Goal: Transaction & Acquisition: Purchase product/service

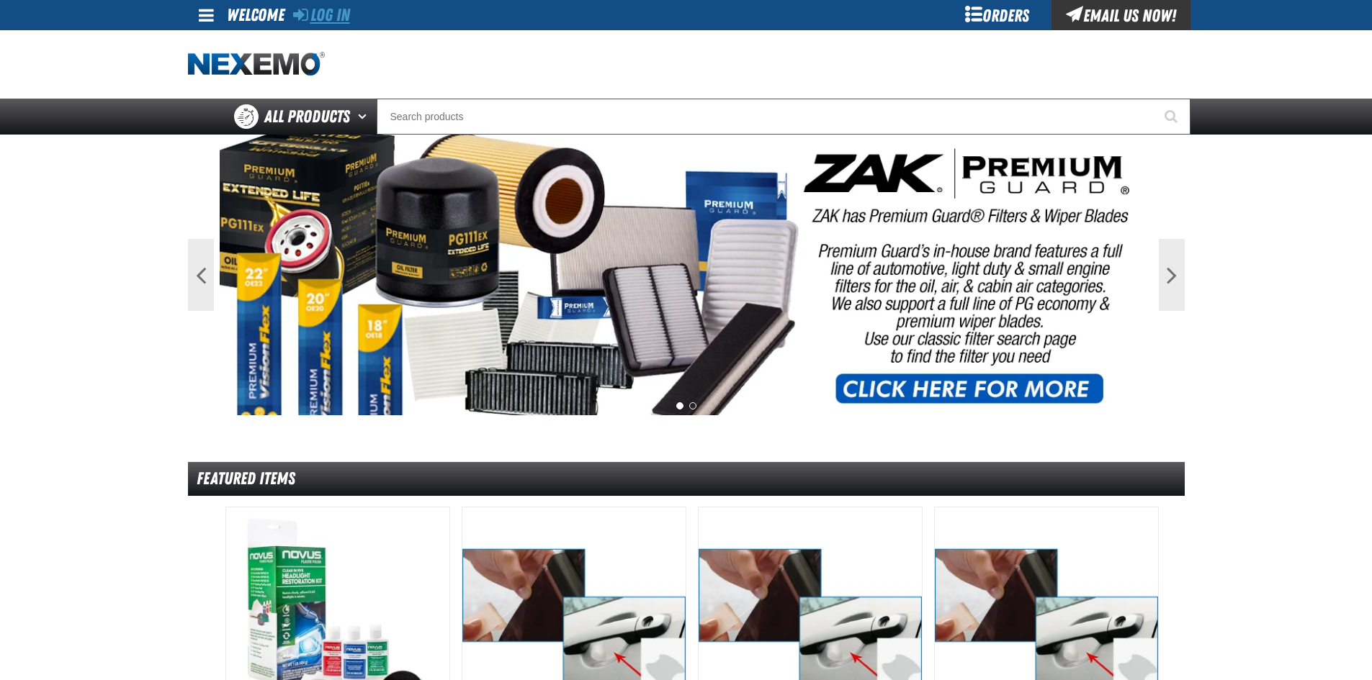
click at [336, 9] on link "Log In" at bounding box center [321, 15] width 57 height 20
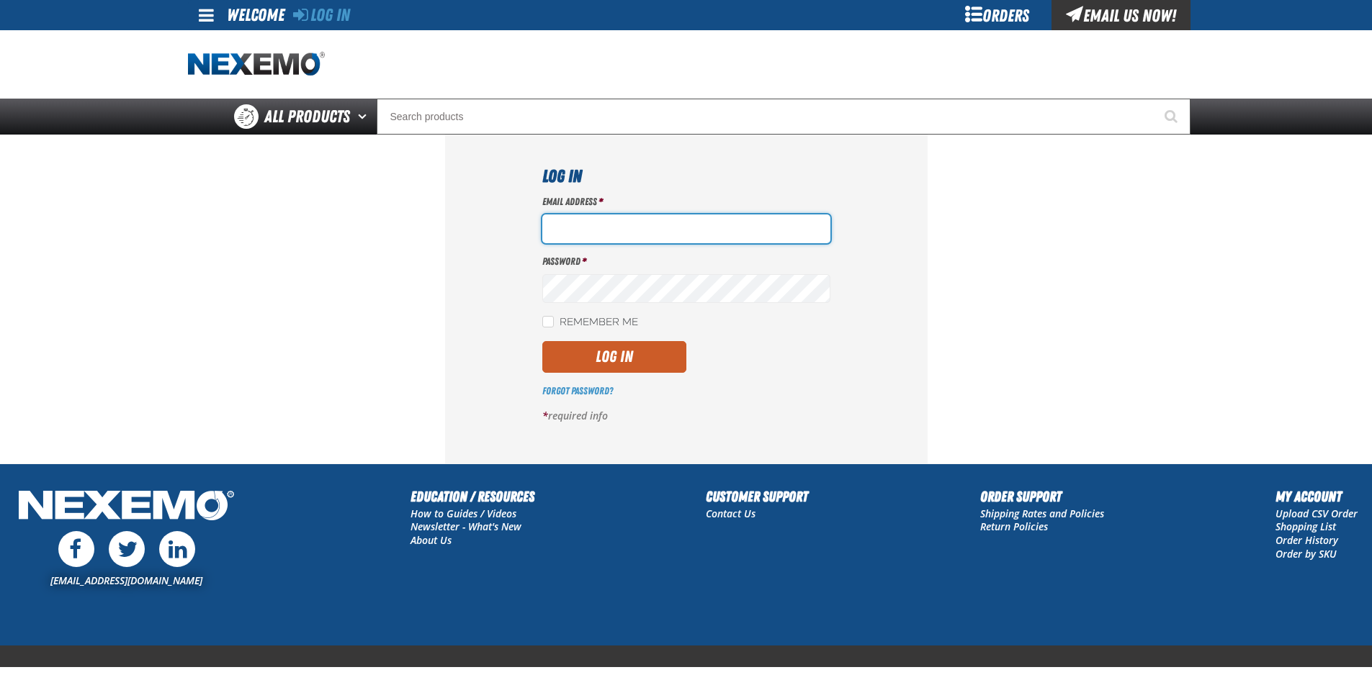
type input "[EMAIL_ADDRESS][DOMAIN_NAME]"
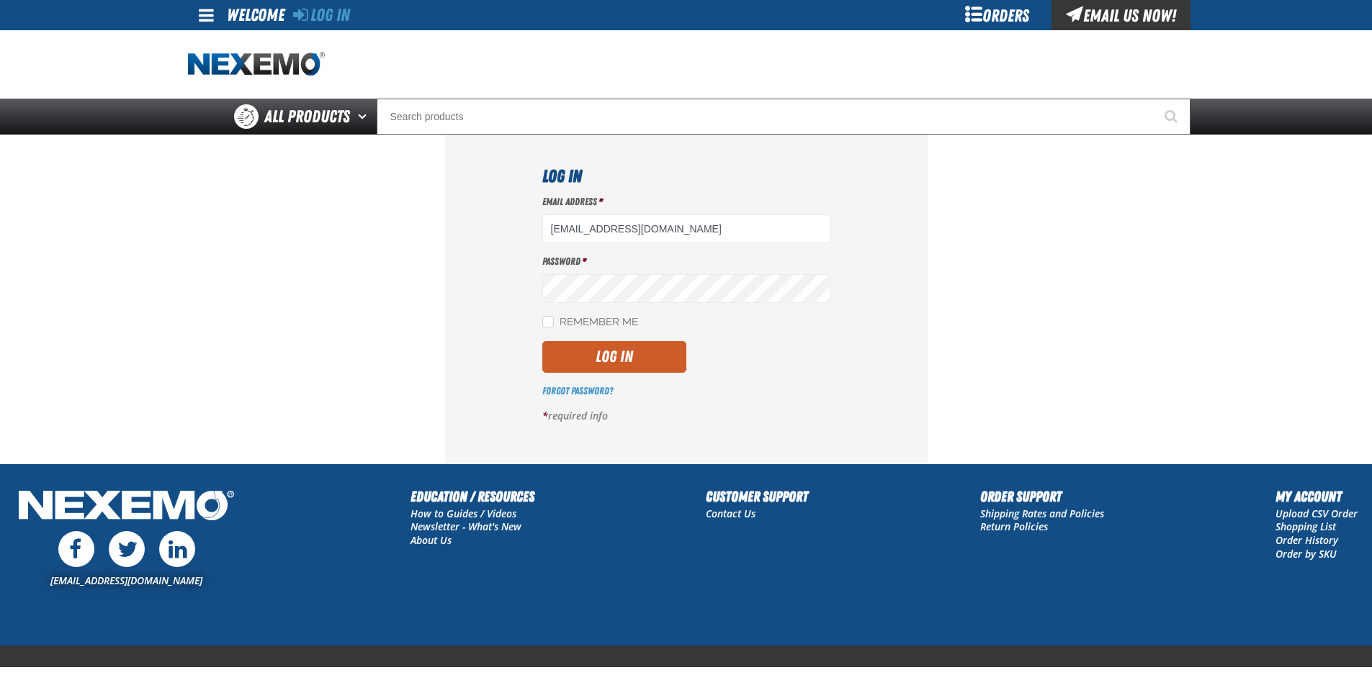
click at [557, 319] on label "Remember Me" at bounding box center [590, 323] width 96 height 14
click at [554, 319] on input "Remember Me" at bounding box center [548, 322] width 12 height 12
checkbox input "true"
click at [621, 352] on button "Log In" at bounding box center [614, 357] width 144 height 32
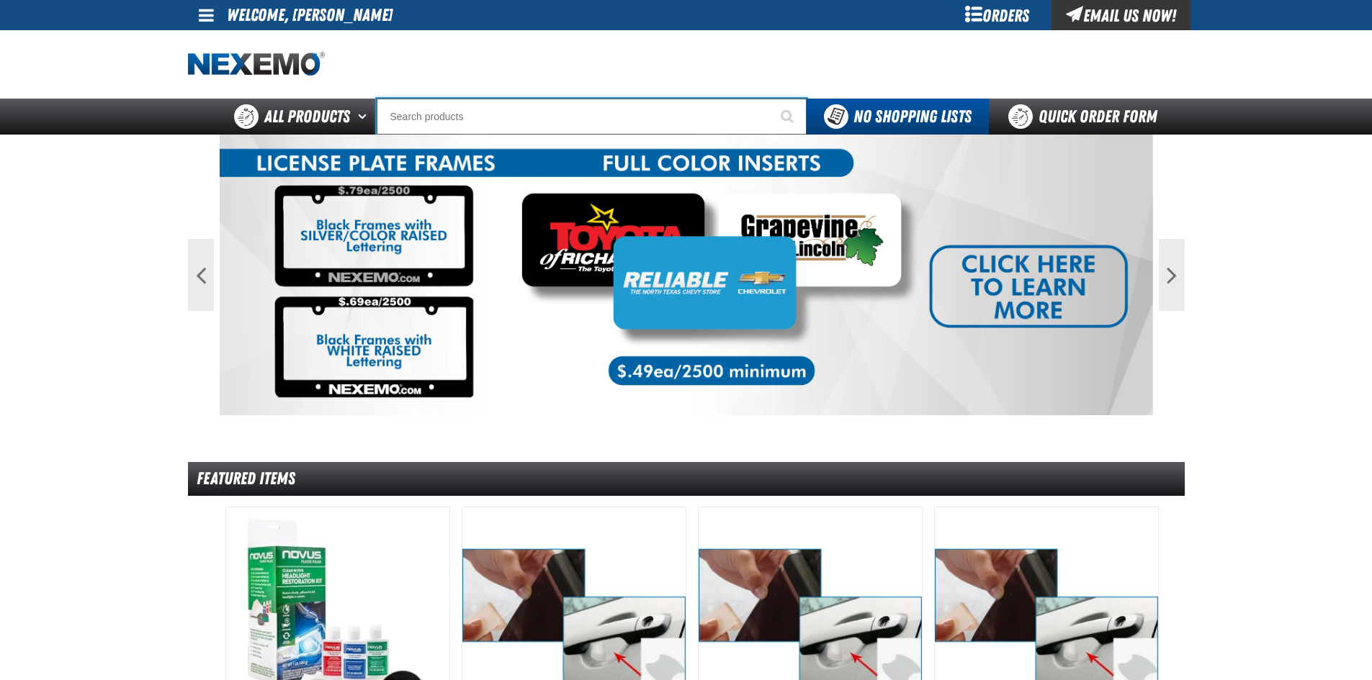
click at [438, 109] on input "Search" at bounding box center [592, 117] width 430 height 36
click at [446, 113] on input "Search" at bounding box center [592, 117] width 430 height 36
click at [436, 124] on input "Search" at bounding box center [592, 117] width 430 height 36
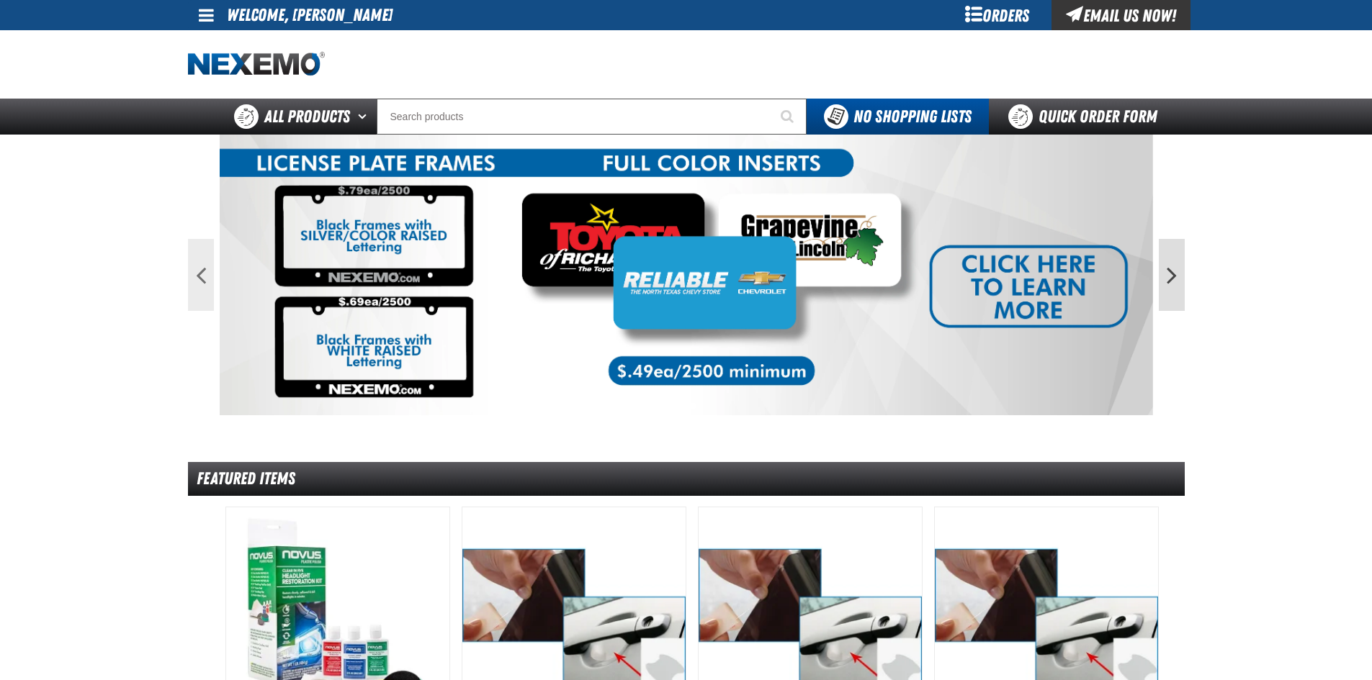
click at [1171, 283] on button "Next" at bounding box center [1172, 275] width 26 height 72
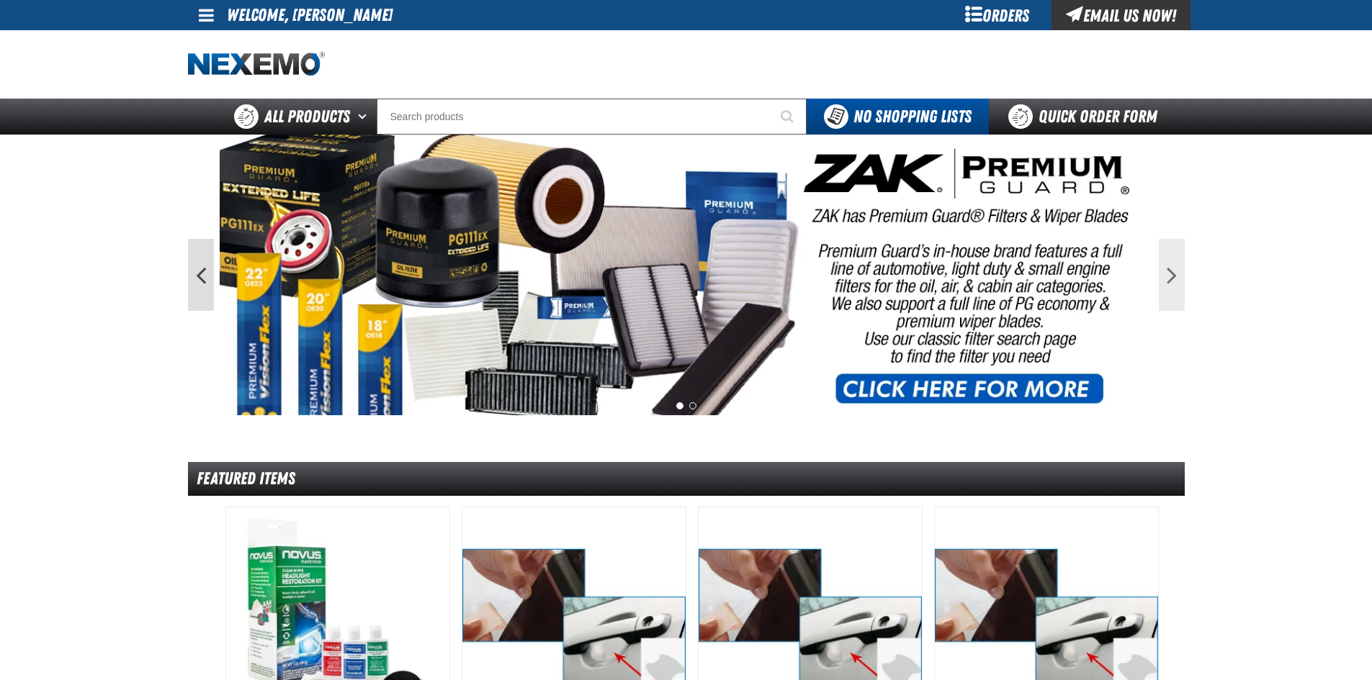
click at [207, 268] on button "Previous" at bounding box center [201, 275] width 26 height 72
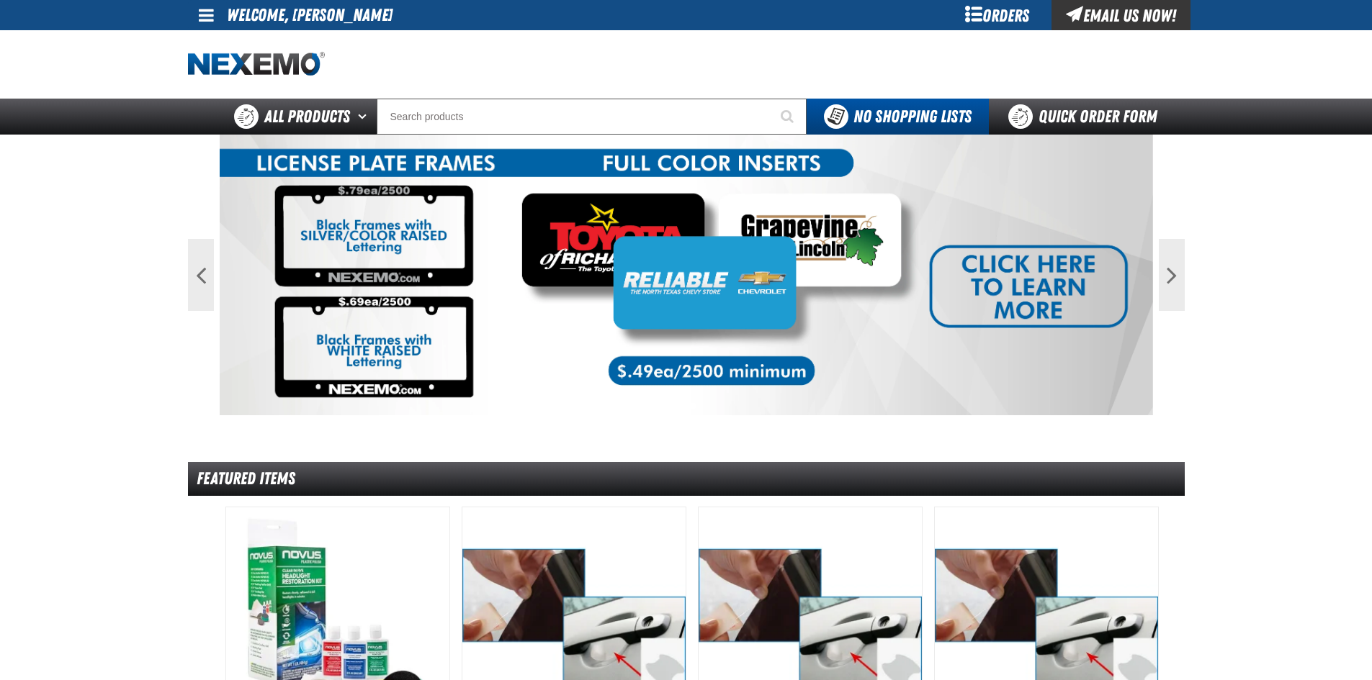
click at [364, 159] on img at bounding box center [686, 275] width 933 height 281
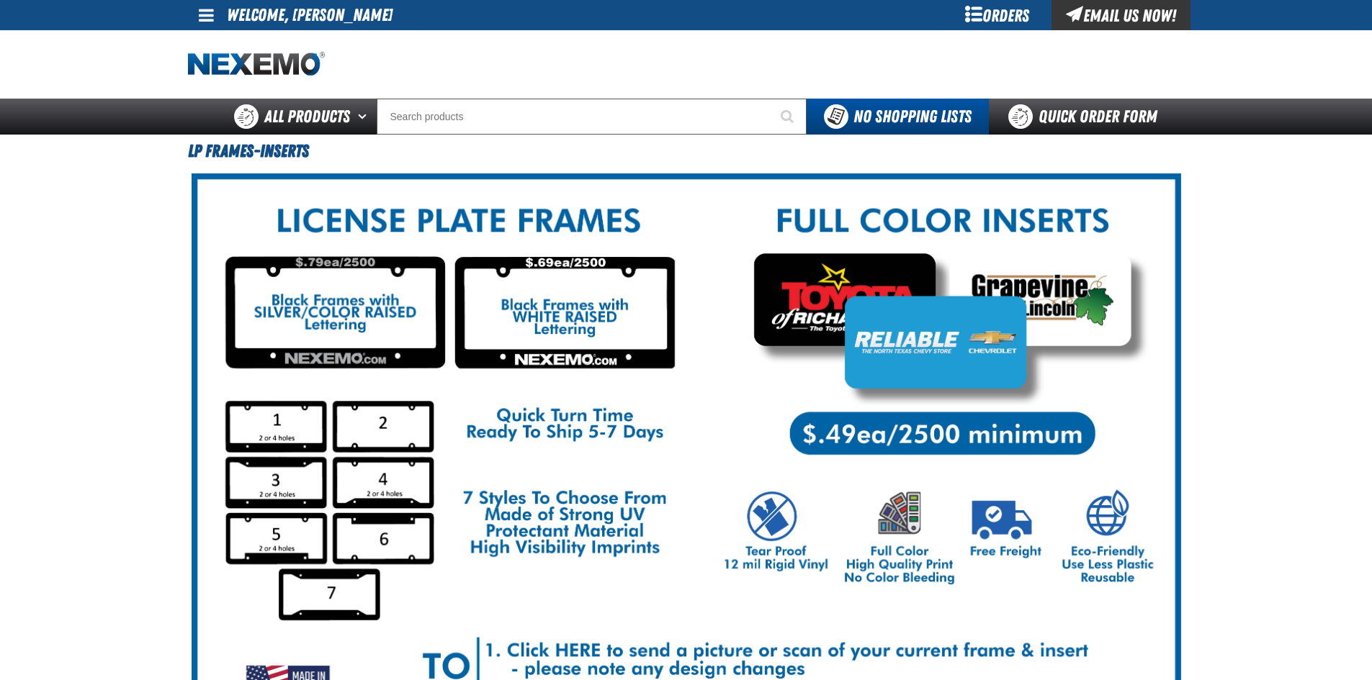
click at [295, 15] on li "Welcome, [PERSON_NAME]" at bounding box center [310, 15] width 166 height 30
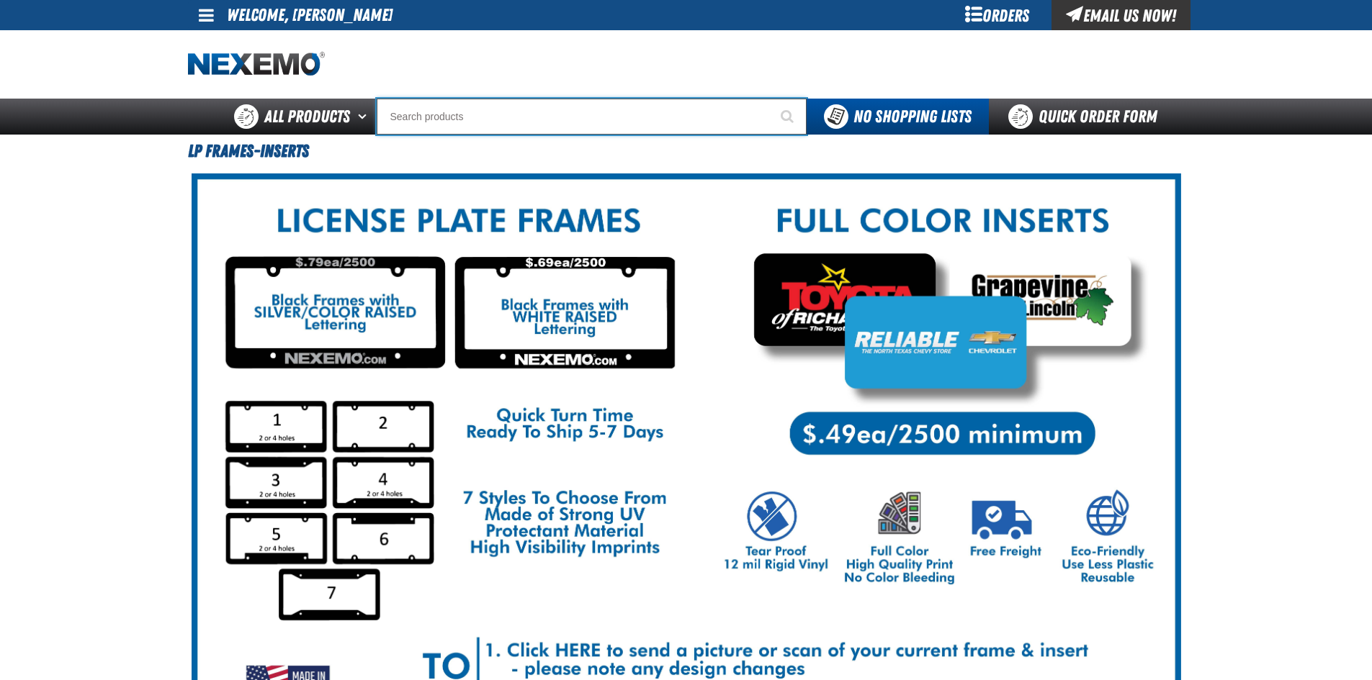
click at [408, 114] on input "Search" at bounding box center [592, 117] width 430 height 36
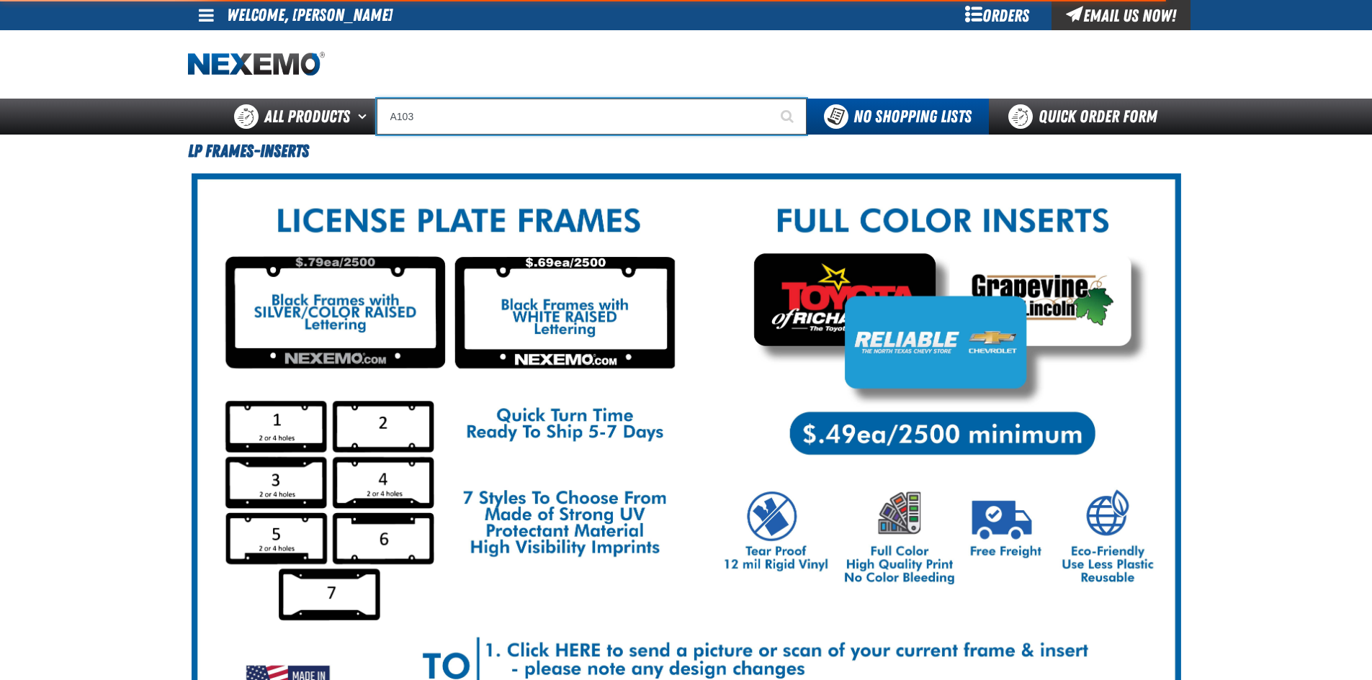
type input "A103"
click at [770, 99] on button "Start Searching" at bounding box center [788, 117] width 36 height 36
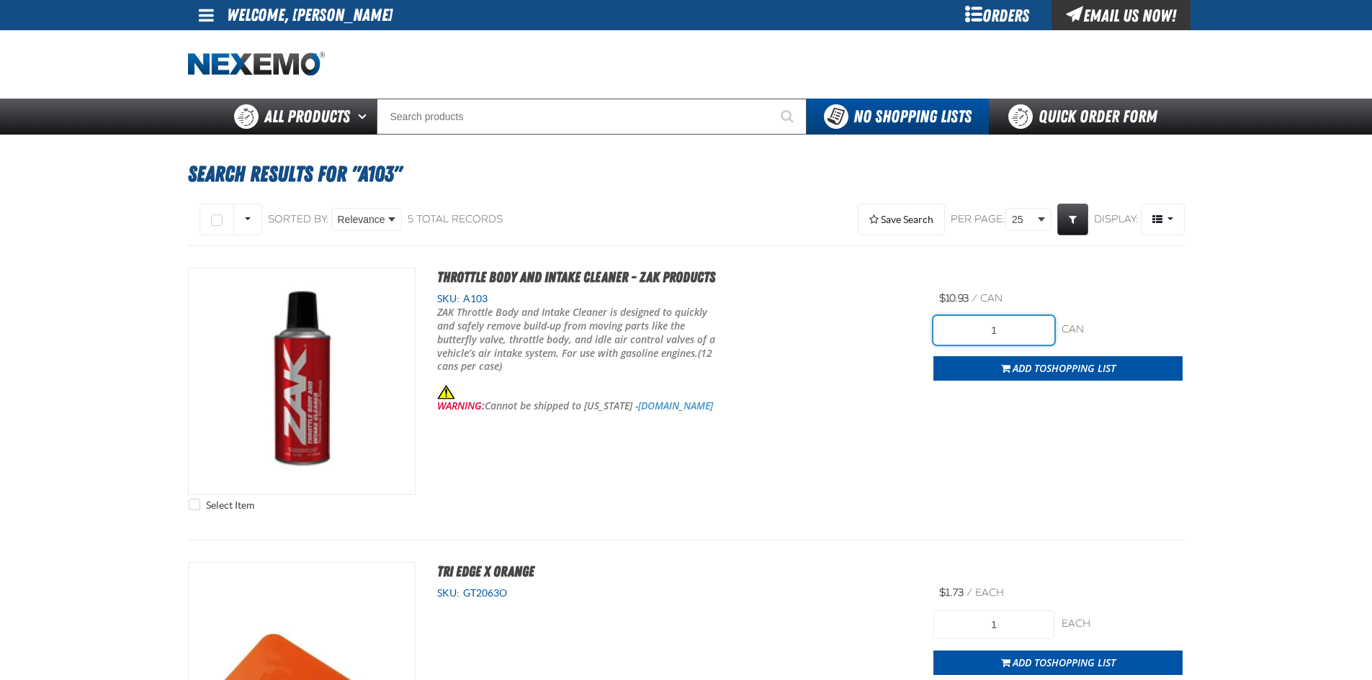
click at [1004, 325] on input "1" at bounding box center [993, 330] width 121 height 29
type input "24"
click at [861, 428] on div "SKU: A103 ZAK Throttle Body and Intake Cleaner is designed to quickly and safel…" at bounding box center [674, 362] width 518 height 141
click at [1030, 364] on span "Add to Shopping List" at bounding box center [1063, 368] width 103 height 14
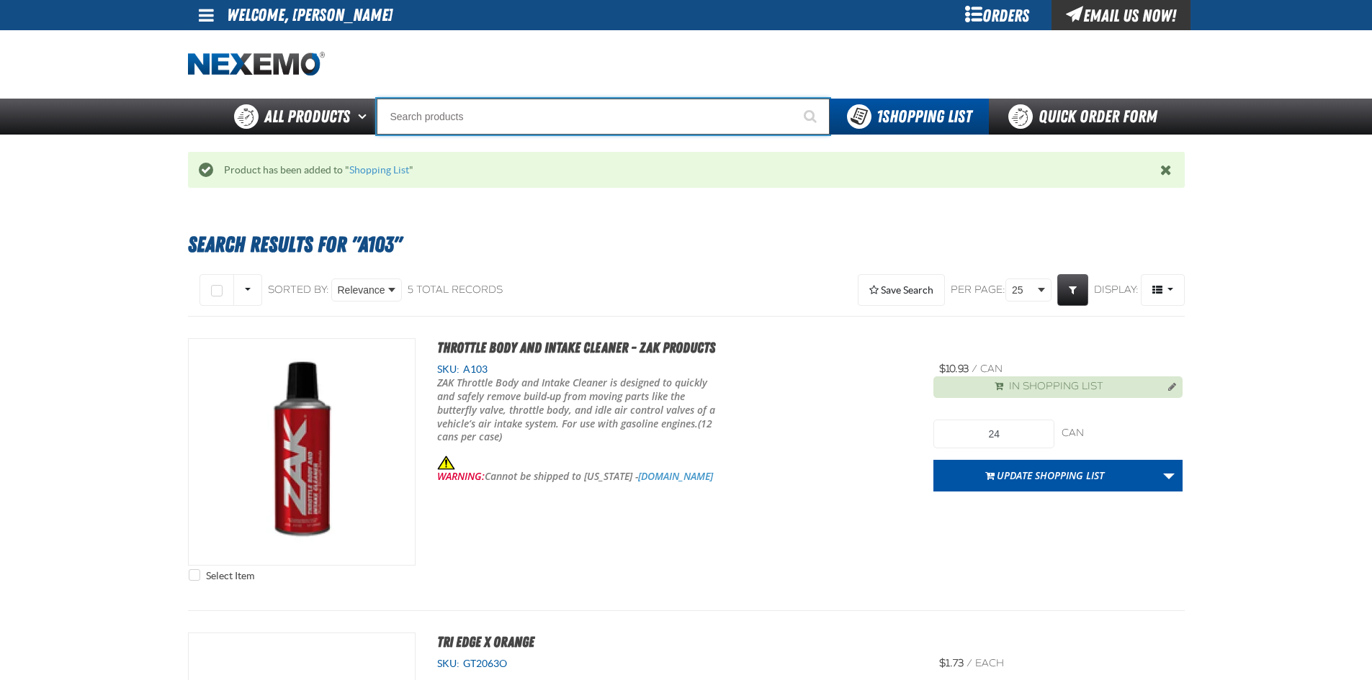
click at [588, 118] on input "Search" at bounding box center [603, 117] width 453 height 36
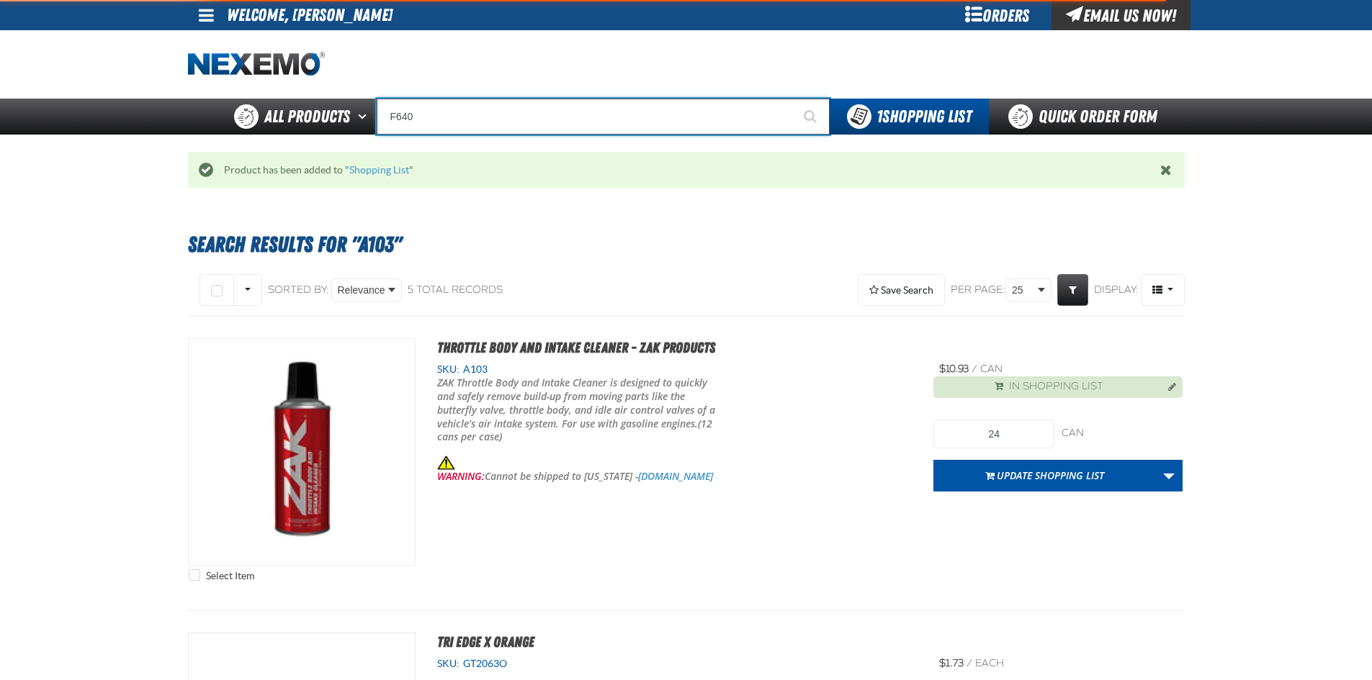
type input "F640"
click at [793, 99] on button "Start Searching" at bounding box center [811, 117] width 36 height 36
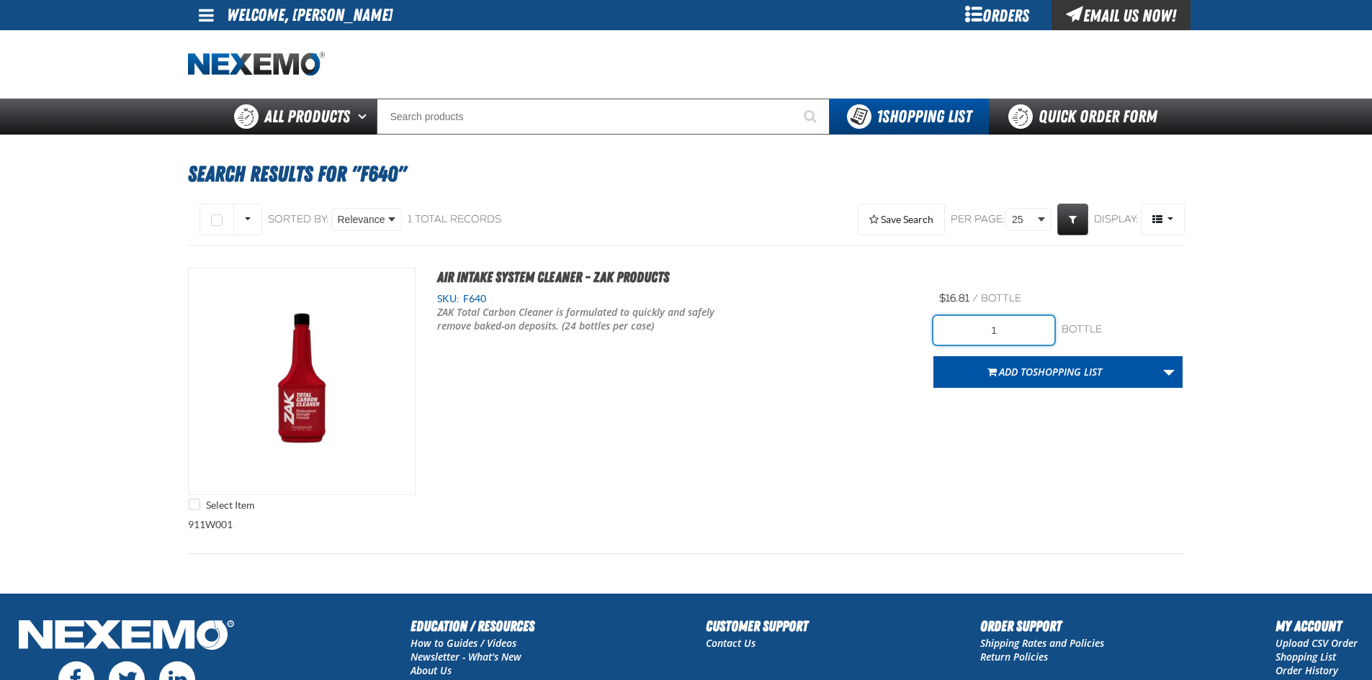
click at [1012, 330] on input "1" at bounding box center [993, 330] width 121 height 29
type input "24"
click at [1054, 379] on button "Add to Shopping List" at bounding box center [1044, 372] width 222 height 32
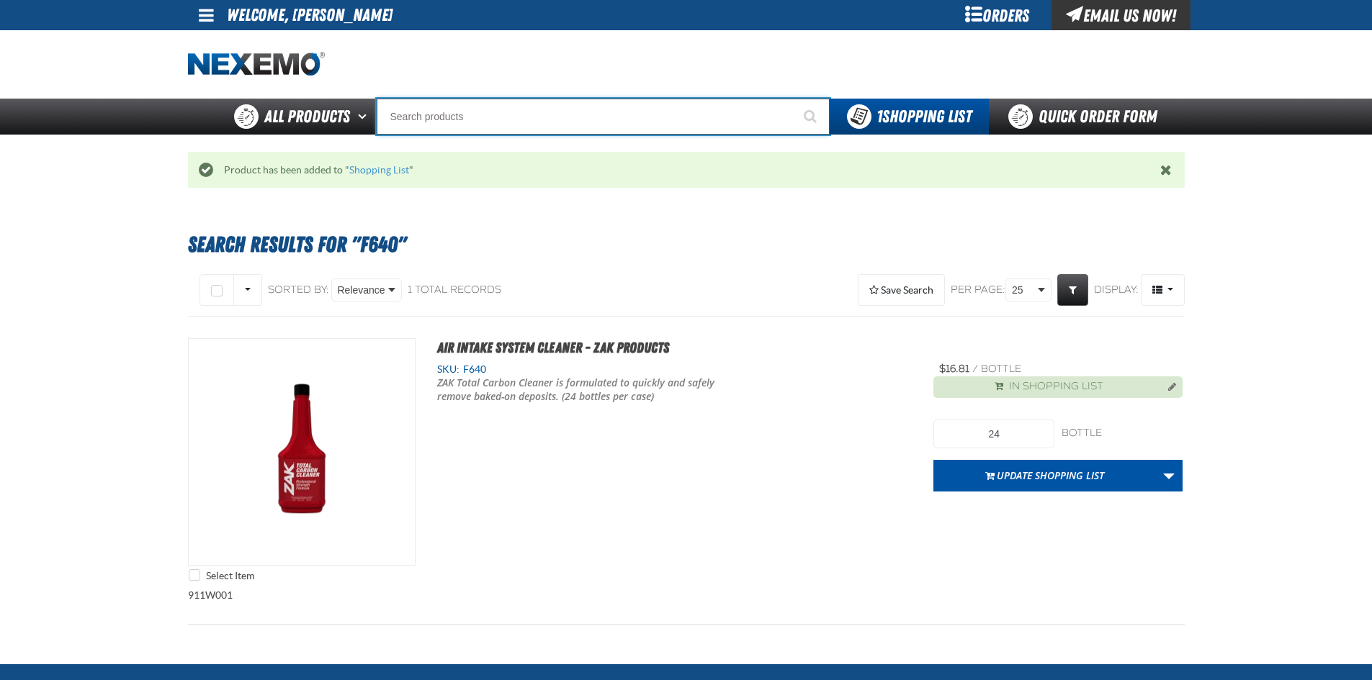
click at [567, 117] on input "Search" at bounding box center [603, 117] width 453 height 36
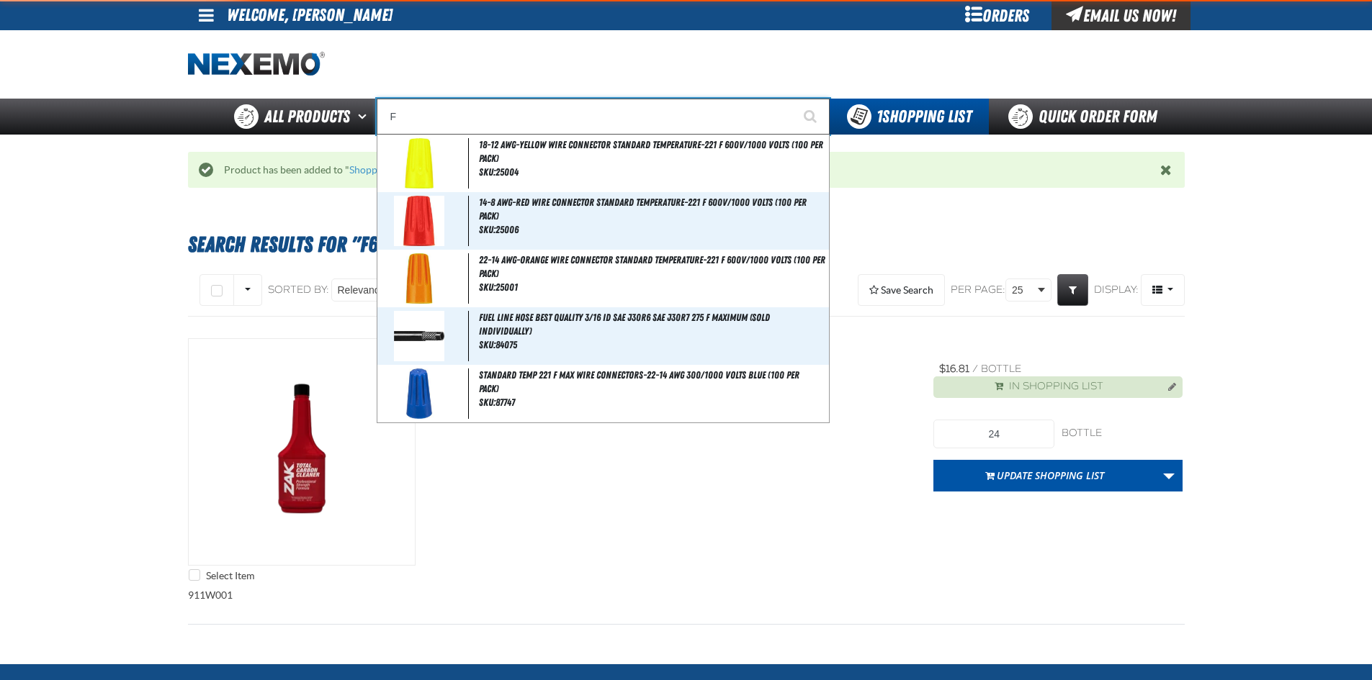
type input "FR"
type input "FROM"
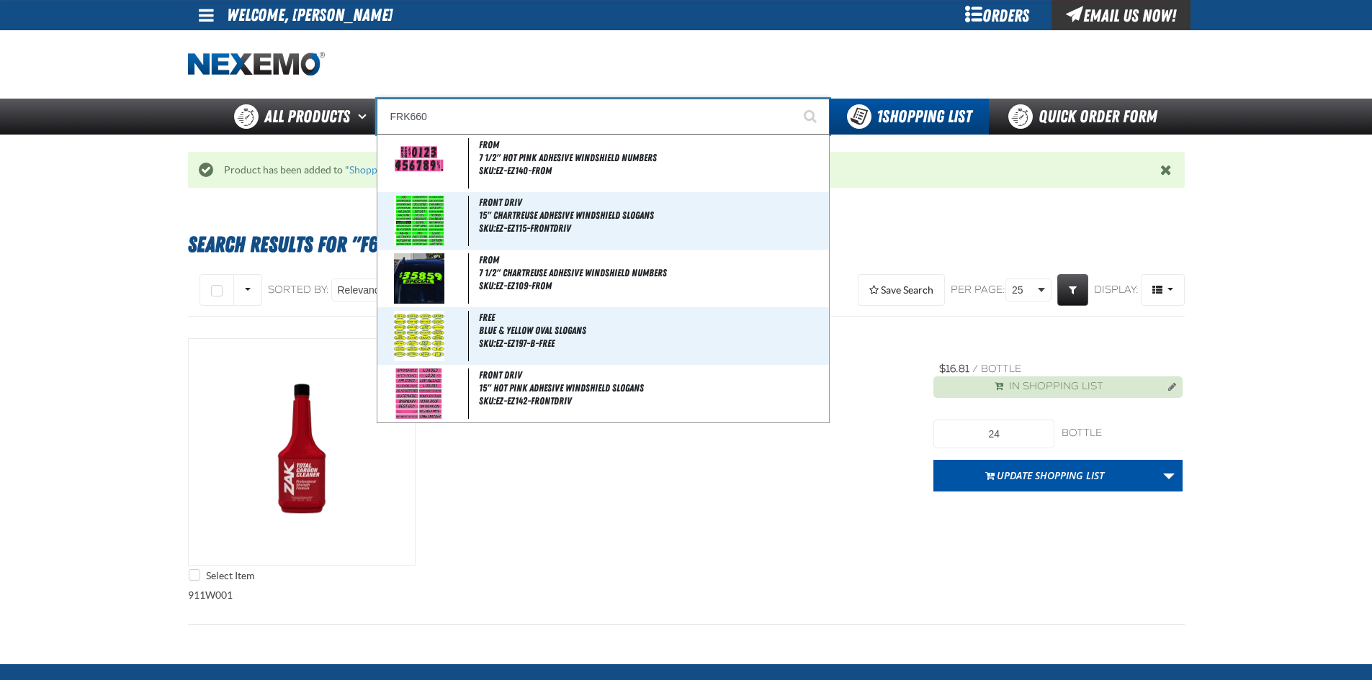
type input "FRK660"
click at [793, 99] on button "Start Searching" at bounding box center [811, 117] width 36 height 36
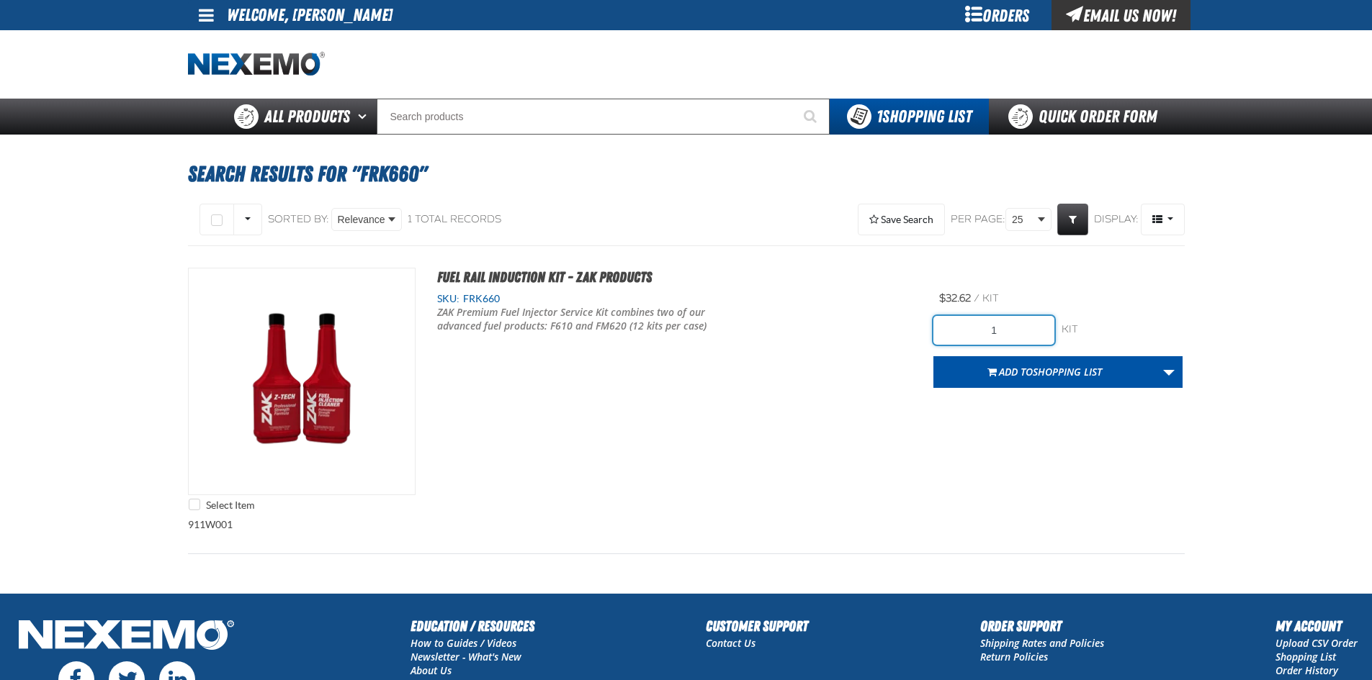
click at [1008, 328] on input "1" at bounding box center [993, 330] width 121 height 29
type input "24"
click at [932, 427] on div "Select Item Fuel Rail Induction Kit - ZAK Products SKU: FRK660 /" at bounding box center [686, 393] width 996 height 251
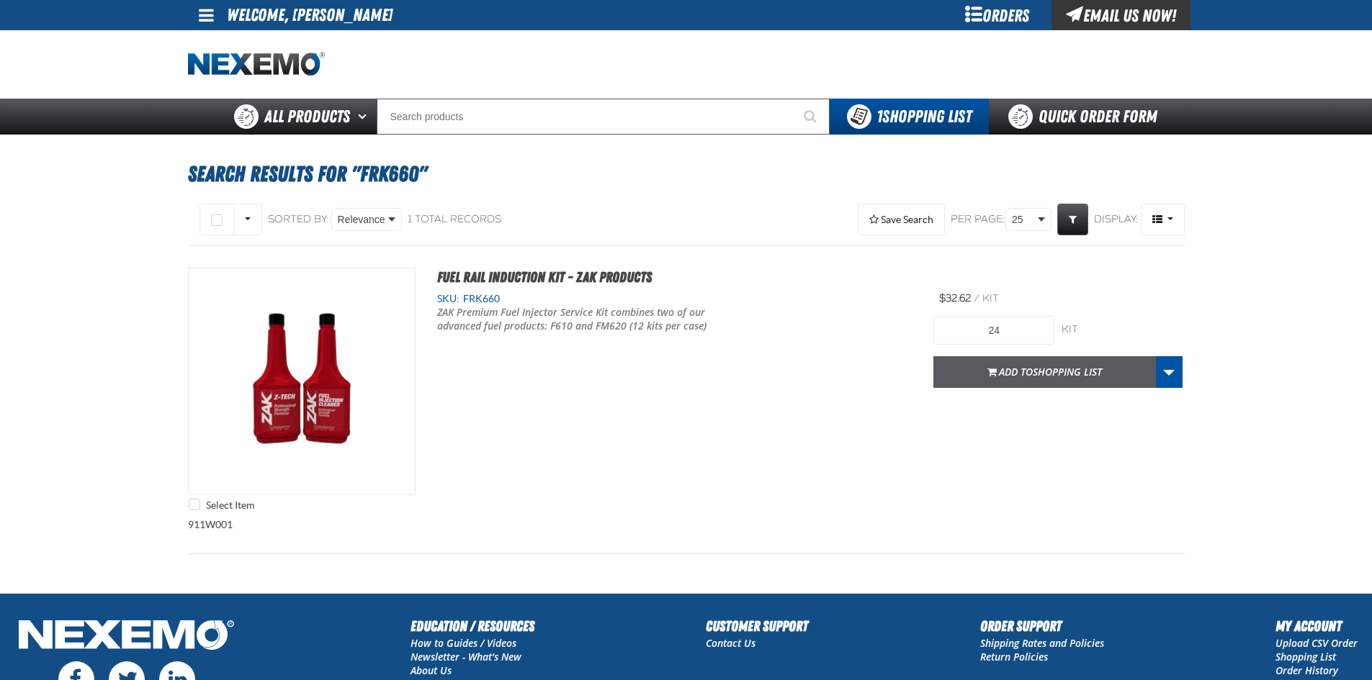
click at [1041, 370] on span "Shopping List" at bounding box center [1066, 372] width 69 height 14
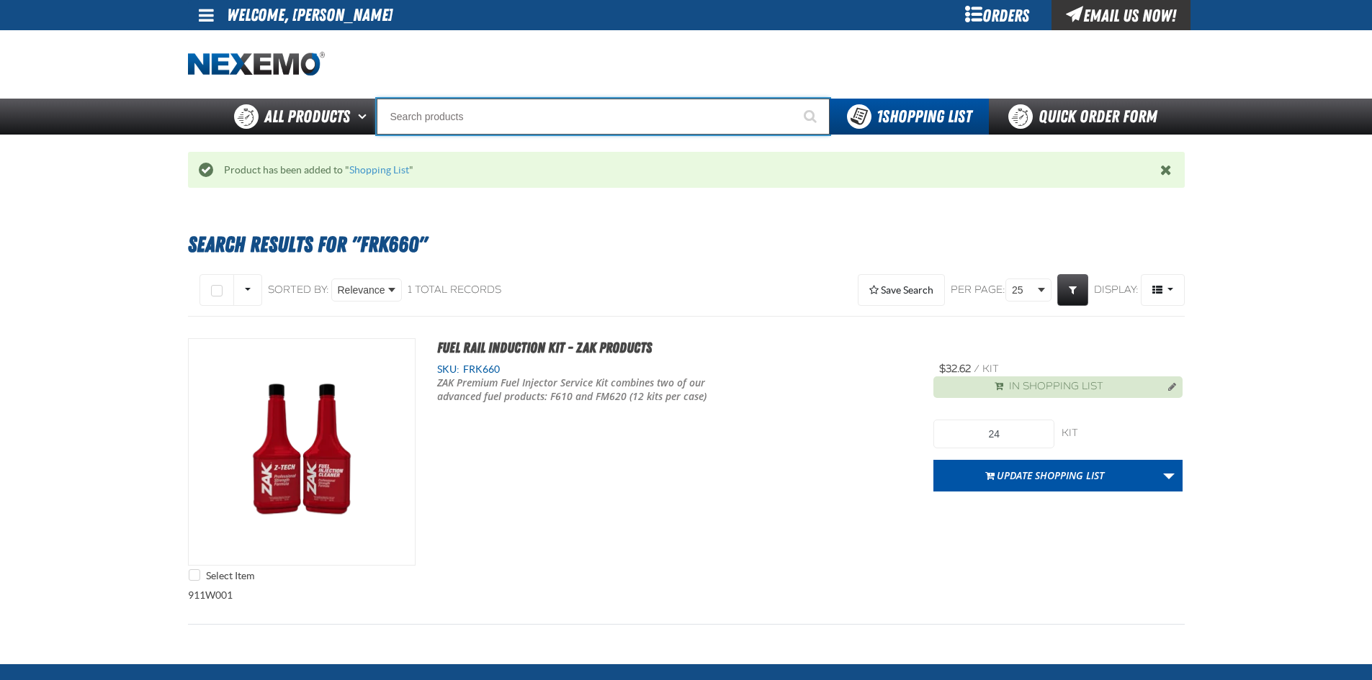
click at [554, 111] on input "Search" at bounding box center [603, 117] width 453 height 36
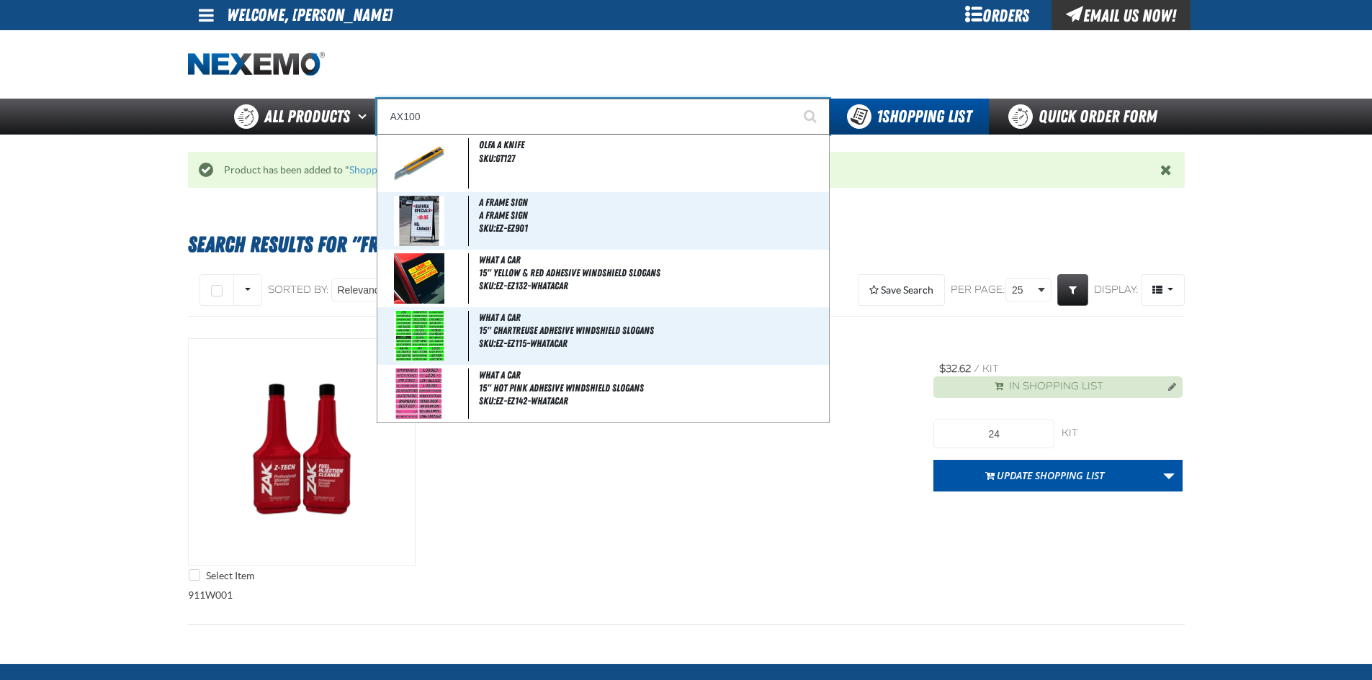
type input "AX100"
click at [793, 99] on button "Start Searching" at bounding box center [811, 117] width 36 height 36
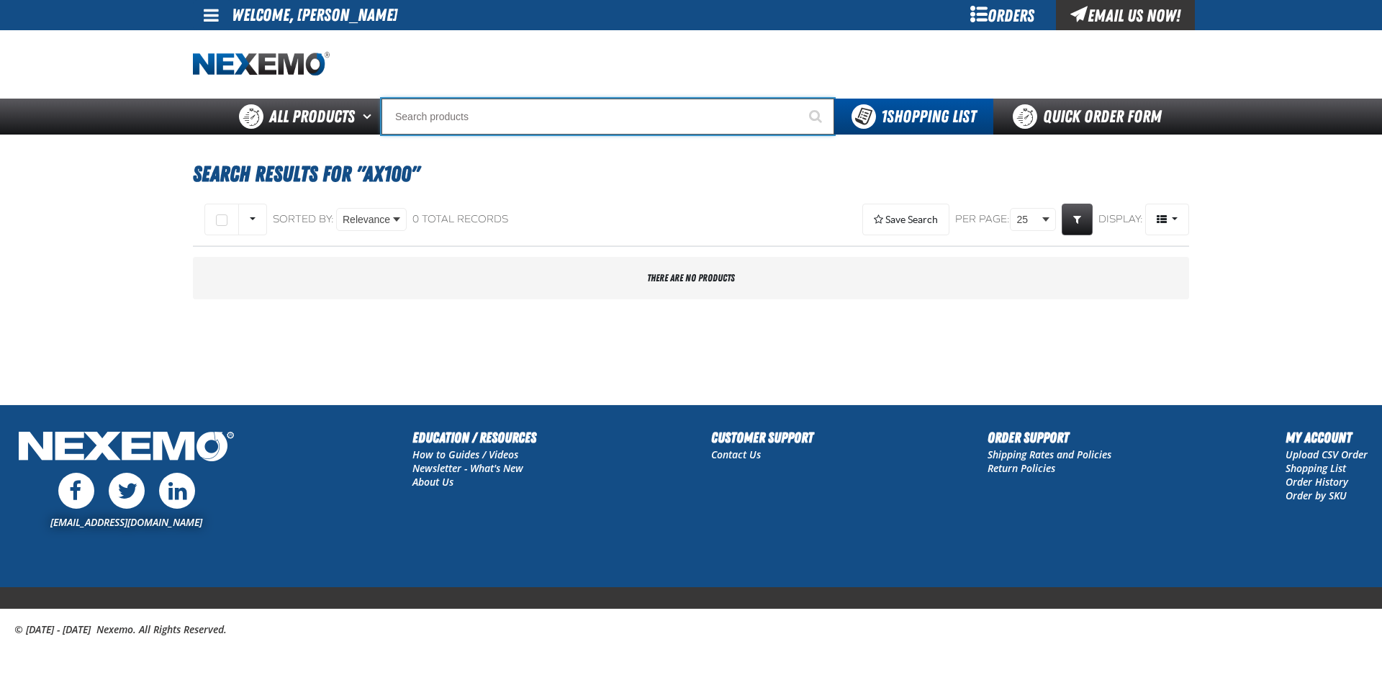
click at [473, 112] on input "Search" at bounding box center [608, 117] width 453 height 36
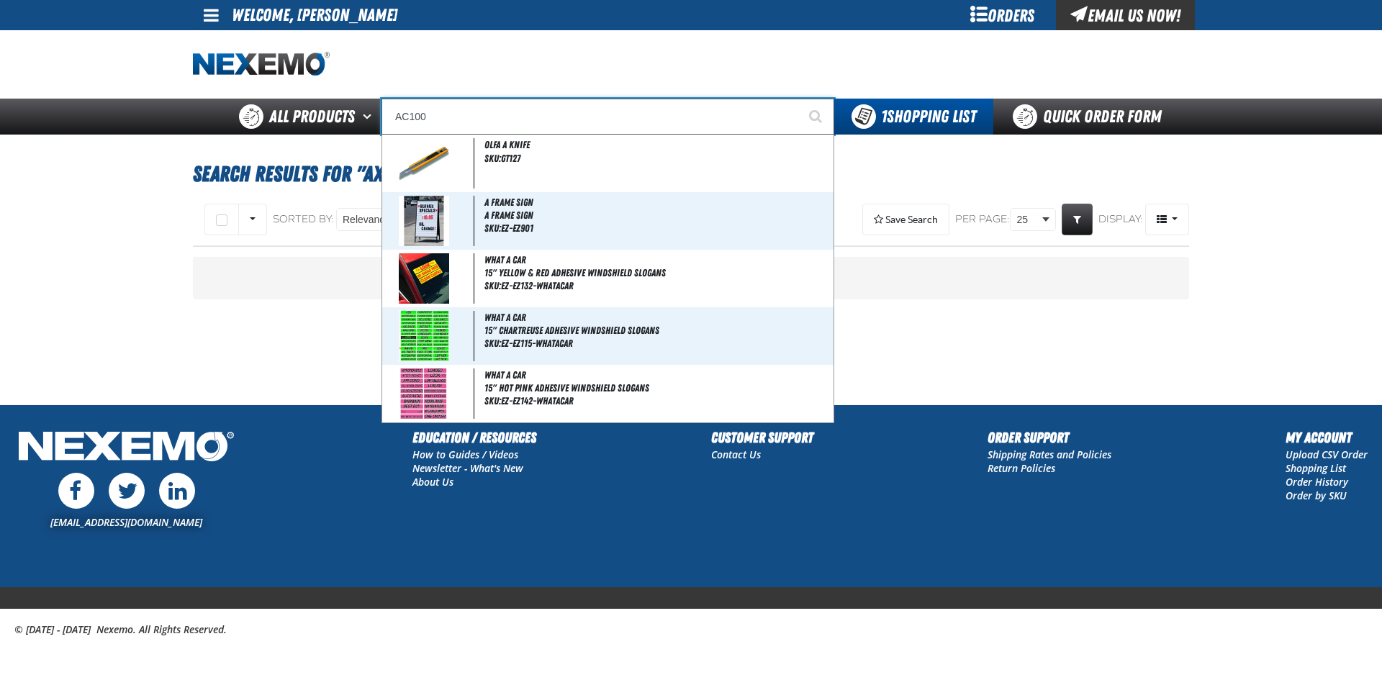
type input "AC100"
click at [798, 99] on button "Start Searching" at bounding box center [816, 117] width 36 height 36
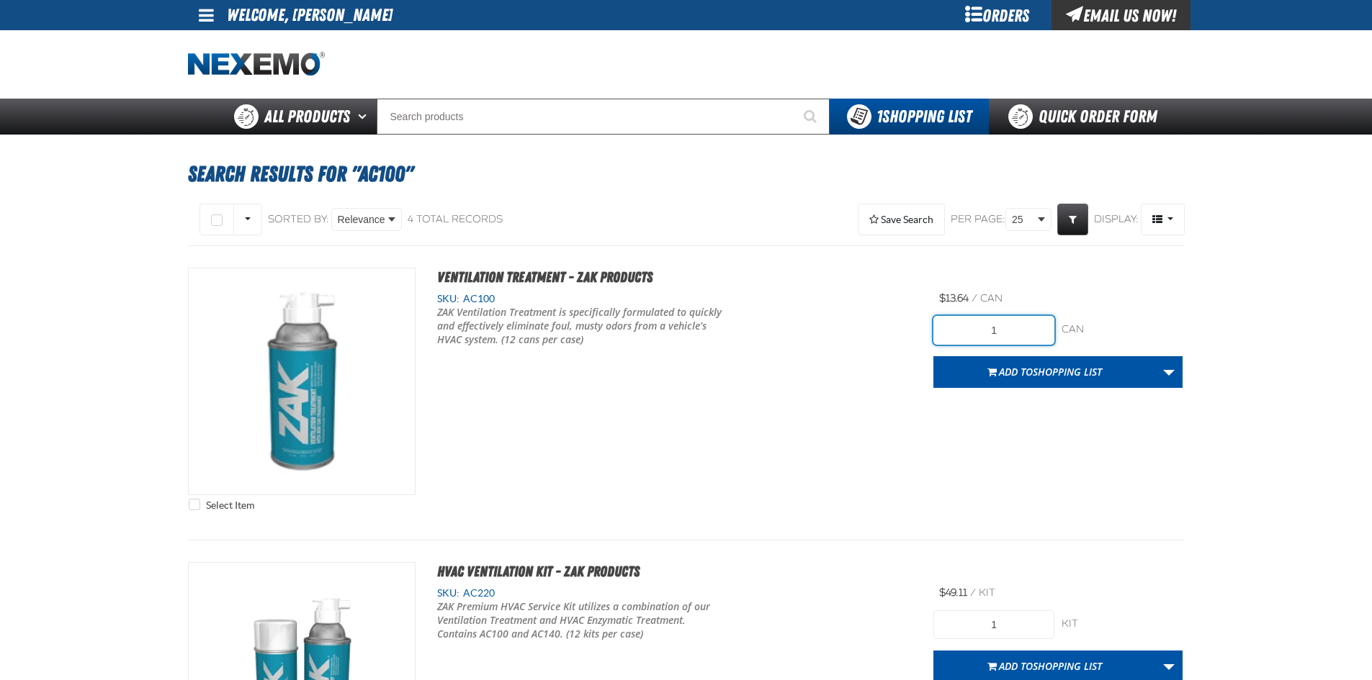
click at [1022, 334] on input "1" at bounding box center [993, 330] width 121 height 29
type input "24"
click at [1017, 410] on div "Select Item Ventilation Treatment - ZAK Products SKU: AC100" at bounding box center [686, 393] width 996 height 251
click at [1042, 372] on span "Shopping List" at bounding box center [1066, 372] width 69 height 14
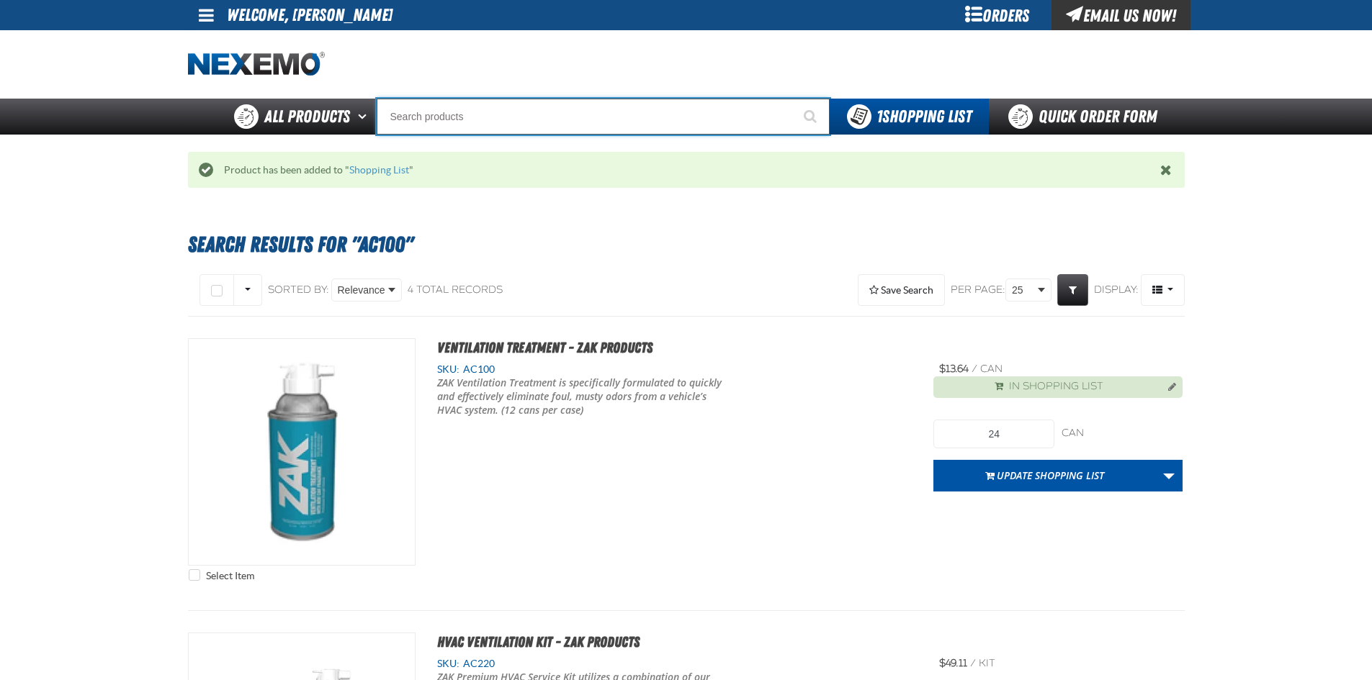
click at [603, 125] on input "Search" at bounding box center [603, 117] width 453 height 36
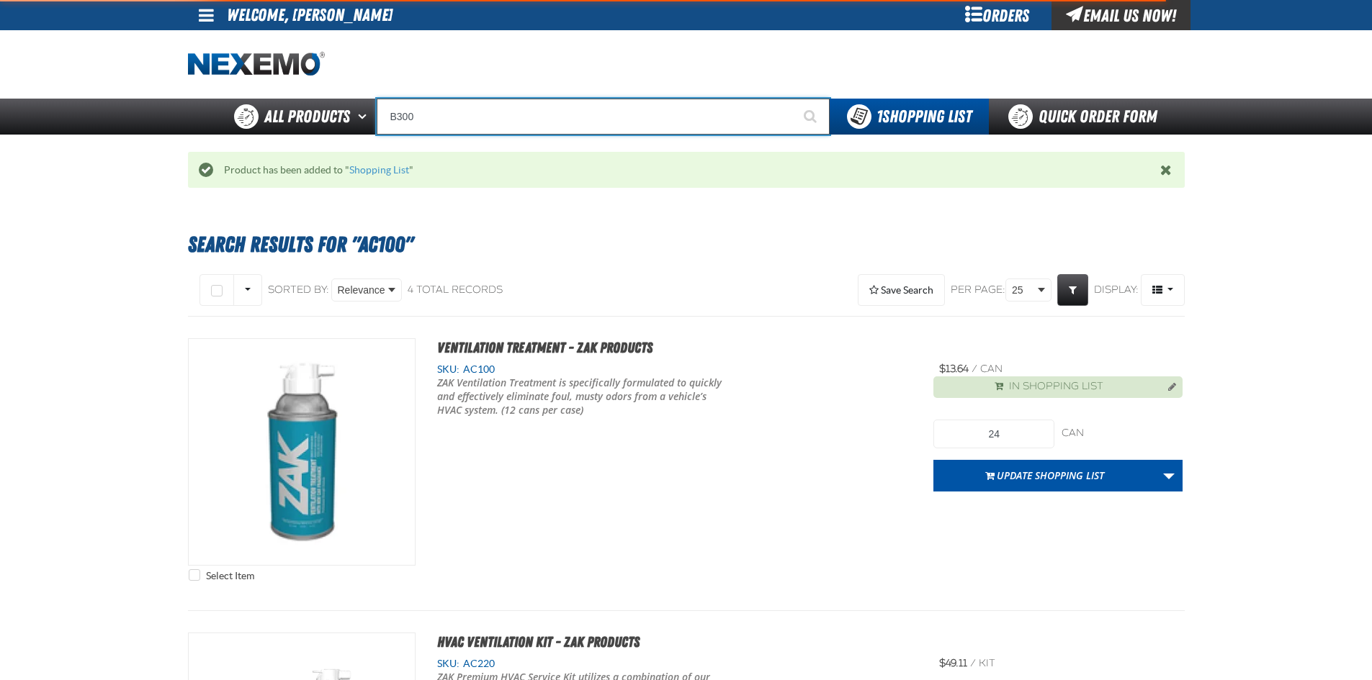
type input "B300"
click at [793, 99] on button "Start Searching" at bounding box center [811, 117] width 36 height 36
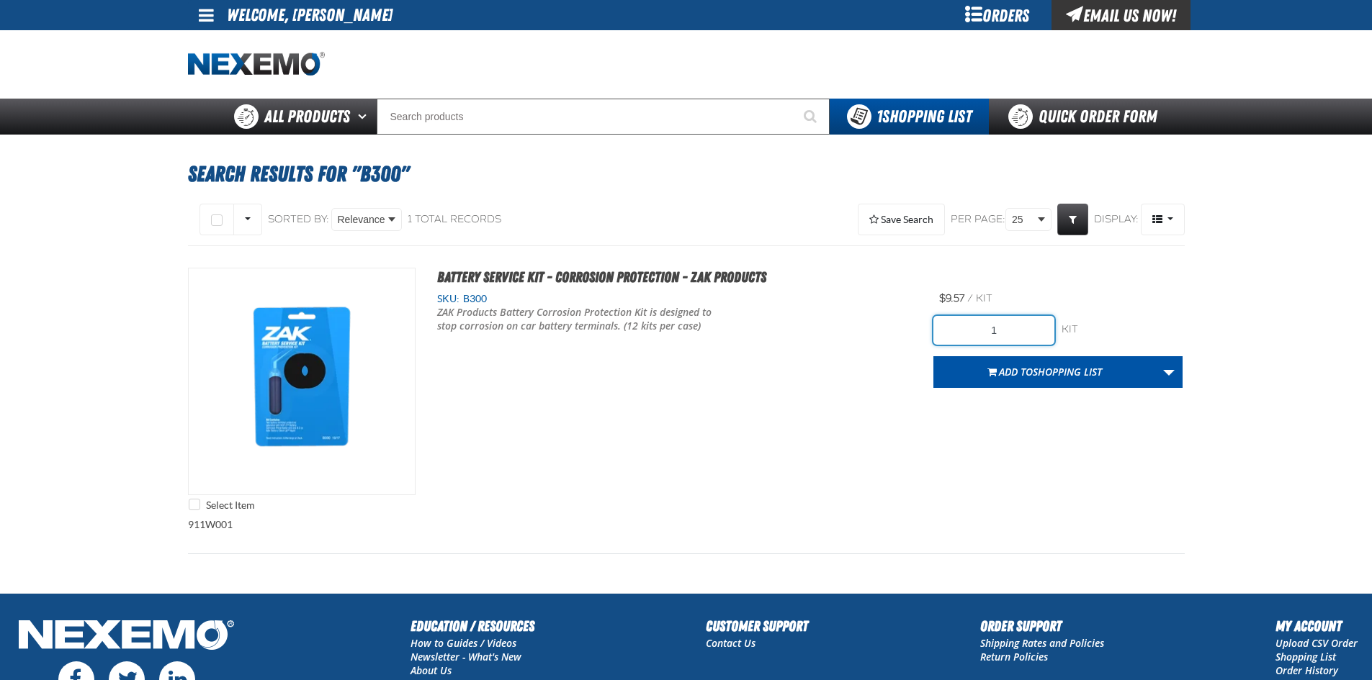
click at [1023, 330] on input "1" at bounding box center [993, 330] width 121 height 29
type input "36"
click at [876, 446] on div "Select Item Battery Service Kit - Corrosion Protection - ZAK Products SKU: B300" at bounding box center [686, 393] width 996 height 251
click at [1023, 369] on span "Add to Shopping List" at bounding box center [1050, 372] width 103 height 14
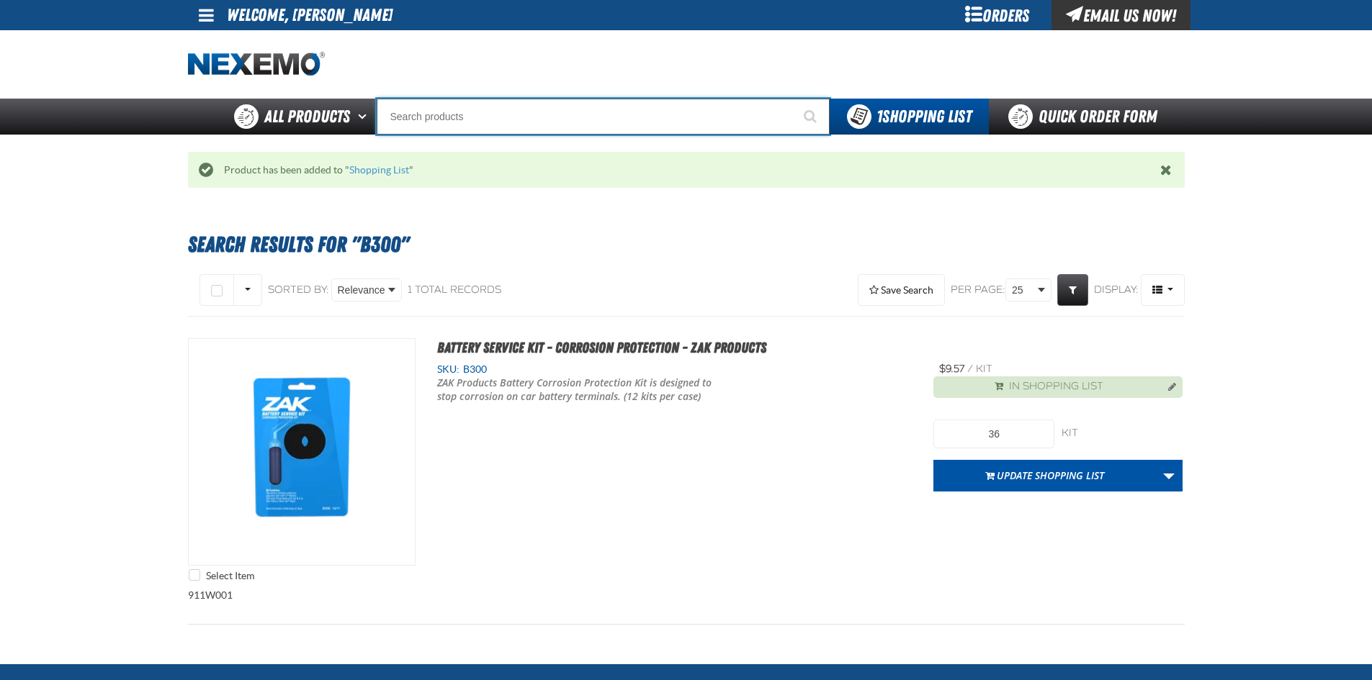
click at [574, 123] on input "Search" at bounding box center [603, 117] width 453 height 36
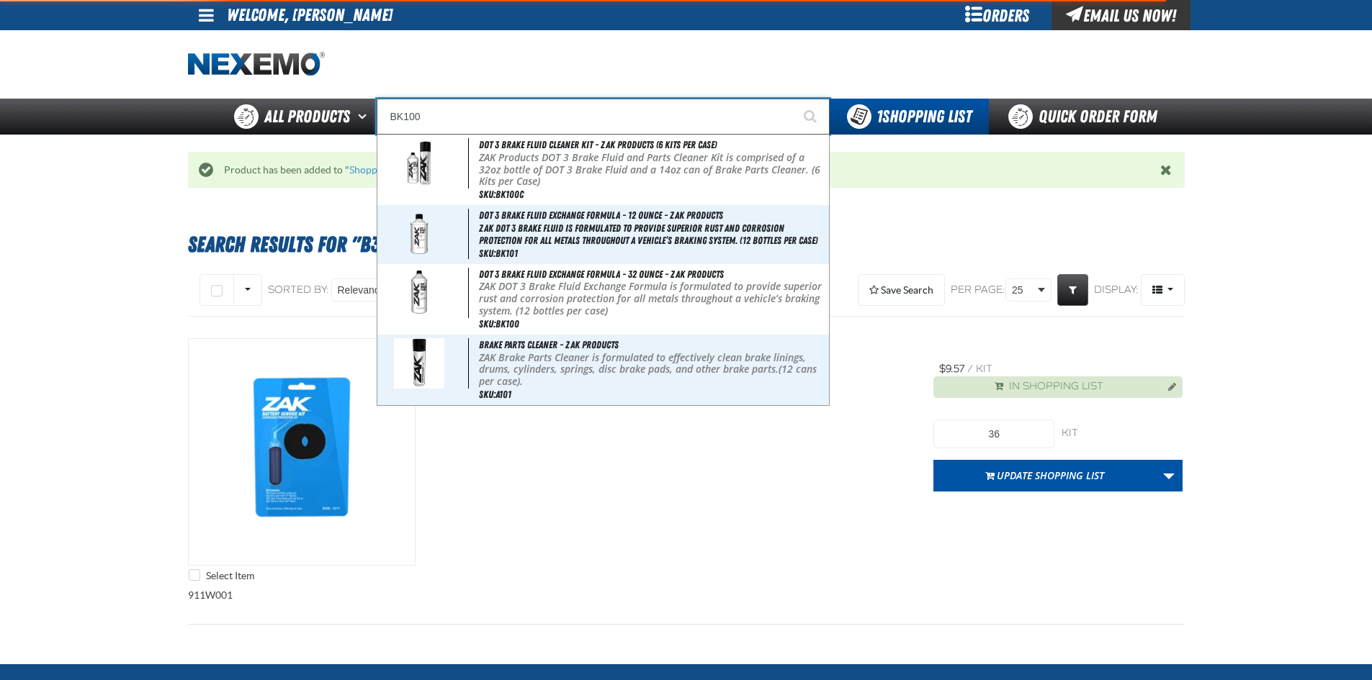
type input "BK100"
click at [793, 99] on button "Start Searching" at bounding box center [811, 117] width 36 height 36
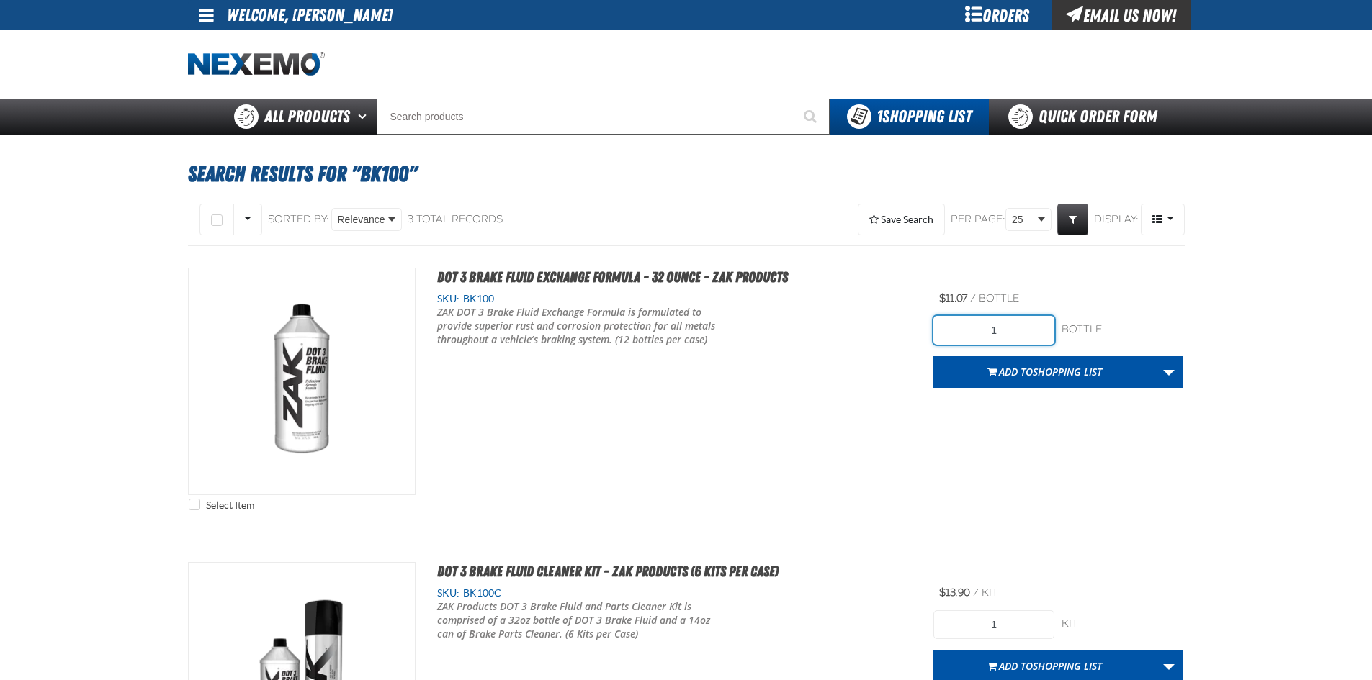
click at [1004, 329] on input "1" at bounding box center [993, 330] width 121 height 29
type input "36"
click at [1048, 402] on div "Select Item DOT 3 Brake Fluid Exchange Formula - 32 Ounce - ZAK Products SKU: B…" at bounding box center [686, 393] width 996 height 251
click at [1074, 366] on span "Shopping List" at bounding box center [1066, 372] width 69 height 14
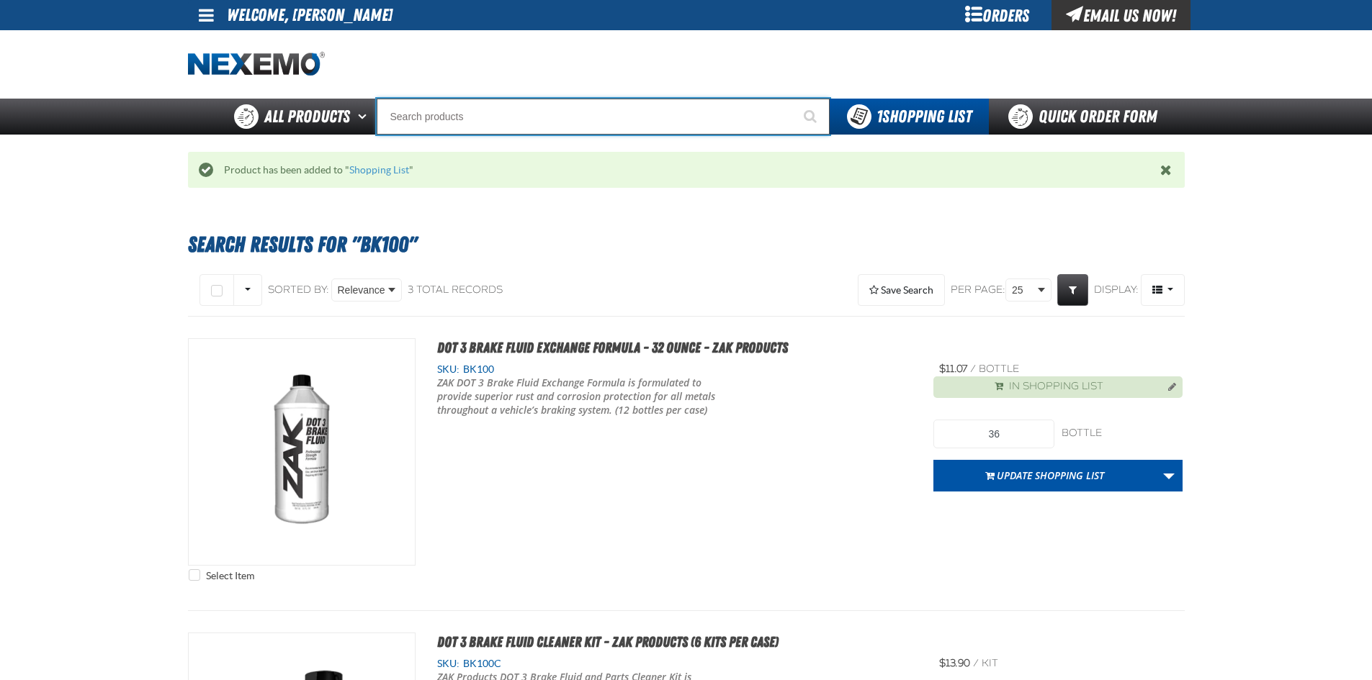
click at [558, 109] on input "Search" at bounding box center [603, 117] width 453 height 36
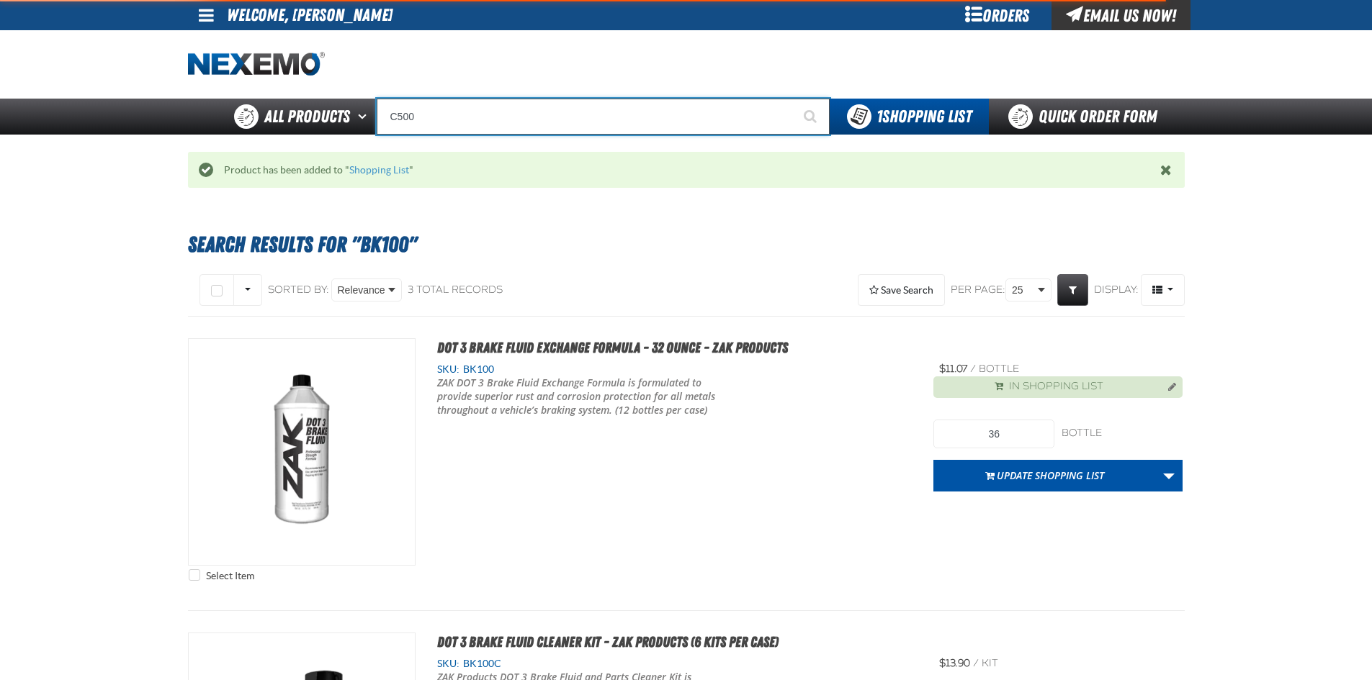
type input "C500"
click at [793, 99] on button "Start Searching" at bounding box center [811, 117] width 36 height 36
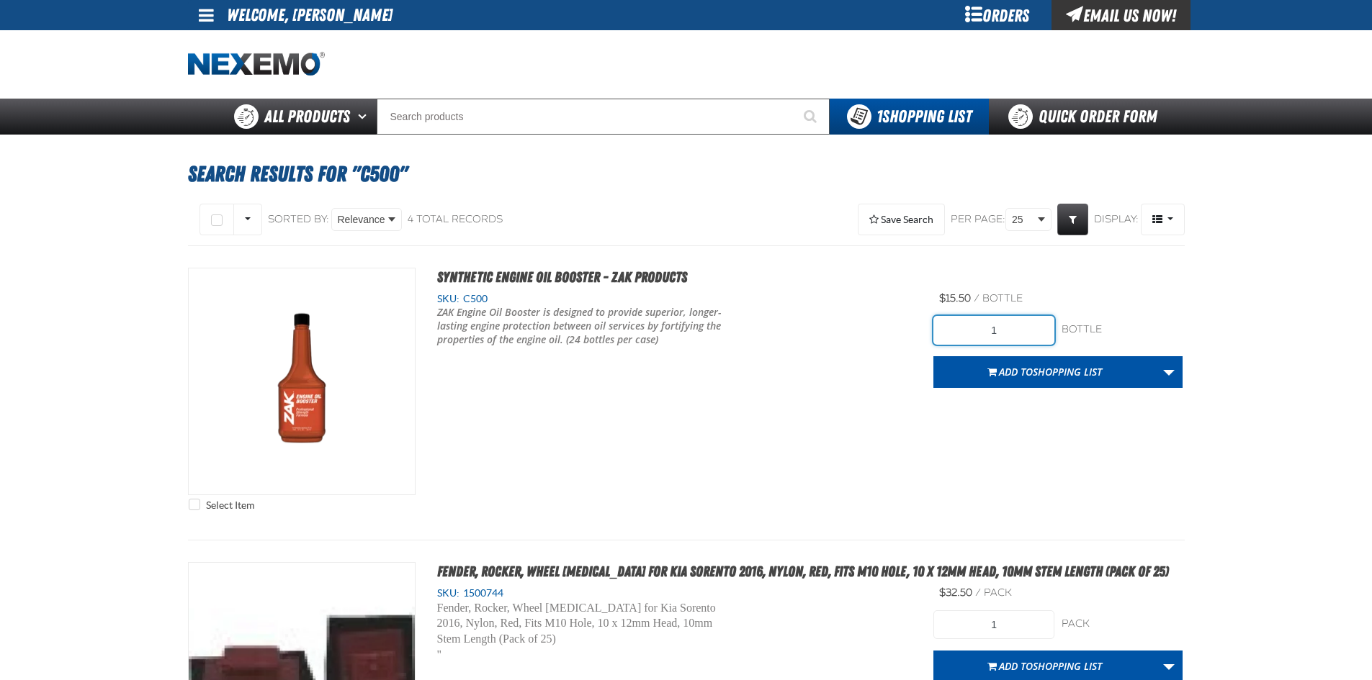
click at [1003, 331] on input "1" at bounding box center [993, 330] width 121 height 29
type input "72"
click at [925, 434] on div "Select Item Synthetic Engine Oil Booster - ZAK Products SKU: C500" at bounding box center [686, 393] width 996 height 251
click at [1032, 376] on span "Shopping List" at bounding box center [1066, 372] width 69 height 14
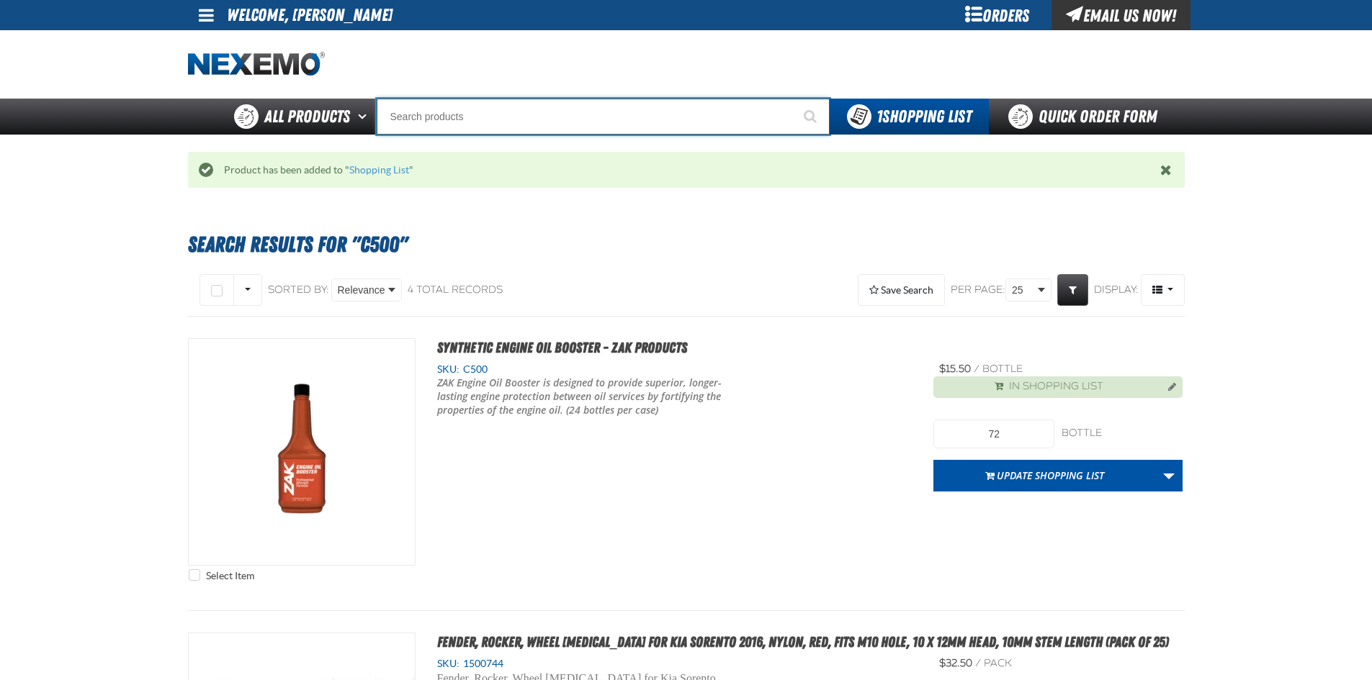
click at [576, 121] on input "Search" at bounding box center [603, 117] width 453 height 36
type input "C"
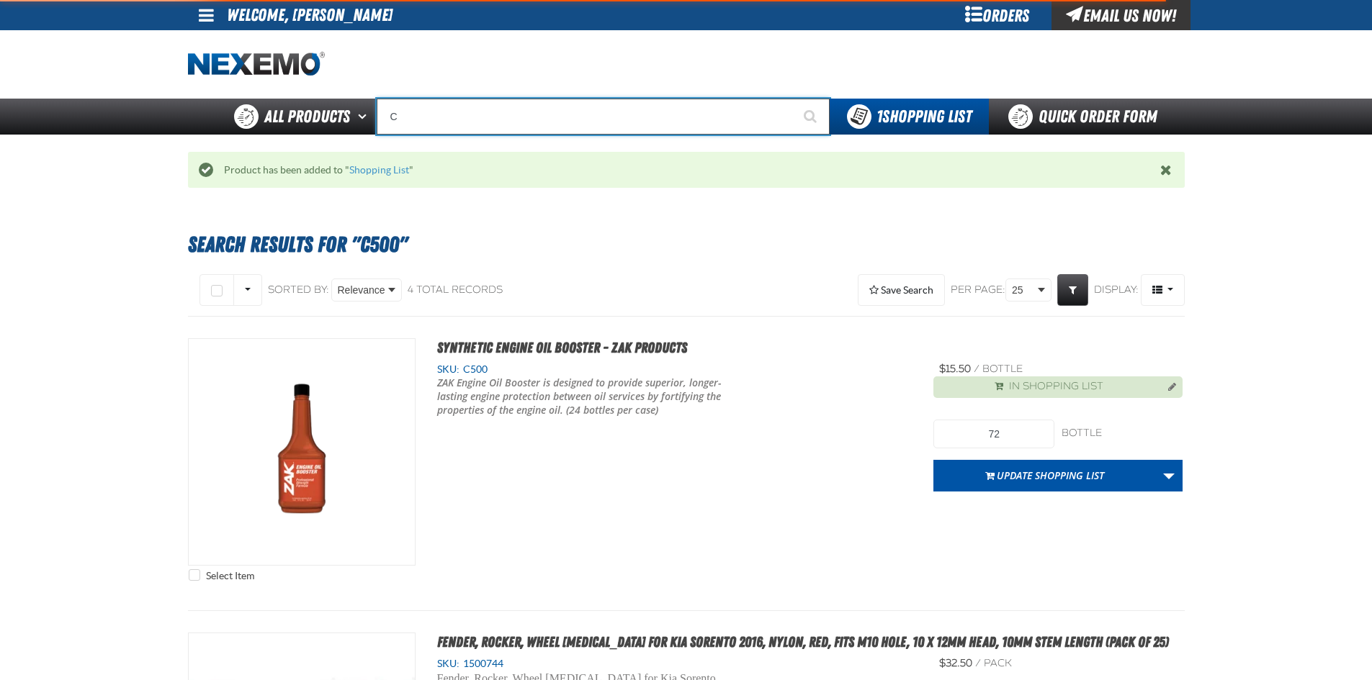
type input "C Alkaline Battery 1.5 Volt (12 per pack)"
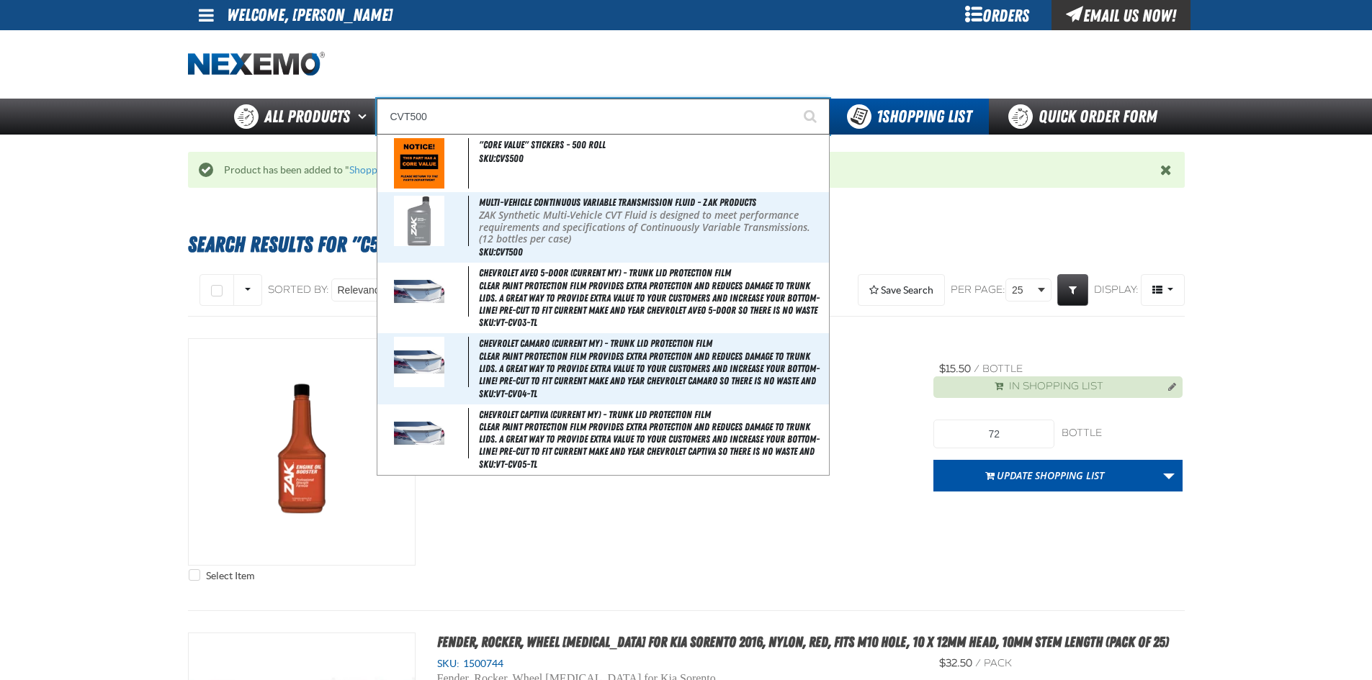
type input "CVT500"
click at [793, 99] on button "Start Searching" at bounding box center [811, 117] width 36 height 36
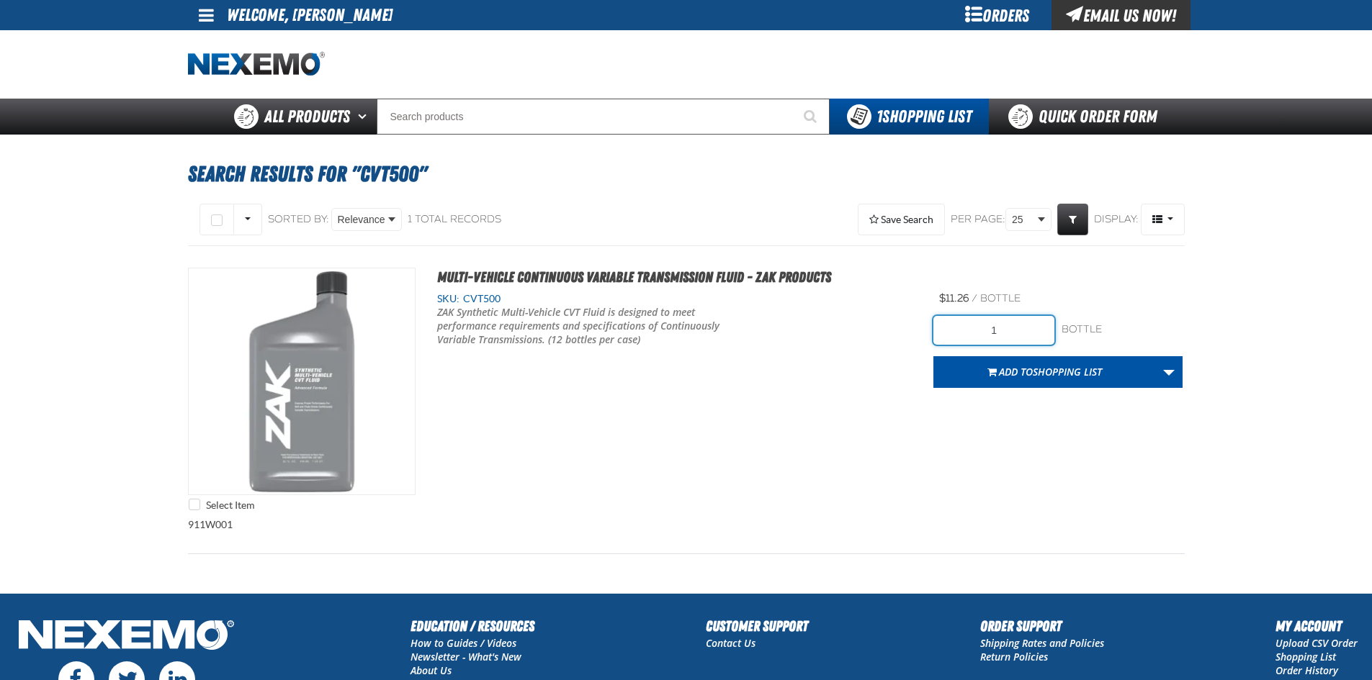
click at [999, 336] on input "1" at bounding box center [993, 330] width 121 height 29
type input "96"
click at [960, 426] on div "Select Item Multi-Vehicle Continuous Variable Transmission Fluid - ZAK Products…" at bounding box center [686, 393] width 996 height 251
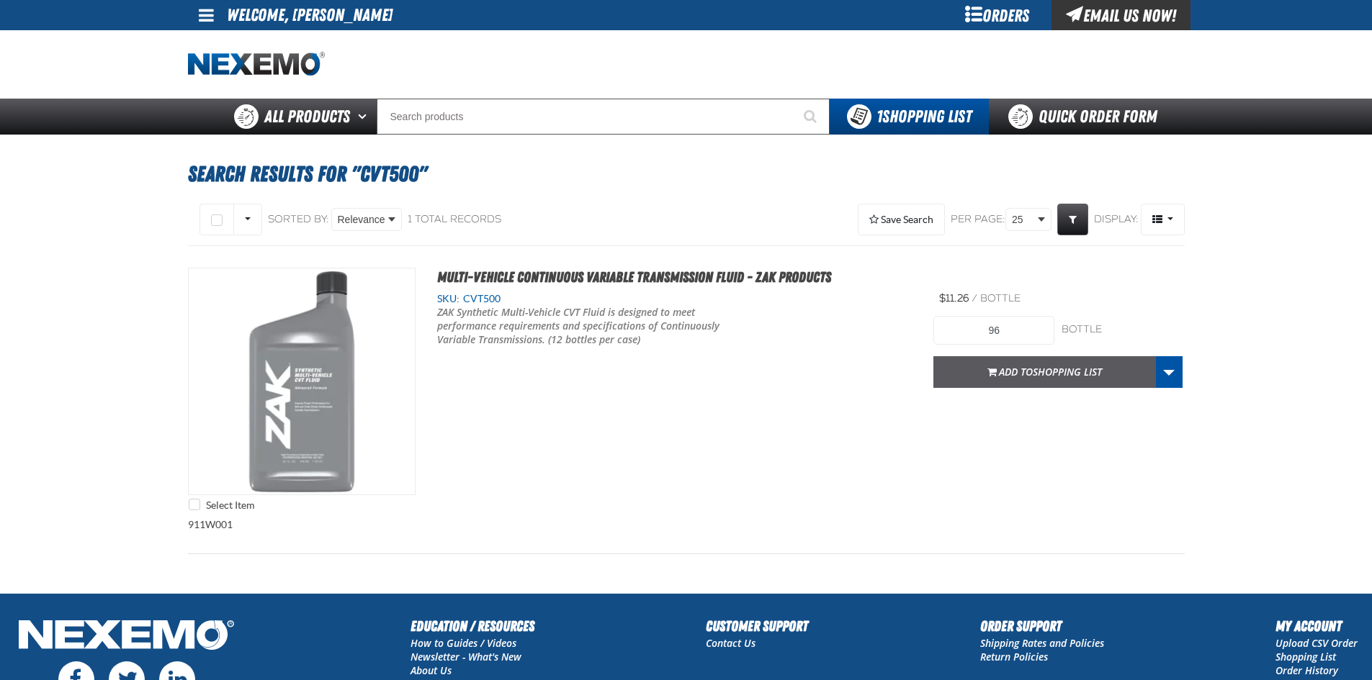
click at [1042, 381] on button "Add to Shopping List" at bounding box center [1044, 372] width 222 height 32
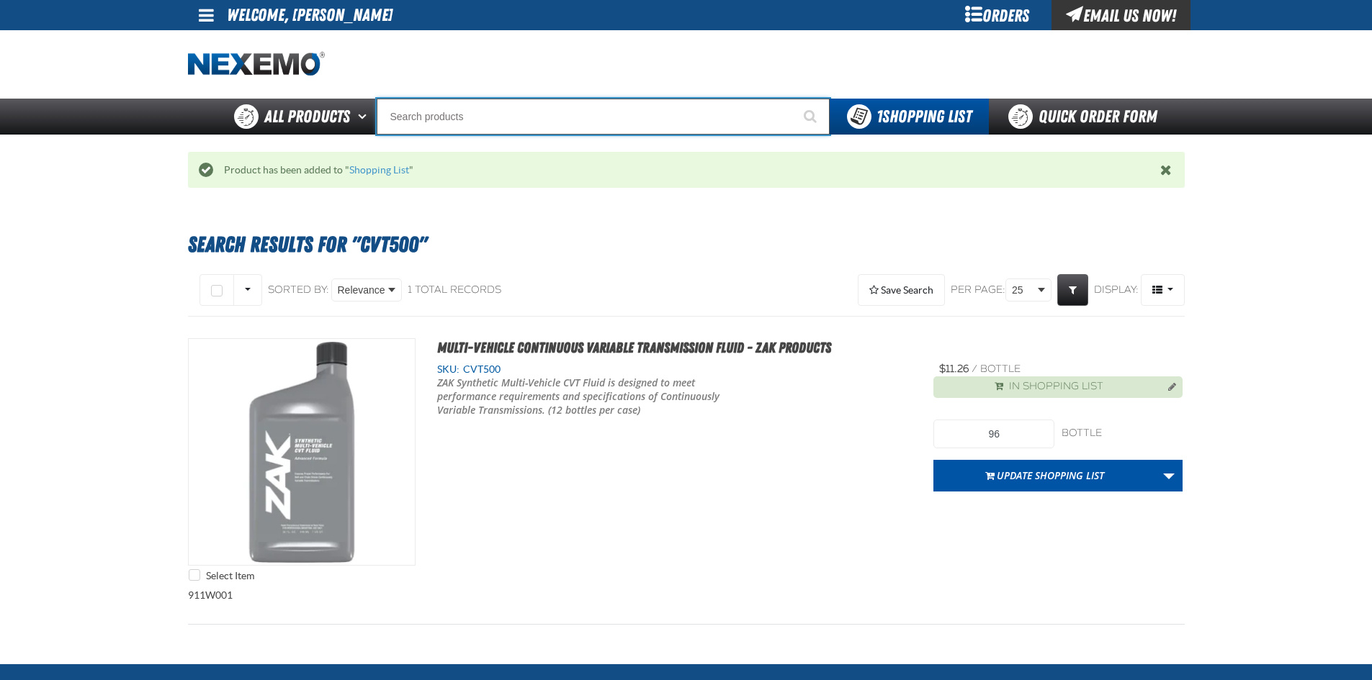
click at [581, 113] on input "Search" at bounding box center [603, 117] width 453 height 36
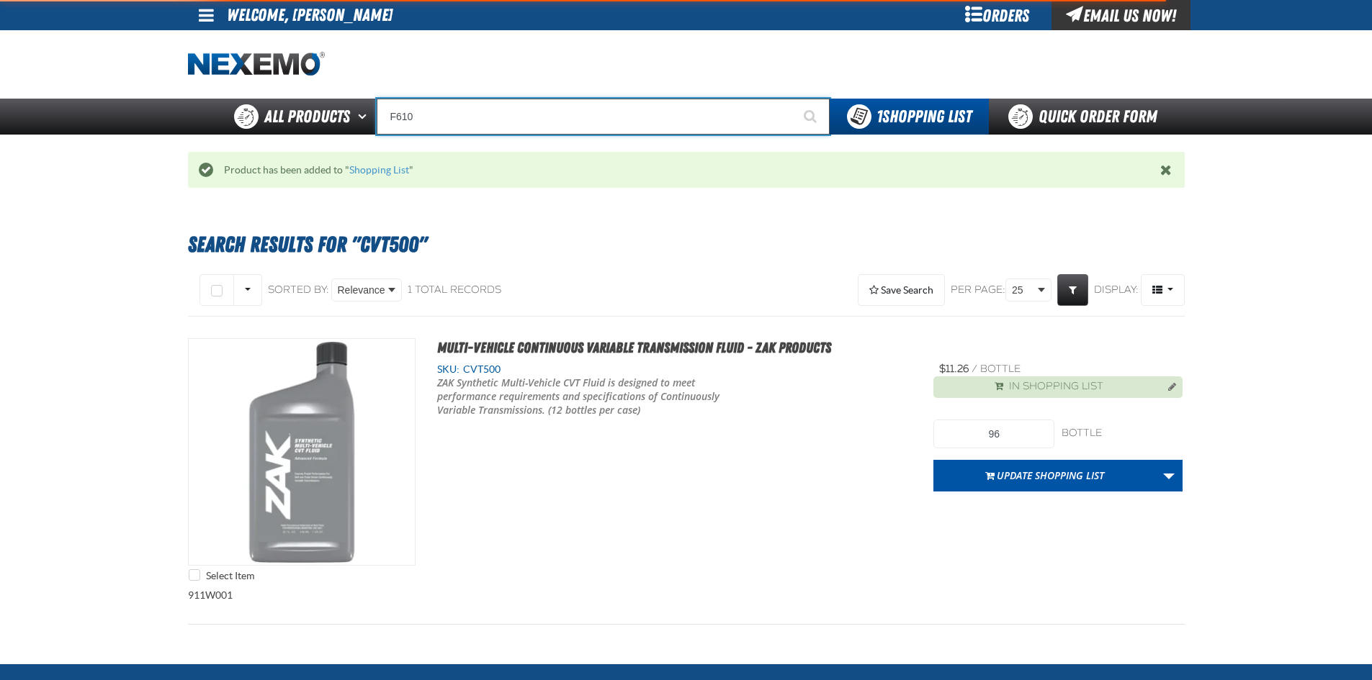
type input "F610"
click at [793, 99] on button "Start Searching" at bounding box center [811, 117] width 36 height 36
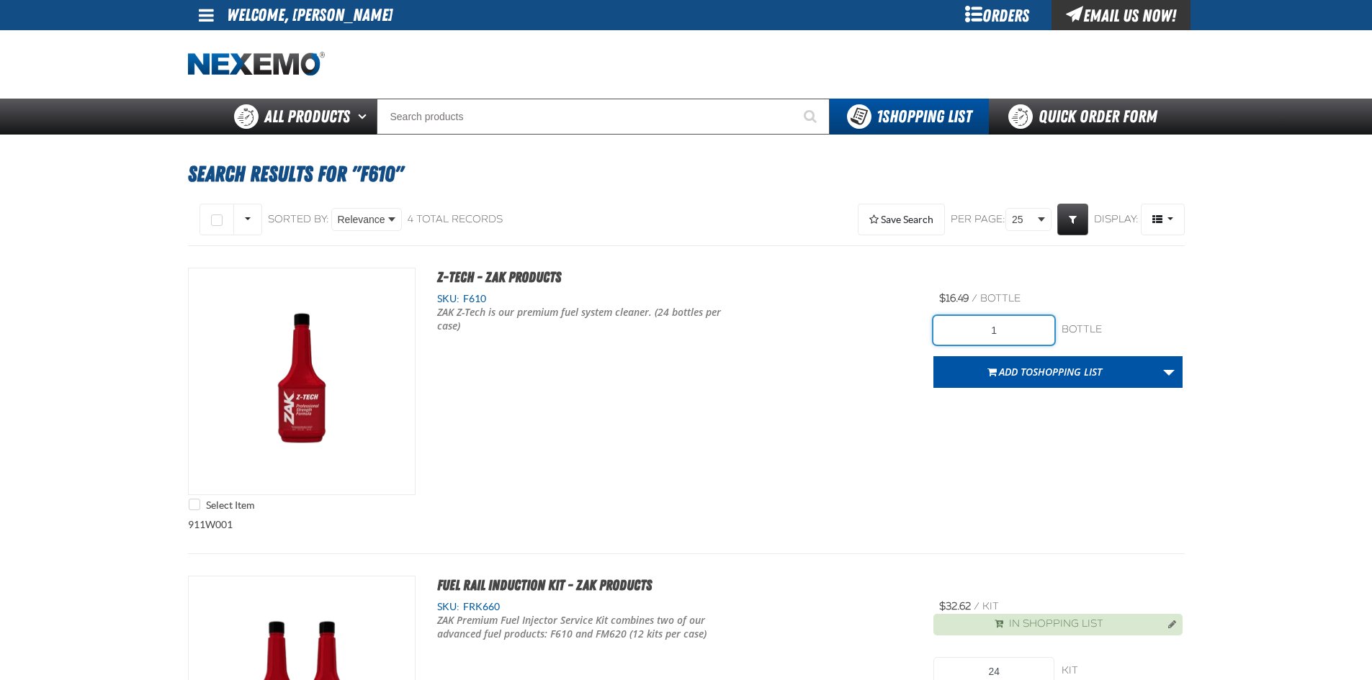
click at [1007, 329] on input "1" at bounding box center [993, 330] width 121 height 29
type input "48"
click at [1037, 366] on span "Shopping List" at bounding box center [1066, 372] width 69 height 14
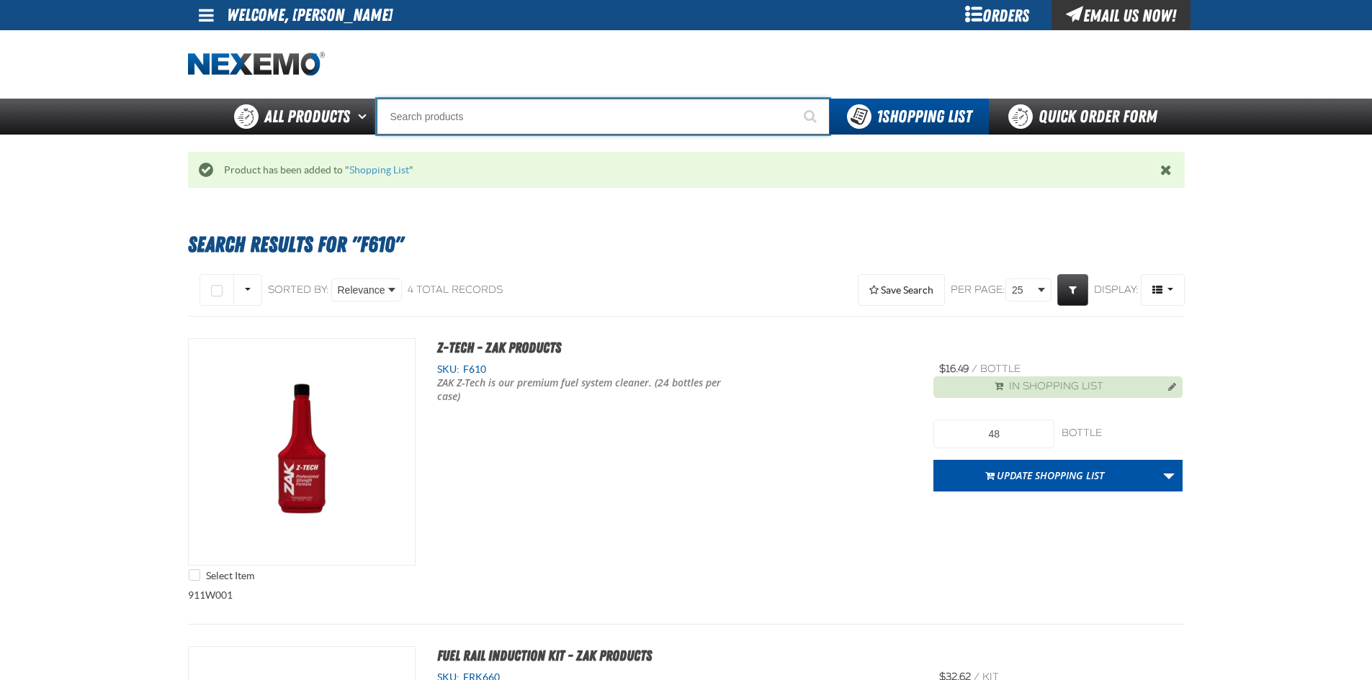
click at [431, 120] on input "Search" at bounding box center [603, 117] width 453 height 36
type input "R"
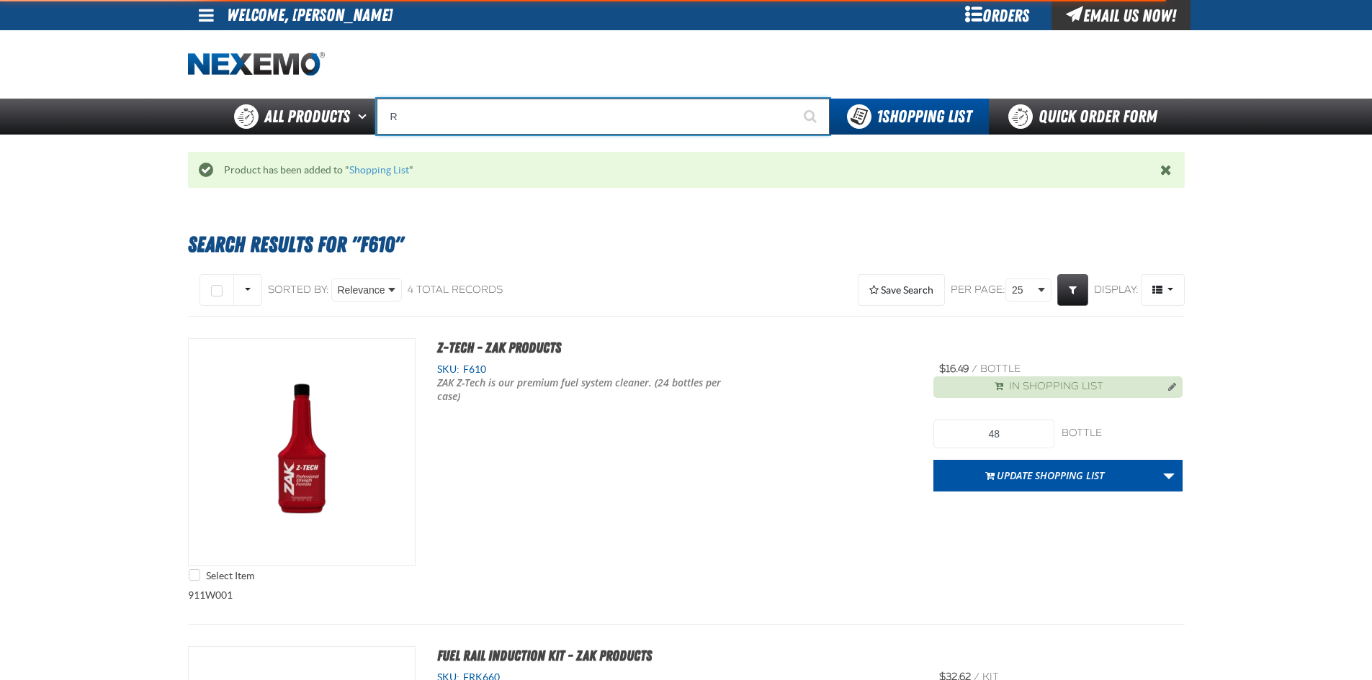
type input "ROADSIDE R"
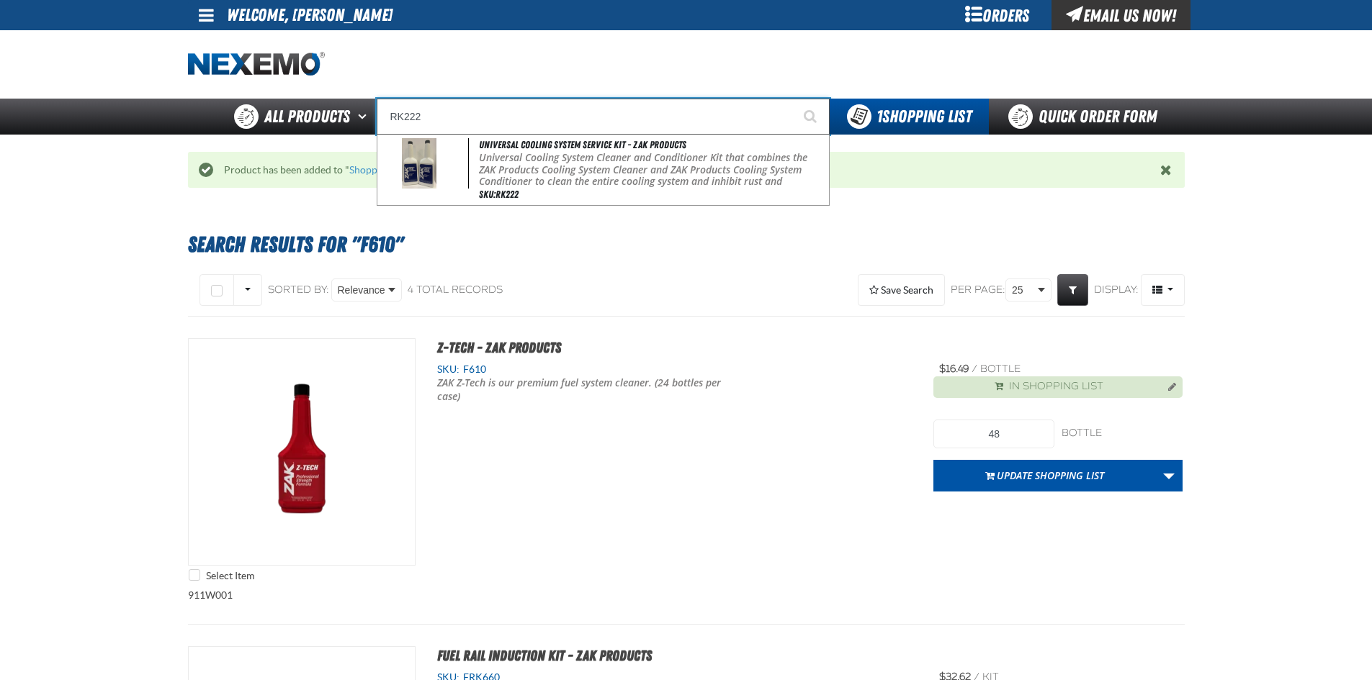
type input "RK222"
click at [793, 99] on button "Start Searching" at bounding box center [811, 117] width 36 height 36
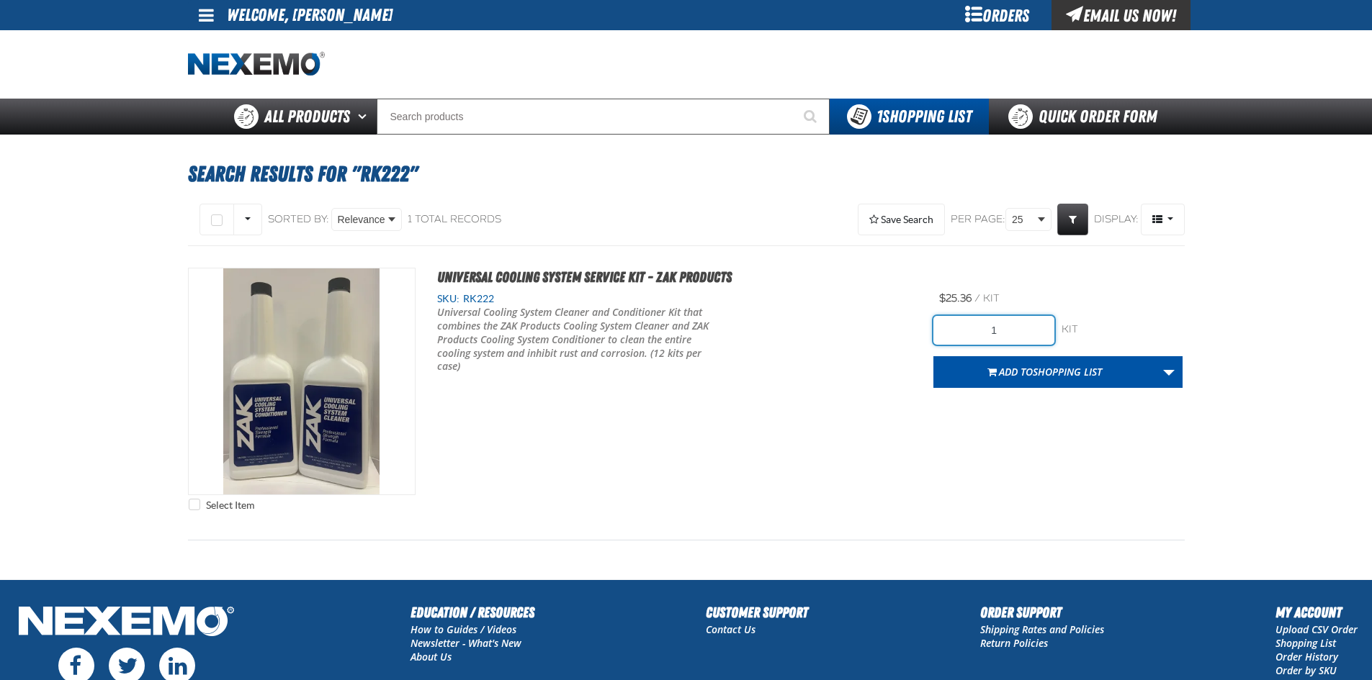
click at [996, 330] on input "1" at bounding box center [993, 330] width 121 height 29
type input "24"
click at [993, 425] on div "Select Item Universal Cooling System Service Kit - ZAK Products SKU: RK222 24" at bounding box center [686, 393] width 996 height 251
click at [1038, 372] on span "Shopping List" at bounding box center [1066, 372] width 69 height 14
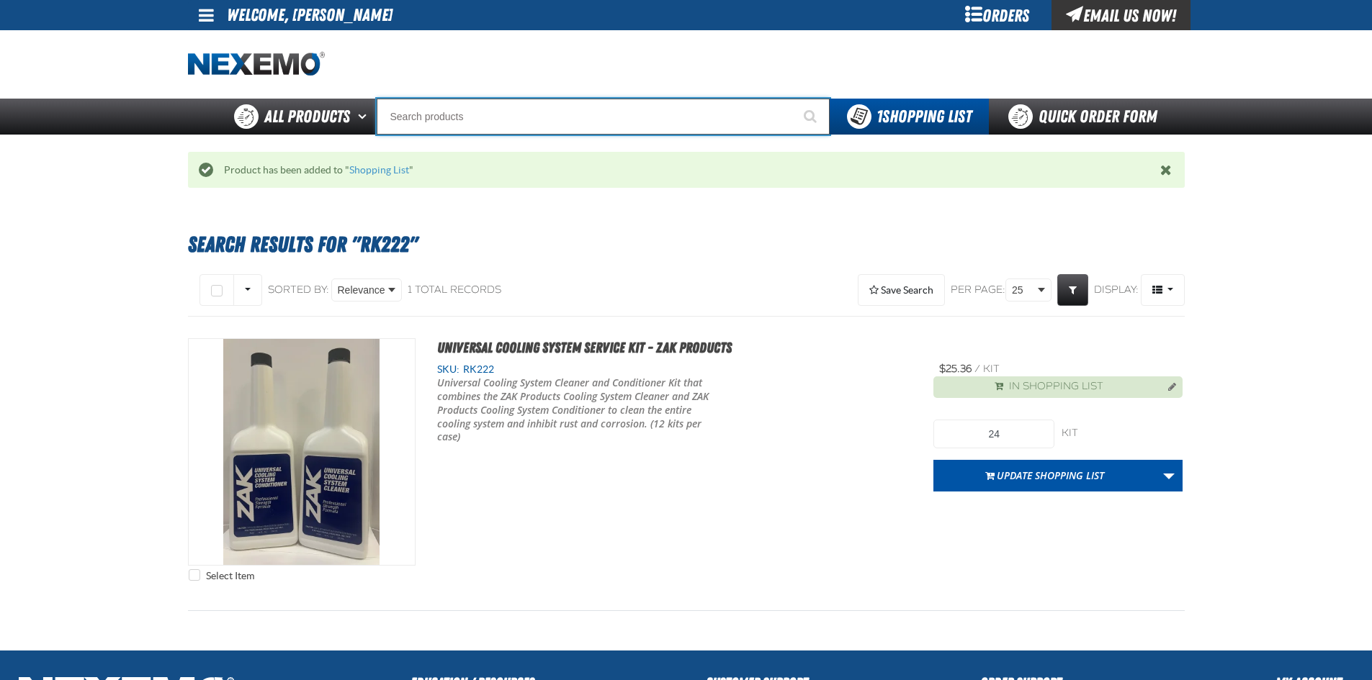
drag, startPoint x: 433, startPoint y: 103, endPoint x: 446, endPoint y: 115, distance: 17.8
click at [433, 103] on input "Search" at bounding box center [603, 117] width 453 height 36
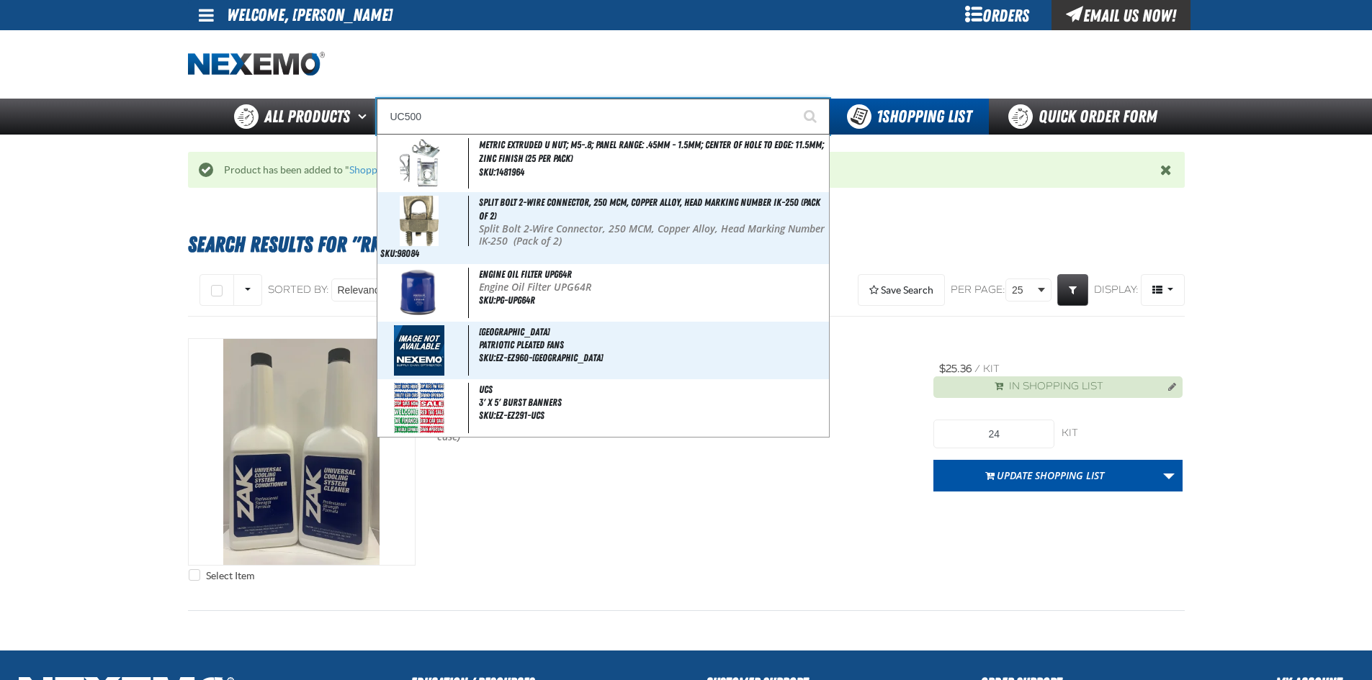
type input "UC500"
click at [793, 99] on button "Start Searching" at bounding box center [811, 117] width 36 height 36
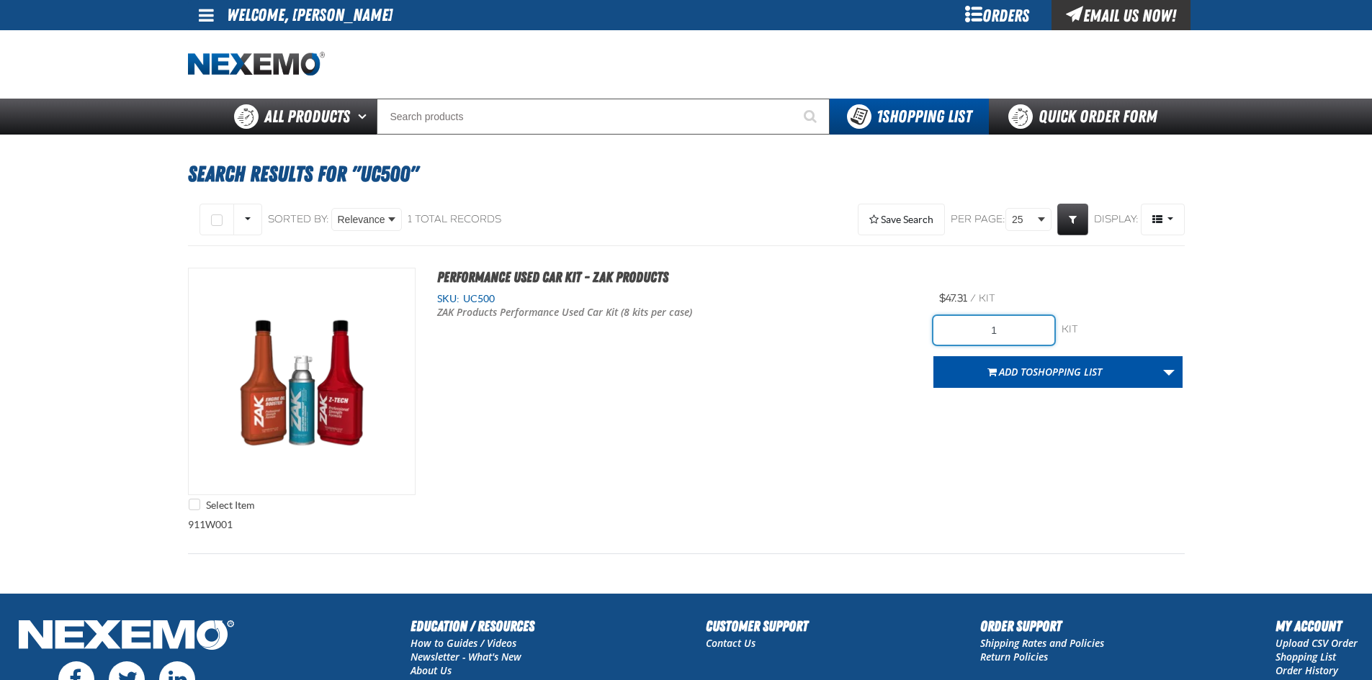
click at [1014, 330] on input "1" at bounding box center [993, 330] width 121 height 29
type input "32"
drag, startPoint x: 990, startPoint y: 454, endPoint x: 1032, endPoint y: 402, distance: 67.1
click at [991, 454] on div "Select Item Performance Used Car Kit - ZAK Products SKU: UC500 ZAK Products Per…" at bounding box center [686, 393] width 996 height 251
click at [1056, 372] on span "Shopping List" at bounding box center [1066, 372] width 69 height 14
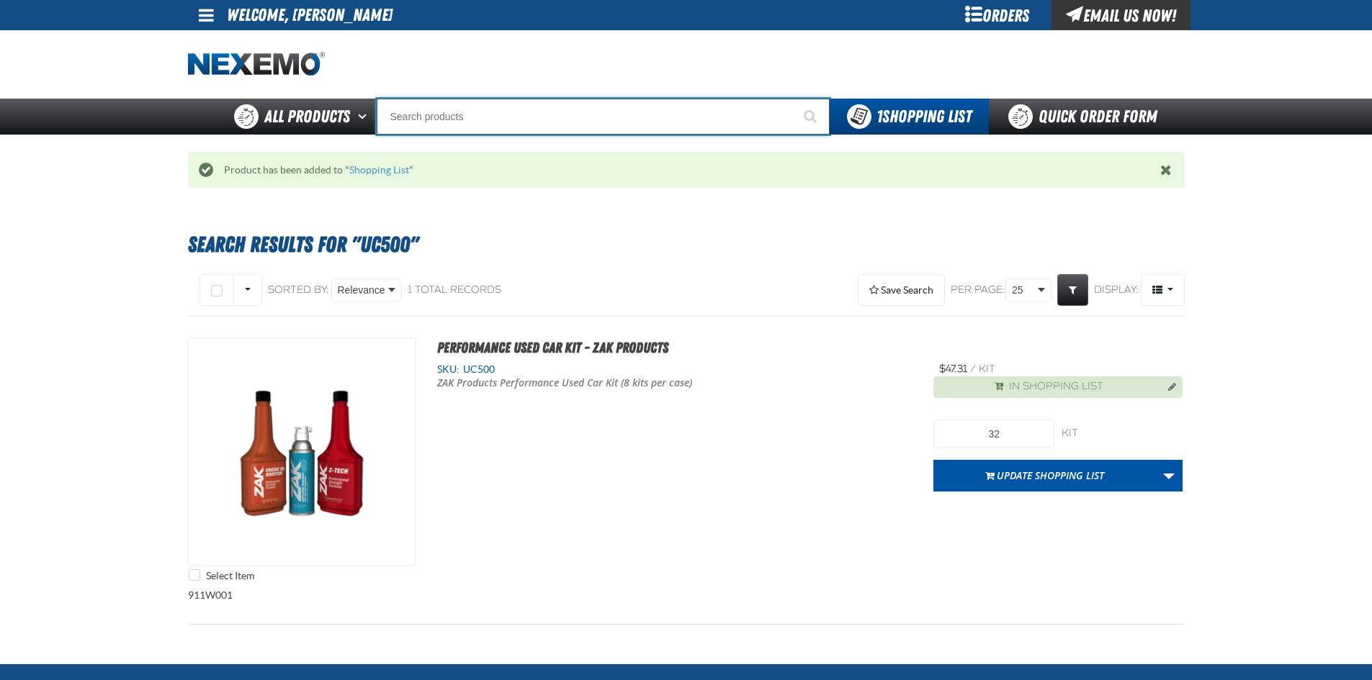
click at [513, 126] on input "Search" at bounding box center [603, 117] width 453 height 36
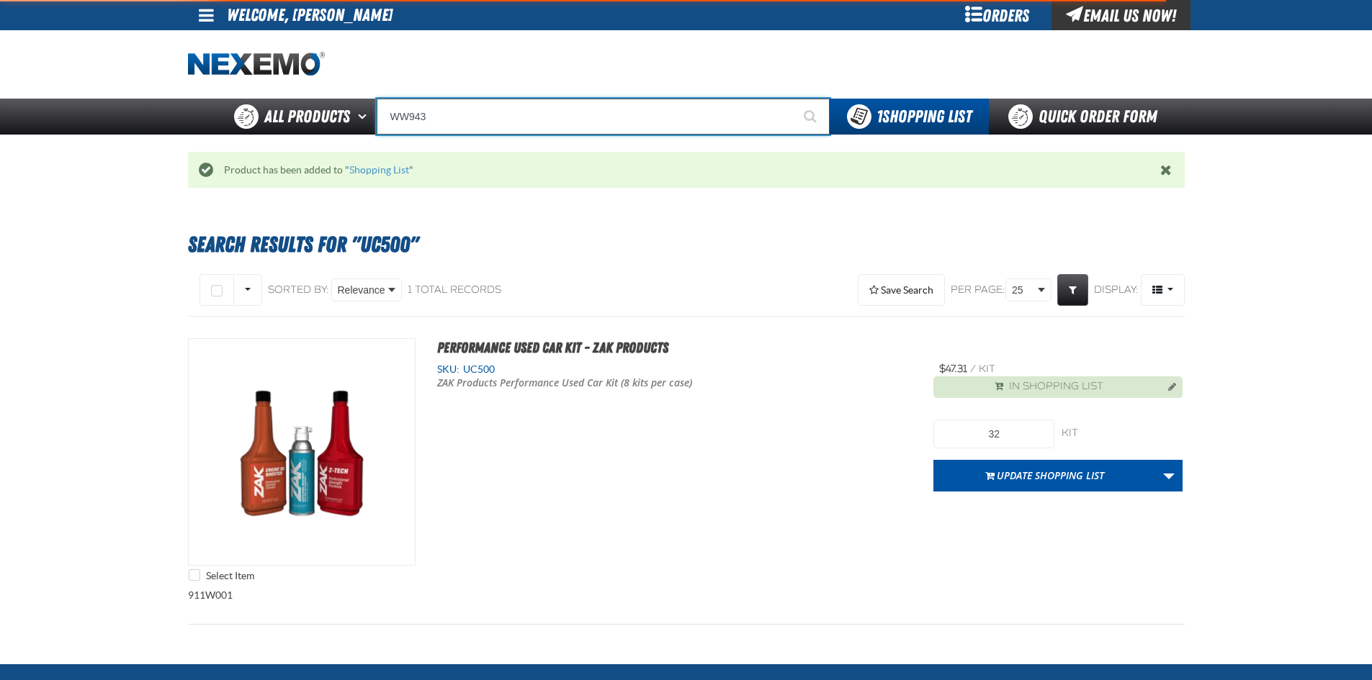
type input "WW943"
click at [793, 99] on button "Start Searching" at bounding box center [811, 117] width 36 height 36
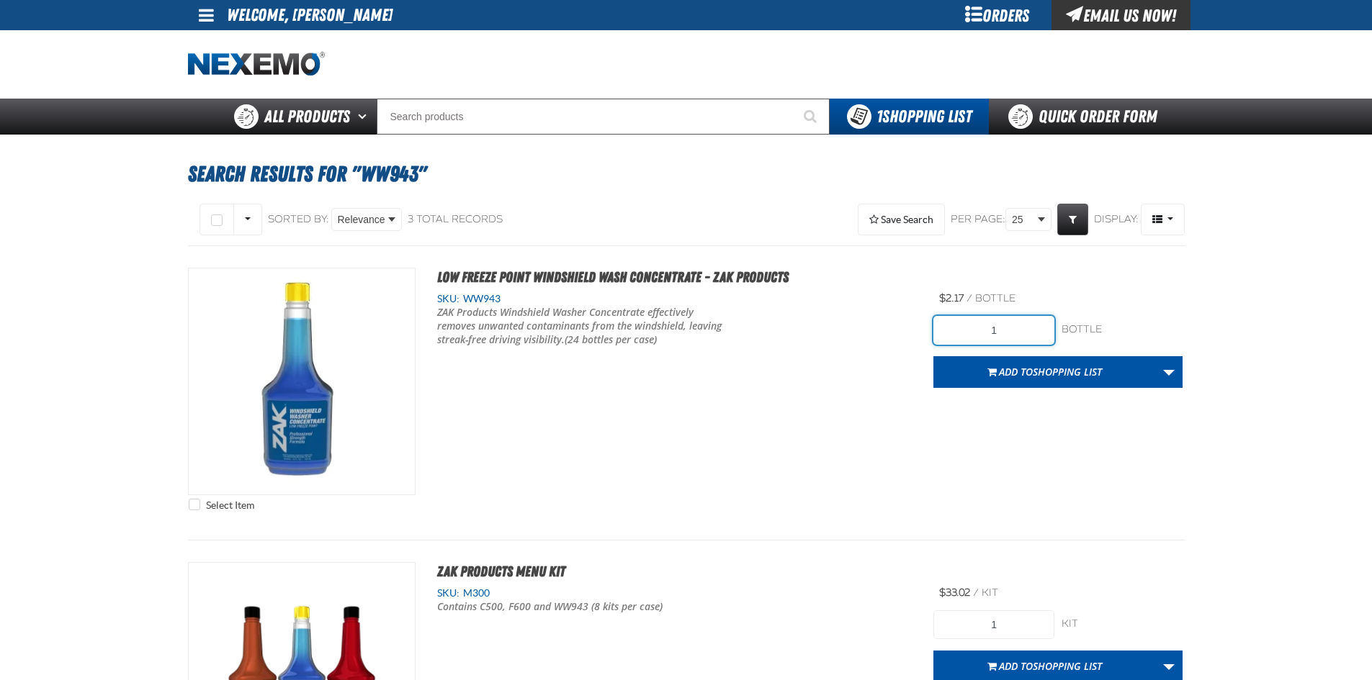
click at [1013, 325] on input "1" at bounding box center [993, 330] width 121 height 29
type input "24"
click at [1016, 441] on div "Select Item Low Freeze Point Windshield Wash Concentrate - ZAK Products SKU: WW…" at bounding box center [686, 393] width 996 height 251
click at [1055, 354] on form "24 bottle bottle Add to Shopping List Create New Shopping List Add to Shopping …" at bounding box center [1057, 352] width 249 height 72
click at [1057, 360] on button "Add to Shopping List" at bounding box center [1044, 372] width 222 height 32
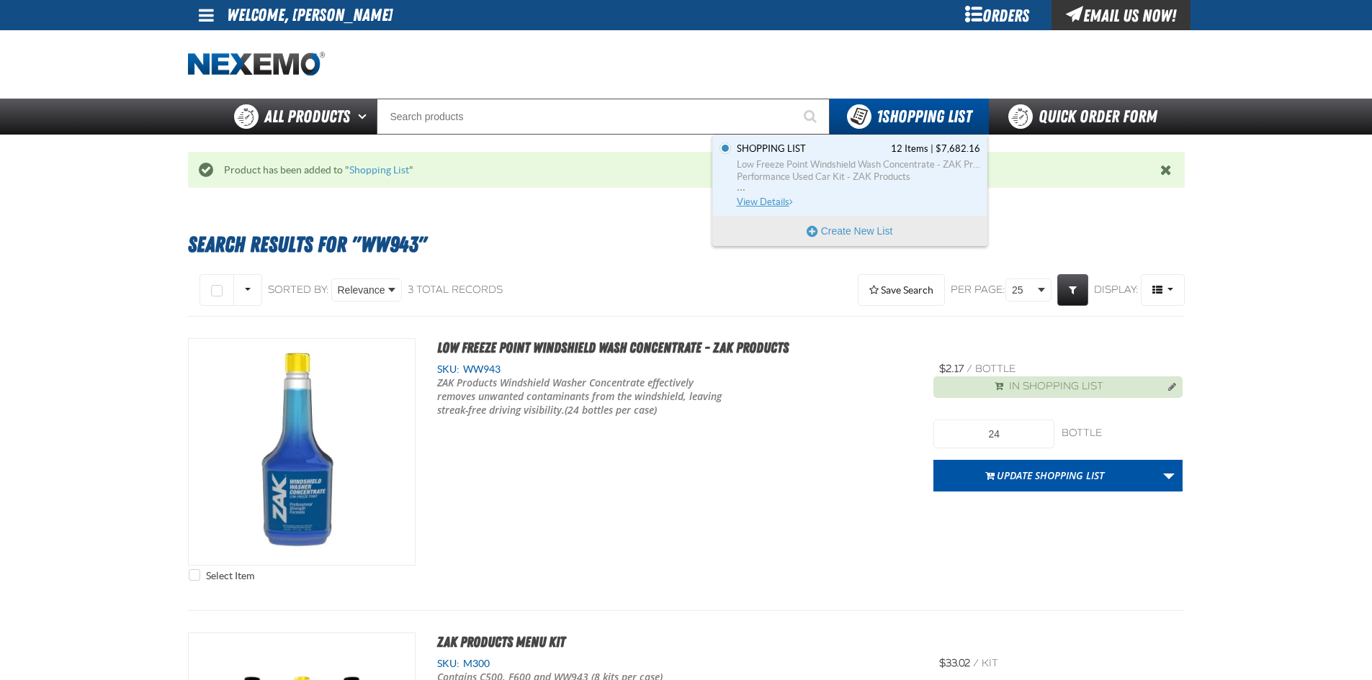
click at [762, 202] on span "View Details" at bounding box center [766, 202] width 58 height 11
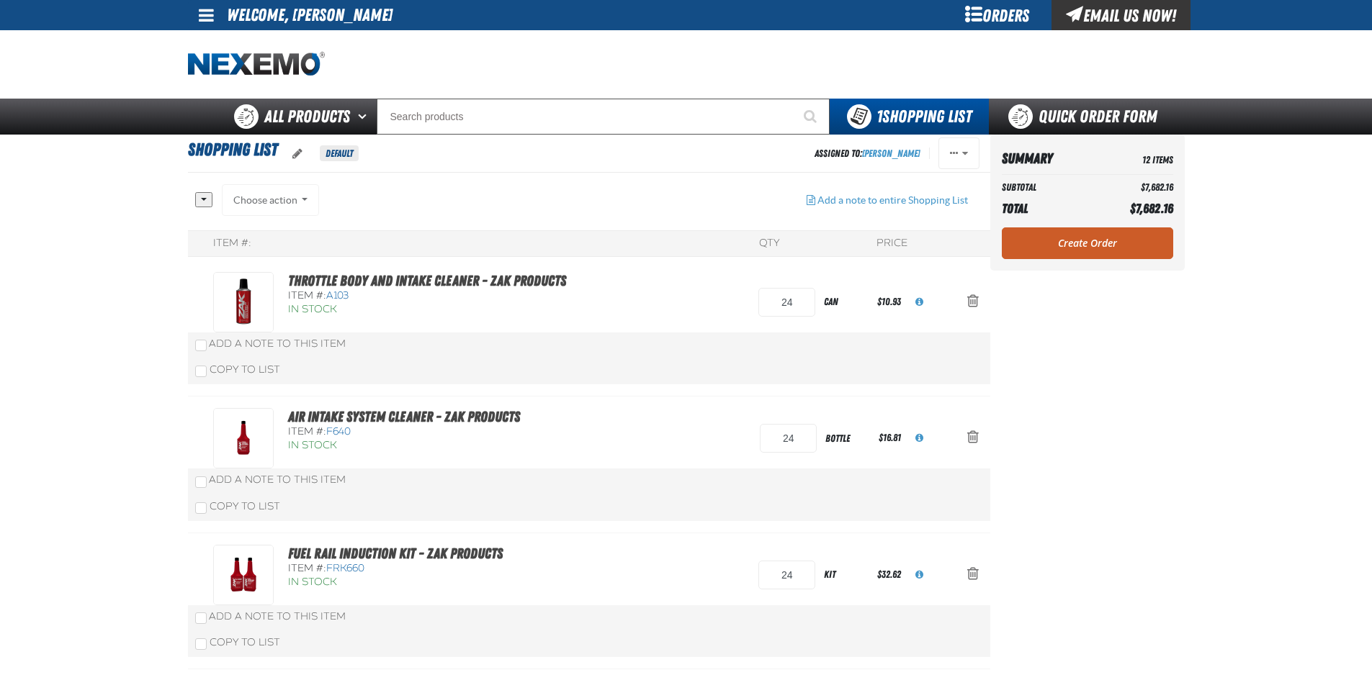
drag, startPoint x: 1091, startPoint y: 233, endPoint x: 1067, endPoint y: 238, distance: 24.1
click at [1091, 233] on link "Create Order" at bounding box center [1087, 244] width 171 height 32
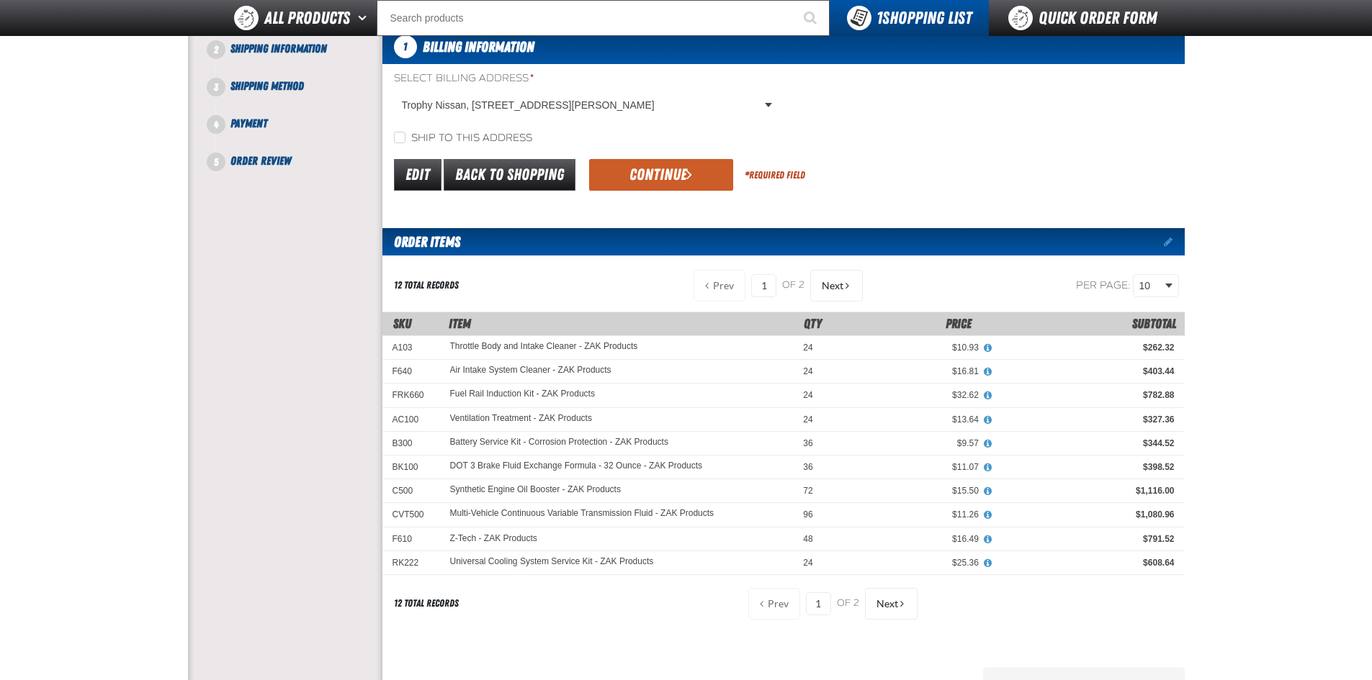
scroll to position [144, 0]
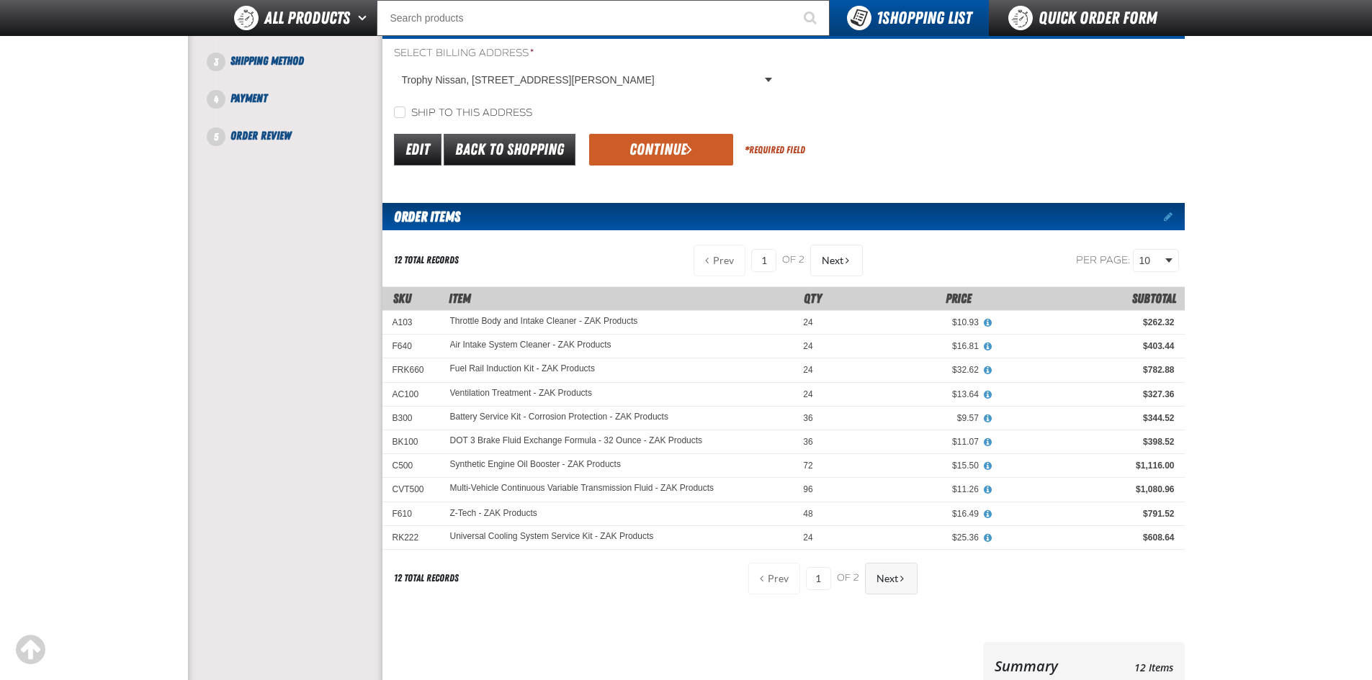
click at [882, 574] on span "Next" at bounding box center [887, 579] width 22 height 12
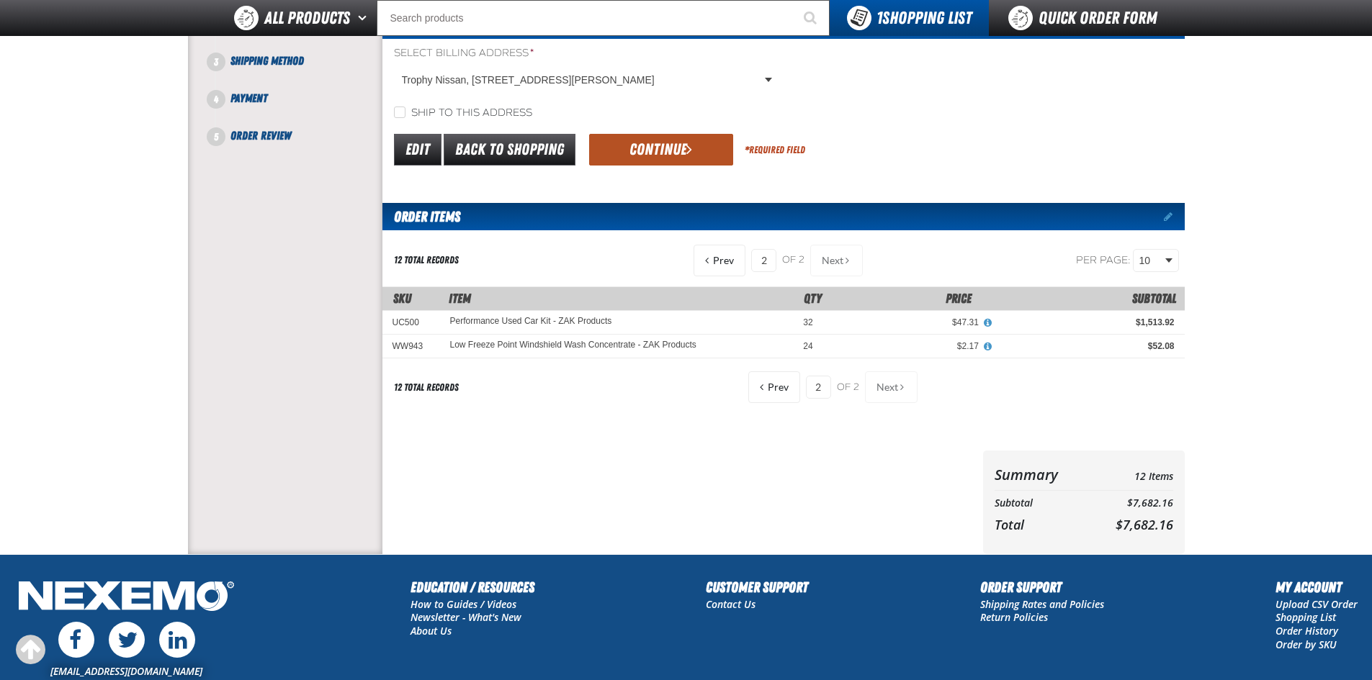
drag, startPoint x: 692, startPoint y: 148, endPoint x: 685, endPoint y: 169, distance: 21.9
click at [691, 148] on button "Continue" at bounding box center [661, 150] width 144 height 32
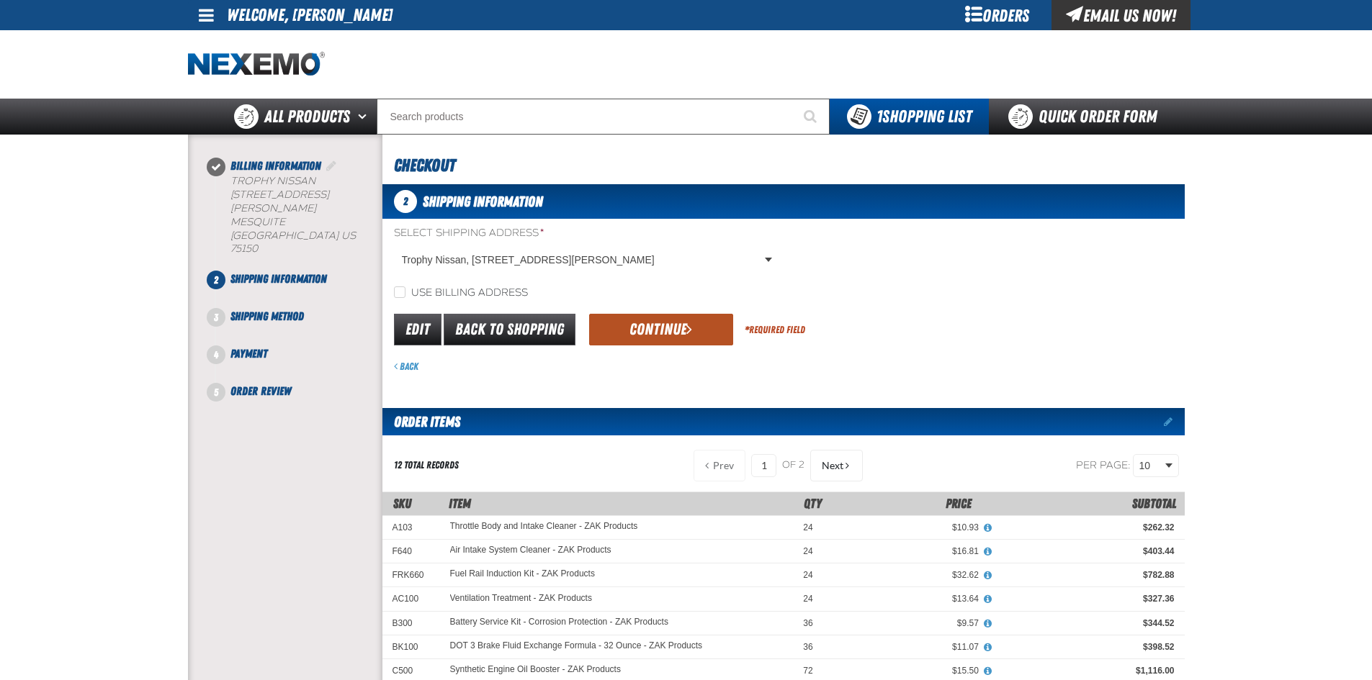
click at [688, 325] on span "submit" at bounding box center [689, 329] width 6 height 16
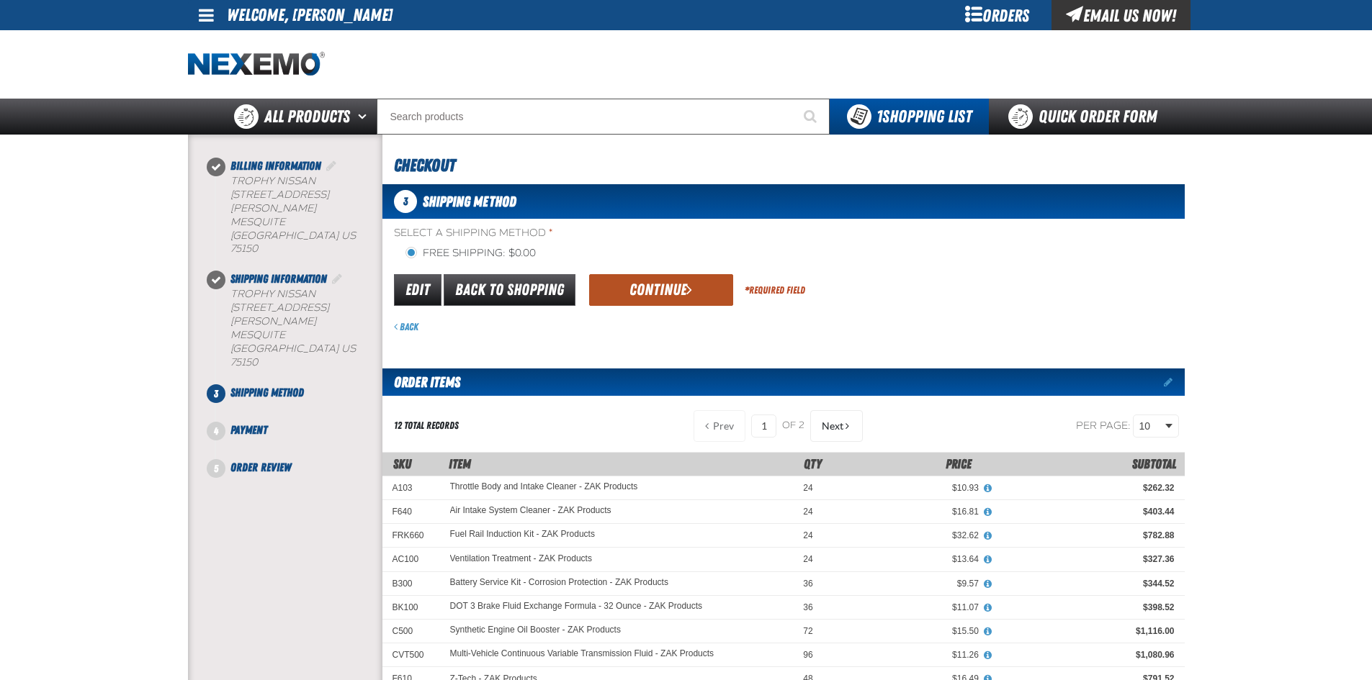
click at [701, 292] on button "Continue" at bounding box center [661, 290] width 144 height 32
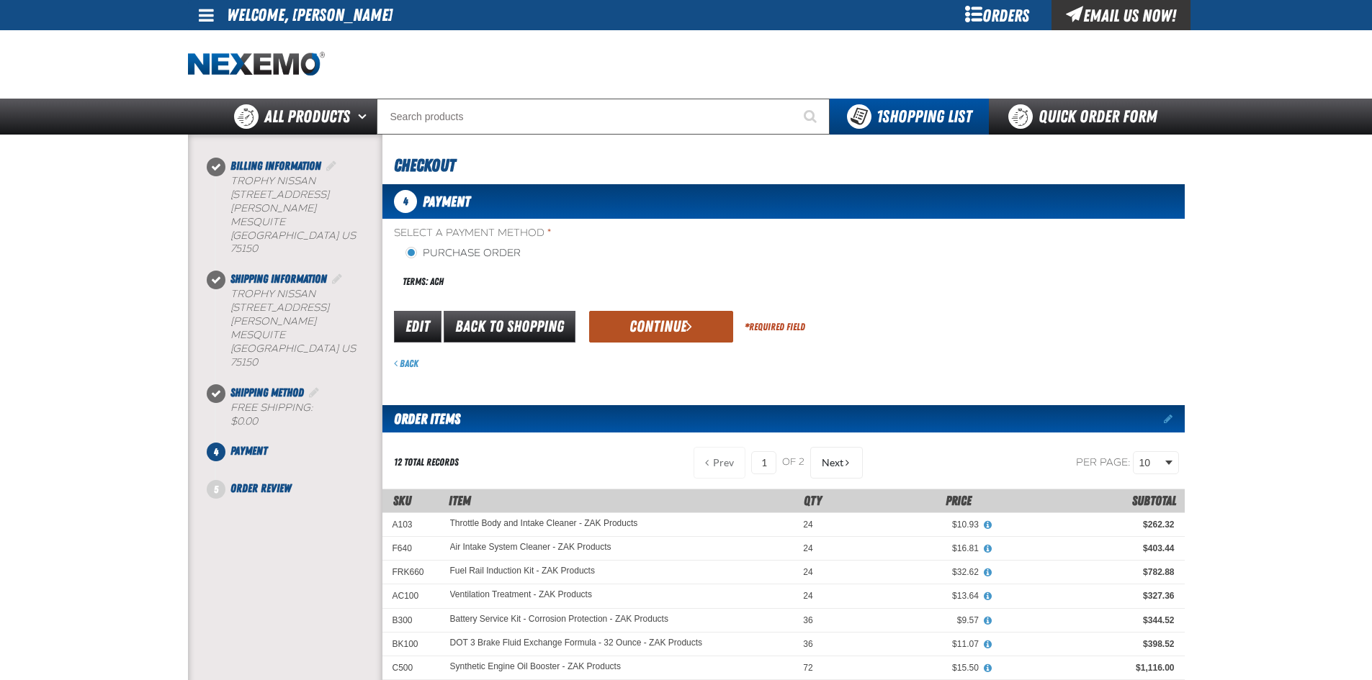
click at [683, 330] on button "Continue" at bounding box center [661, 327] width 144 height 32
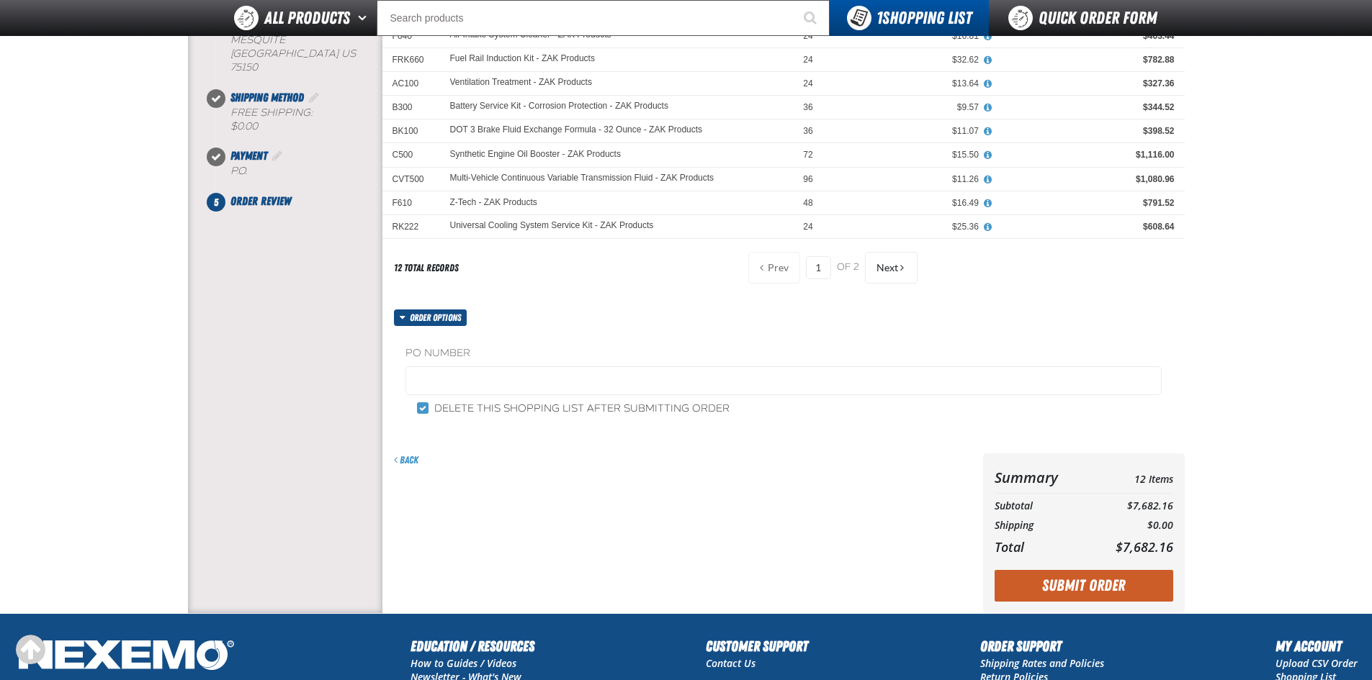
scroll to position [288, 0]
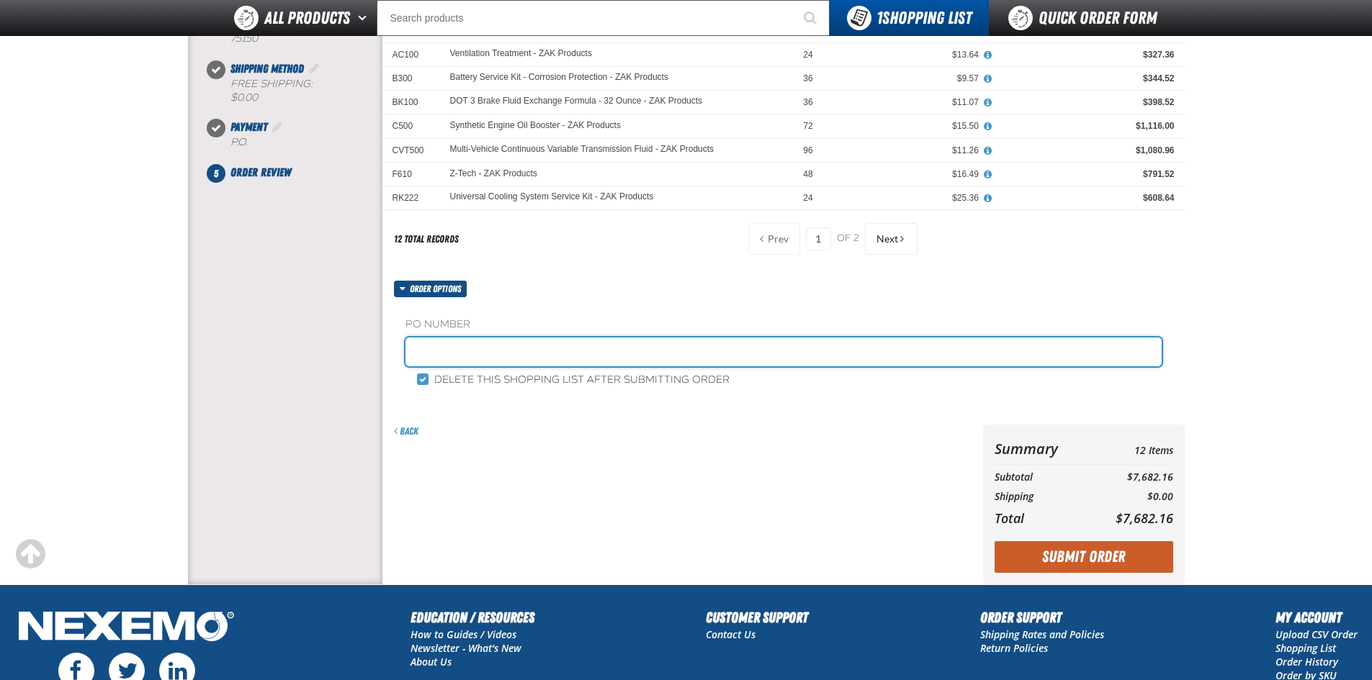
click at [488, 349] on input "text" at bounding box center [783, 352] width 756 height 29
type input "100825ZAK"
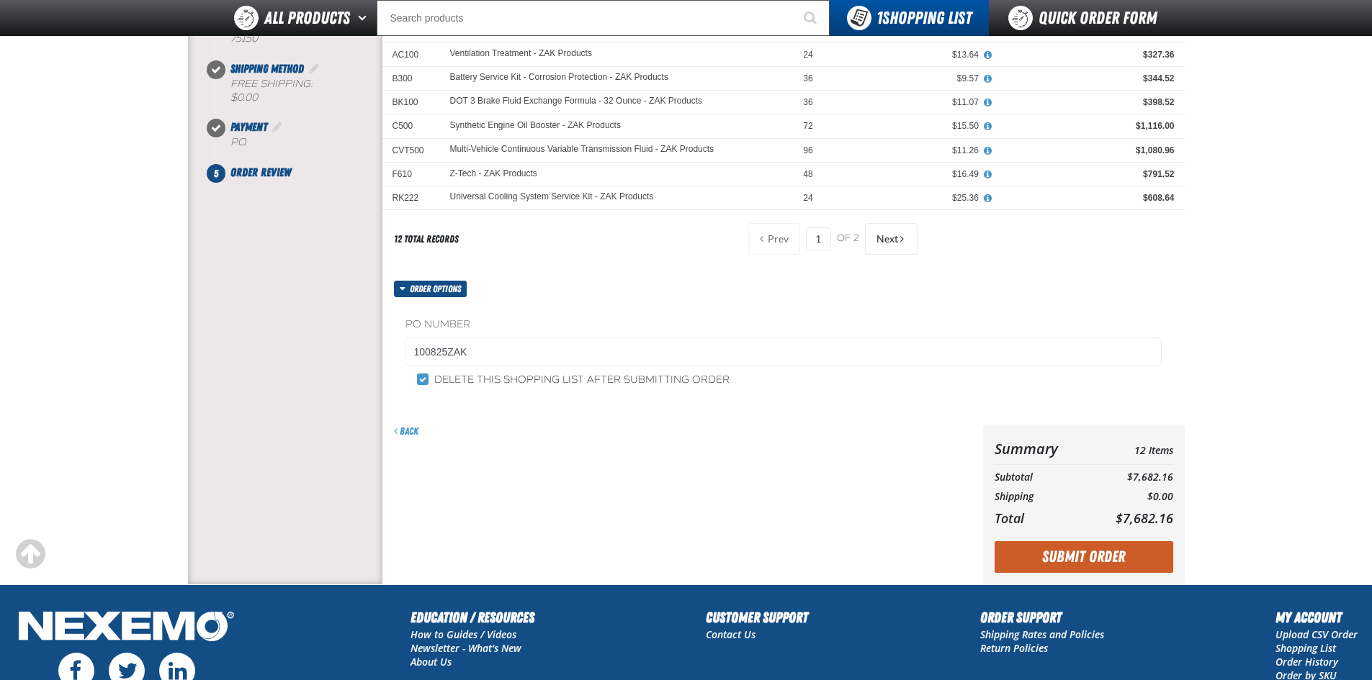
click at [1090, 556] on button "Submit Order" at bounding box center [1083, 557] width 179 height 32
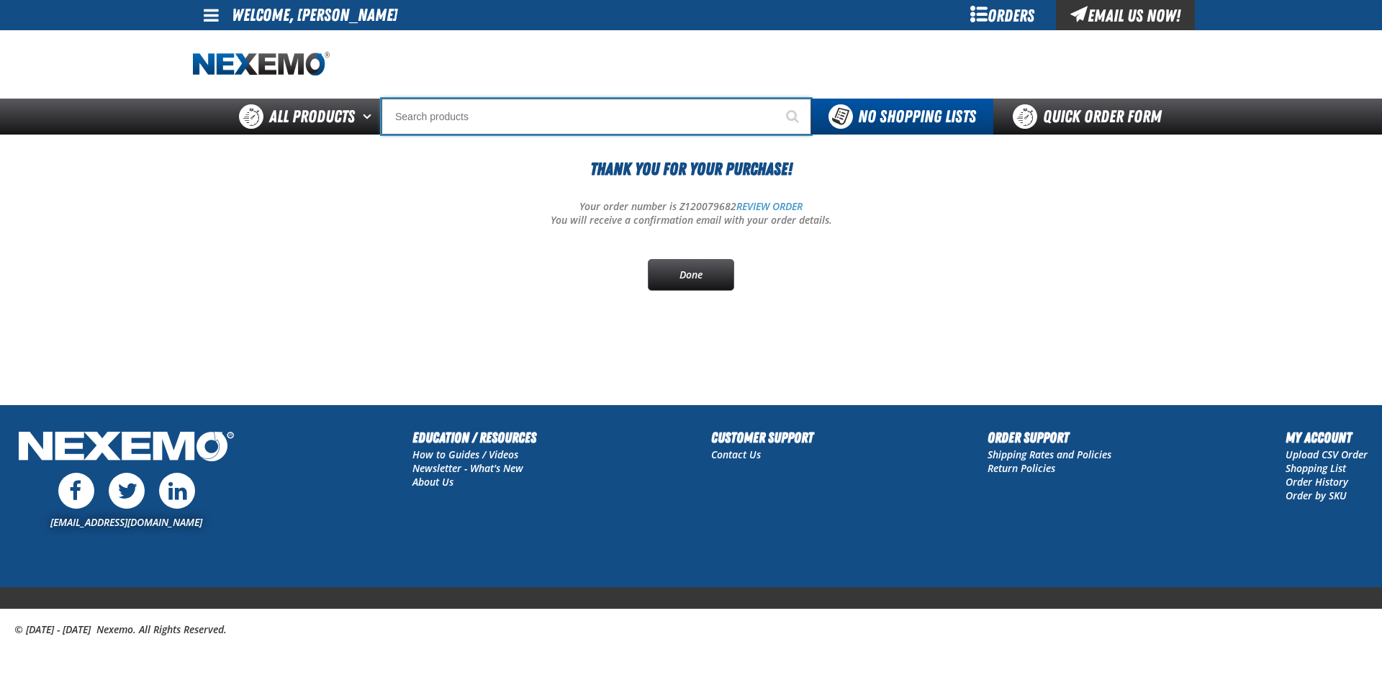
click at [480, 108] on input "Search" at bounding box center [597, 117] width 430 height 36
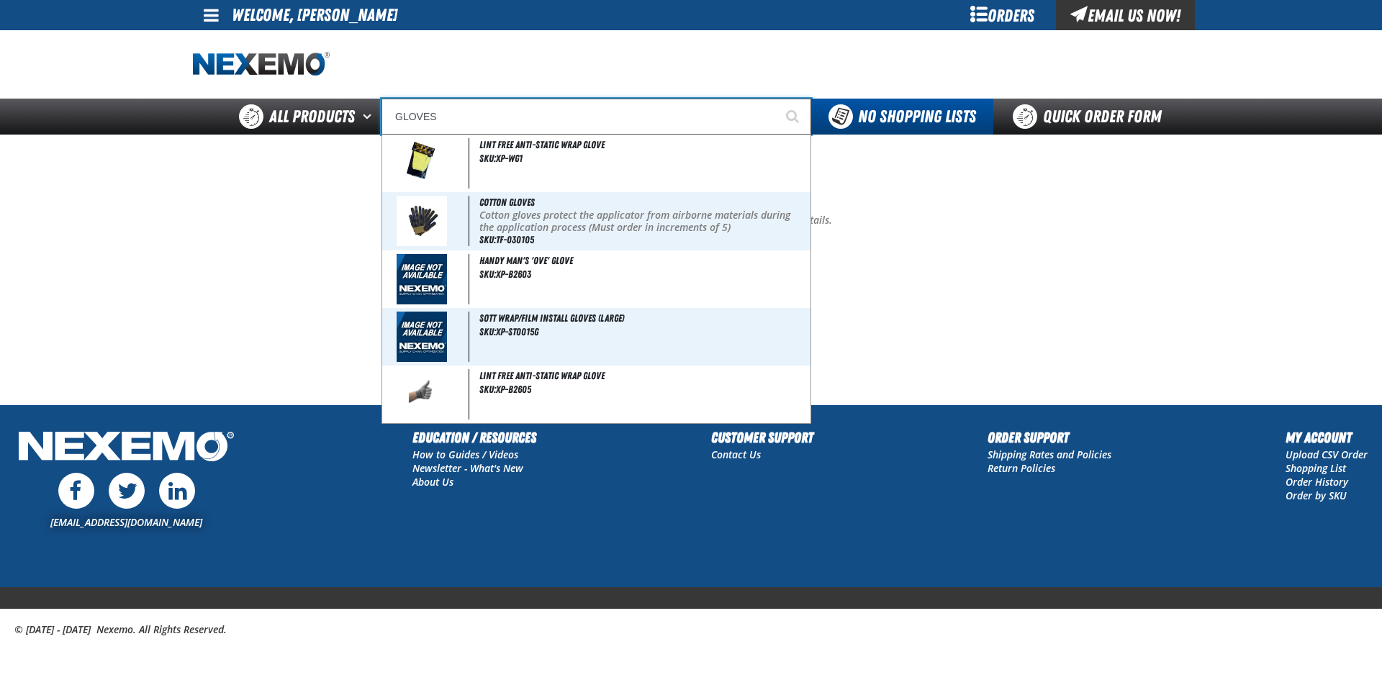
type input "GLOVES"
click at [775, 99] on button "Start Searching" at bounding box center [793, 117] width 36 height 36
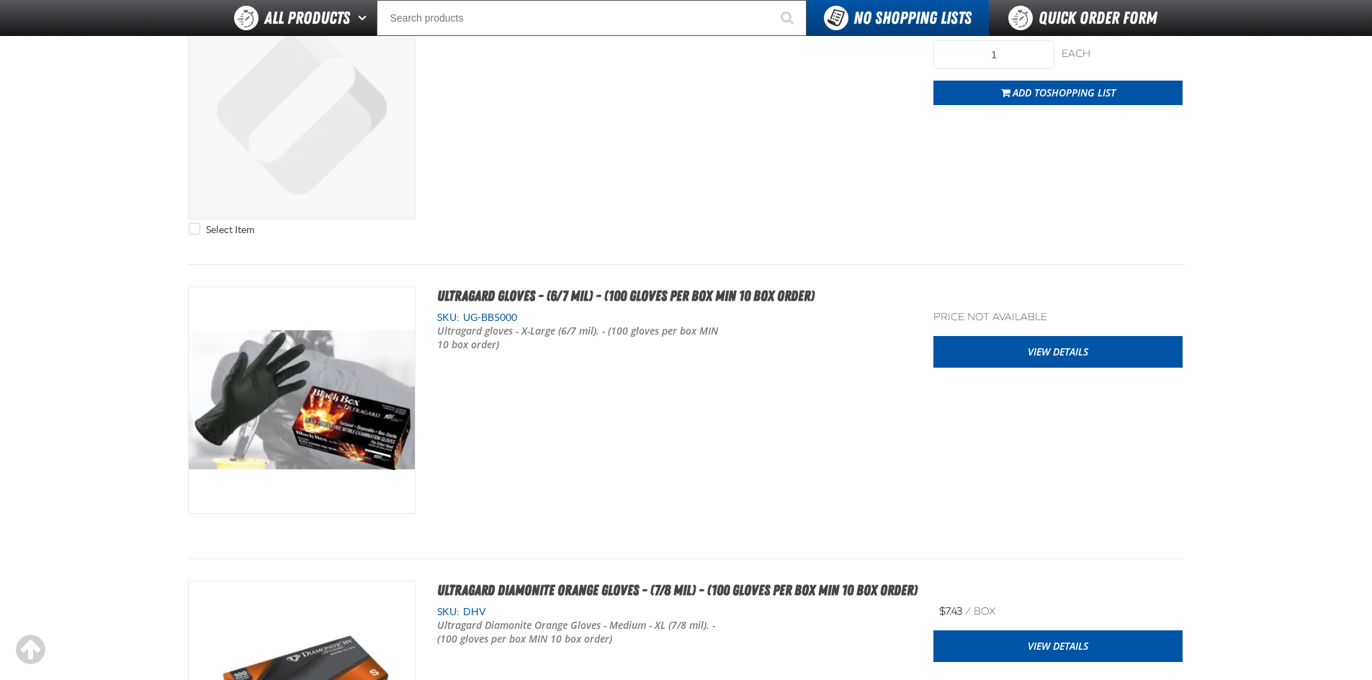
scroll to position [504, 0]
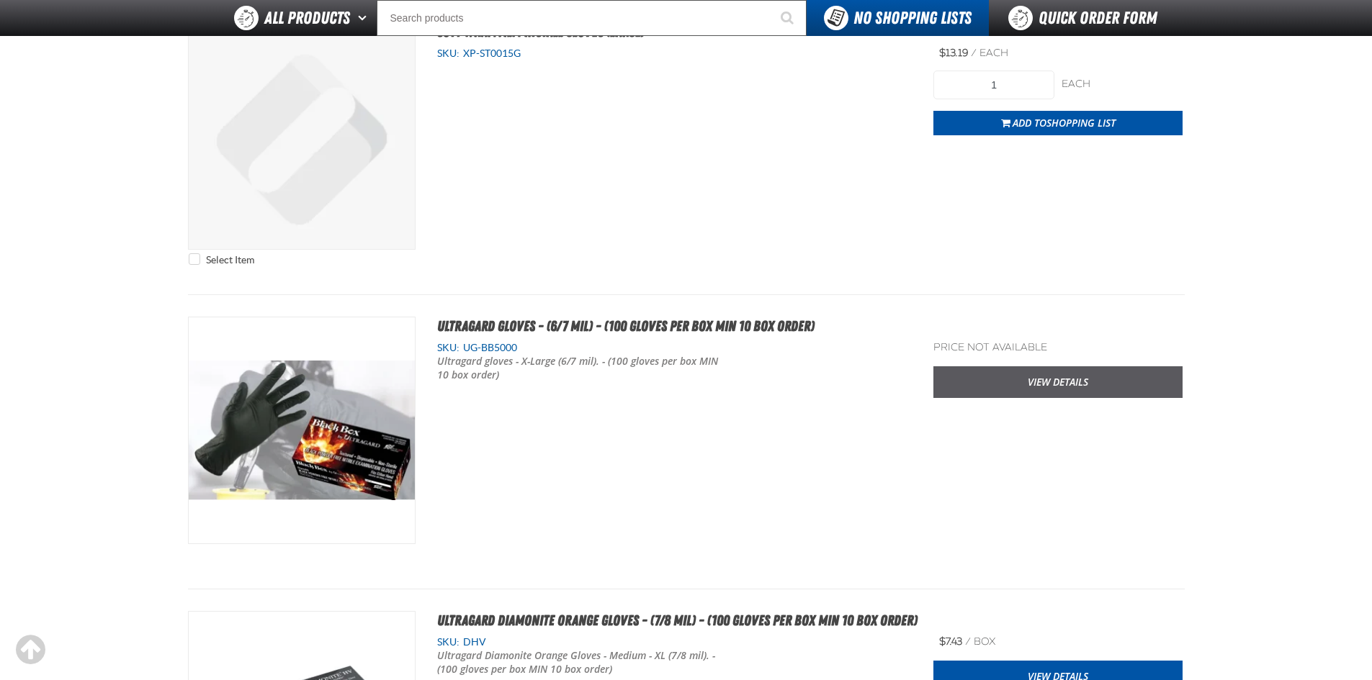
click at [1072, 388] on link "View Details" at bounding box center [1057, 382] width 249 height 32
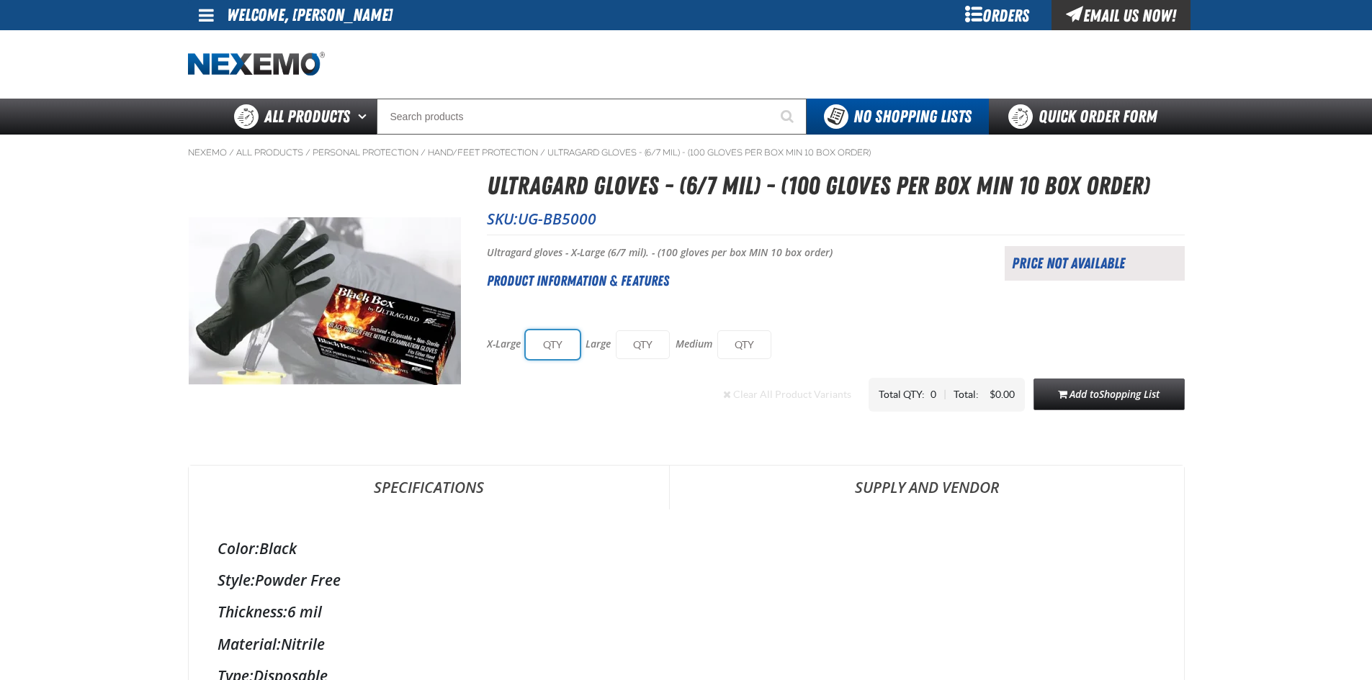
click at [536, 344] on input "text" at bounding box center [553, 344] width 54 height 29
type input "10"
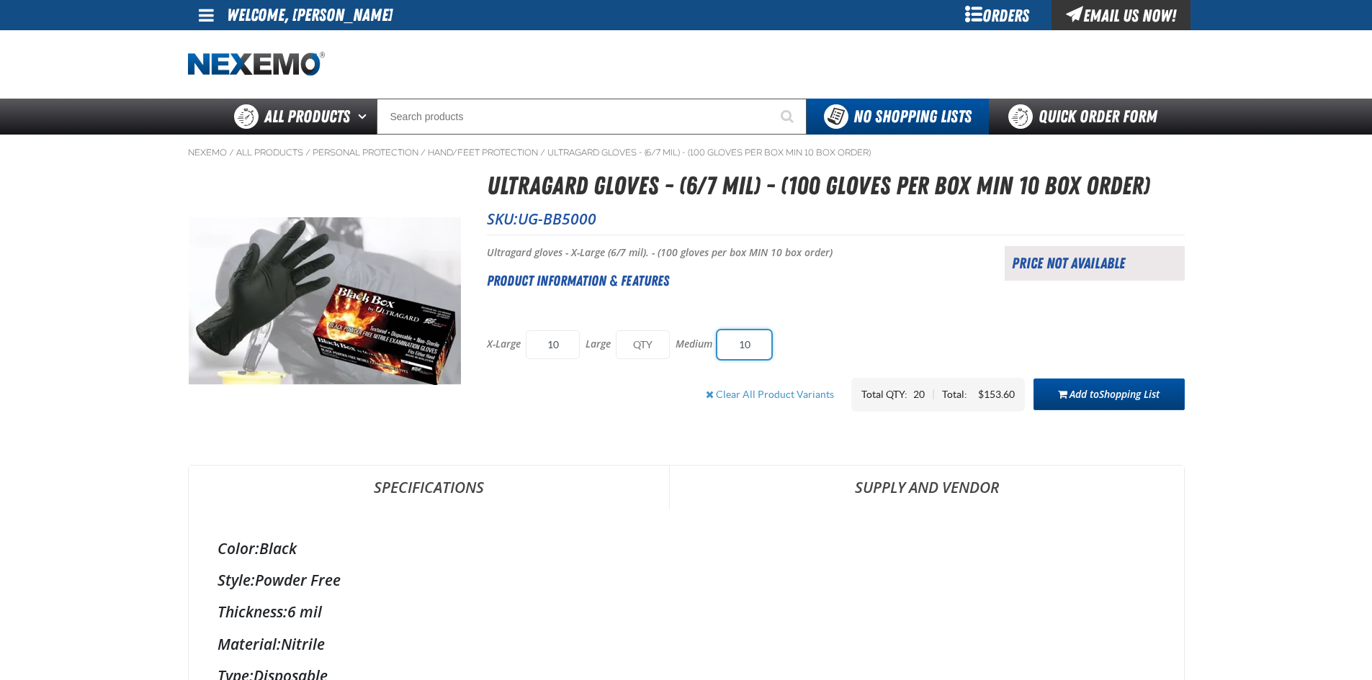
type input "10"
click at [1102, 382] on button "Add to Shopping List" at bounding box center [1108, 395] width 151 height 32
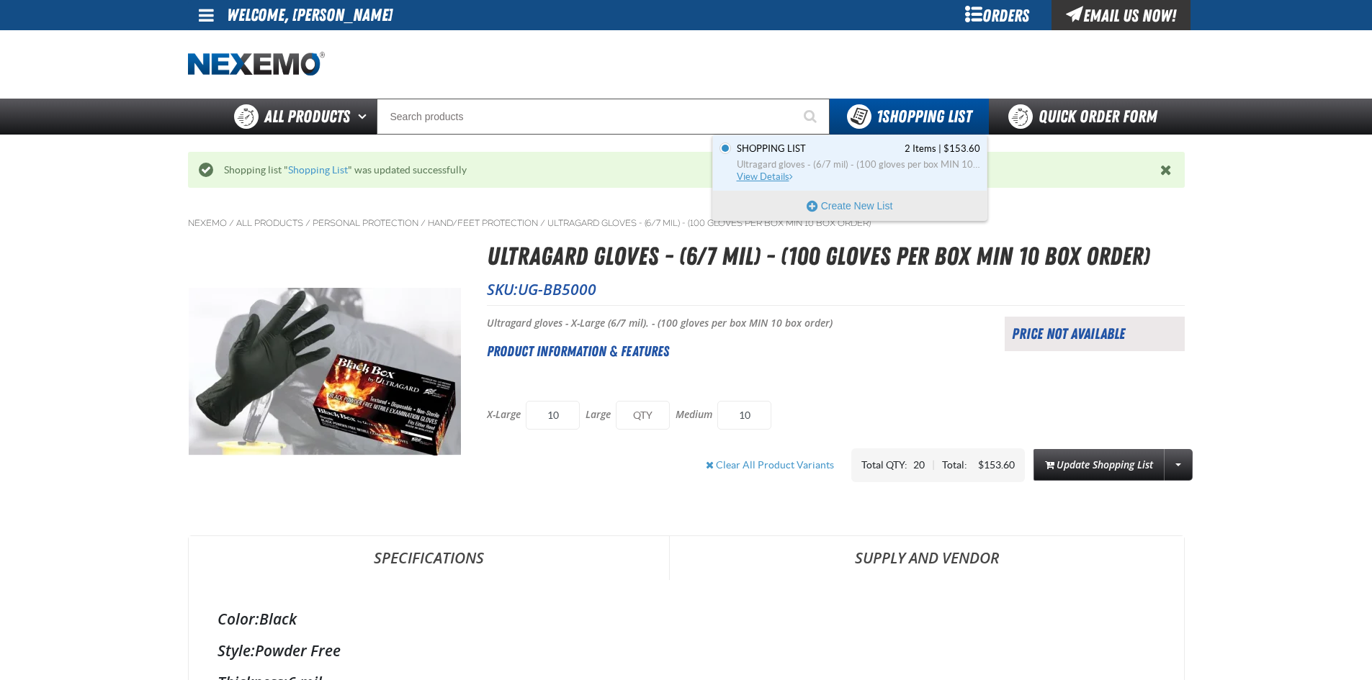
click at [767, 178] on span "View Details" at bounding box center [766, 176] width 58 height 11
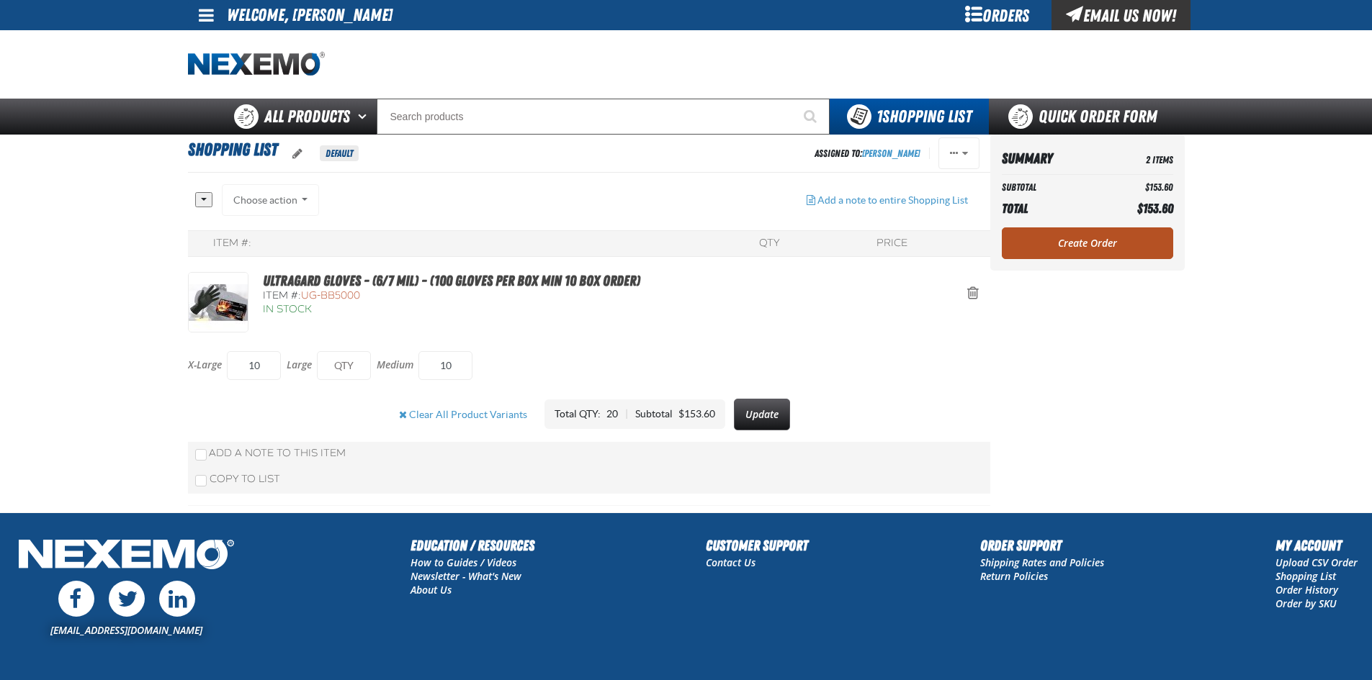
click at [1053, 237] on link "Create Order" at bounding box center [1087, 244] width 171 height 32
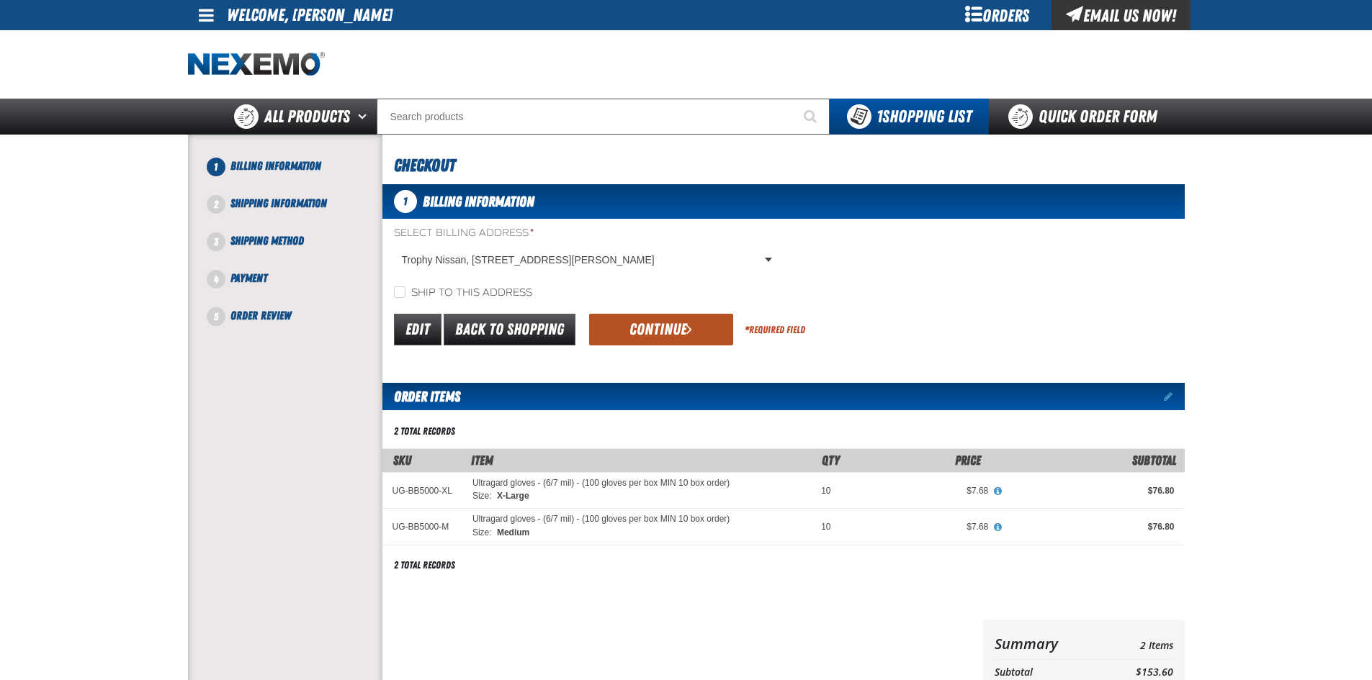
click at [636, 327] on button "Continue" at bounding box center [661, 330] width 144 height 32
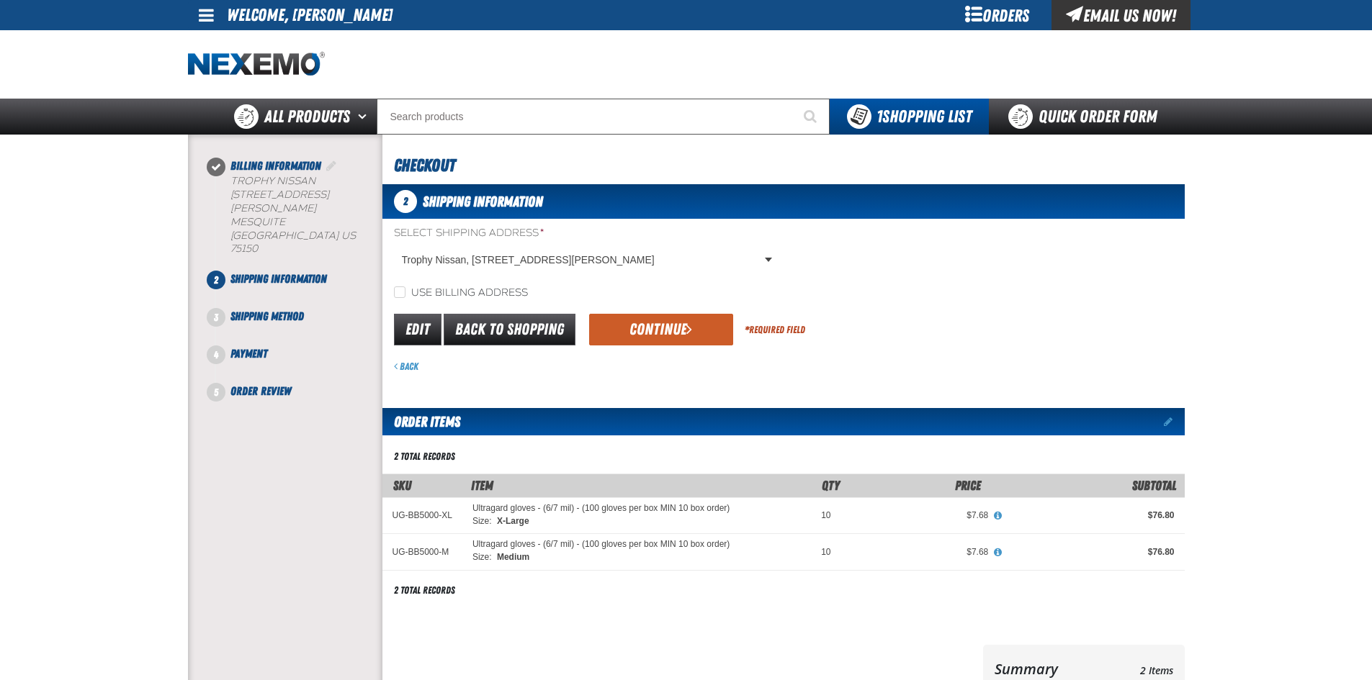
click at [642, 325] on button "Continue" at bounding box center [661, 330] width 144 height 32
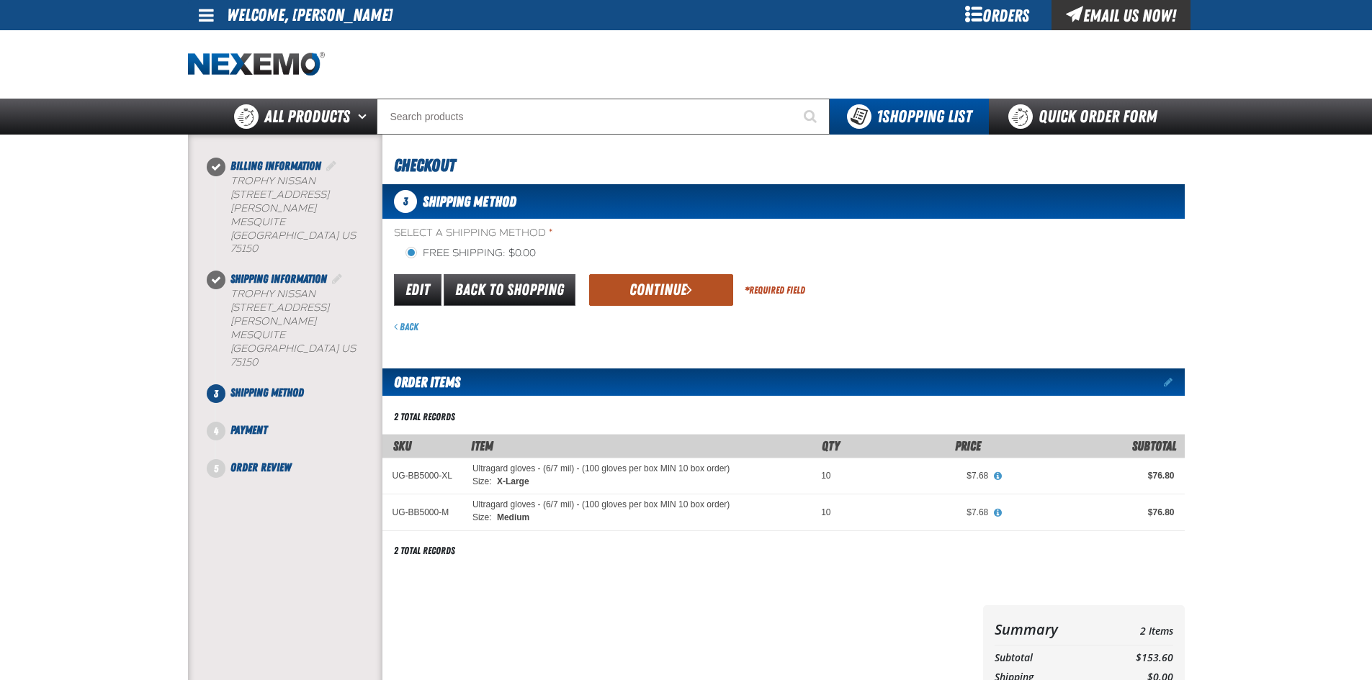
click at [675, 283] on button "Continue" at bounding box center [661, 290] width 144 height 32
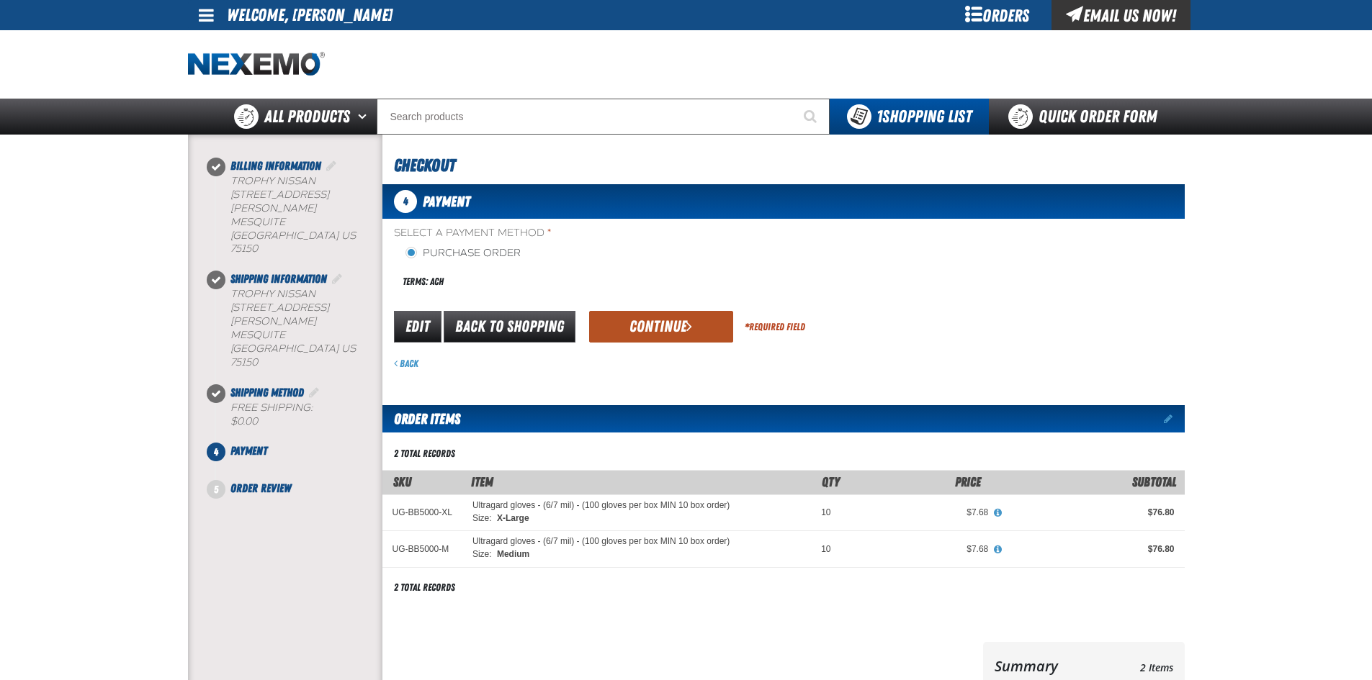
click at [624, 320] on button "Continue" at bounding box center [661, 327] width 144 height 32
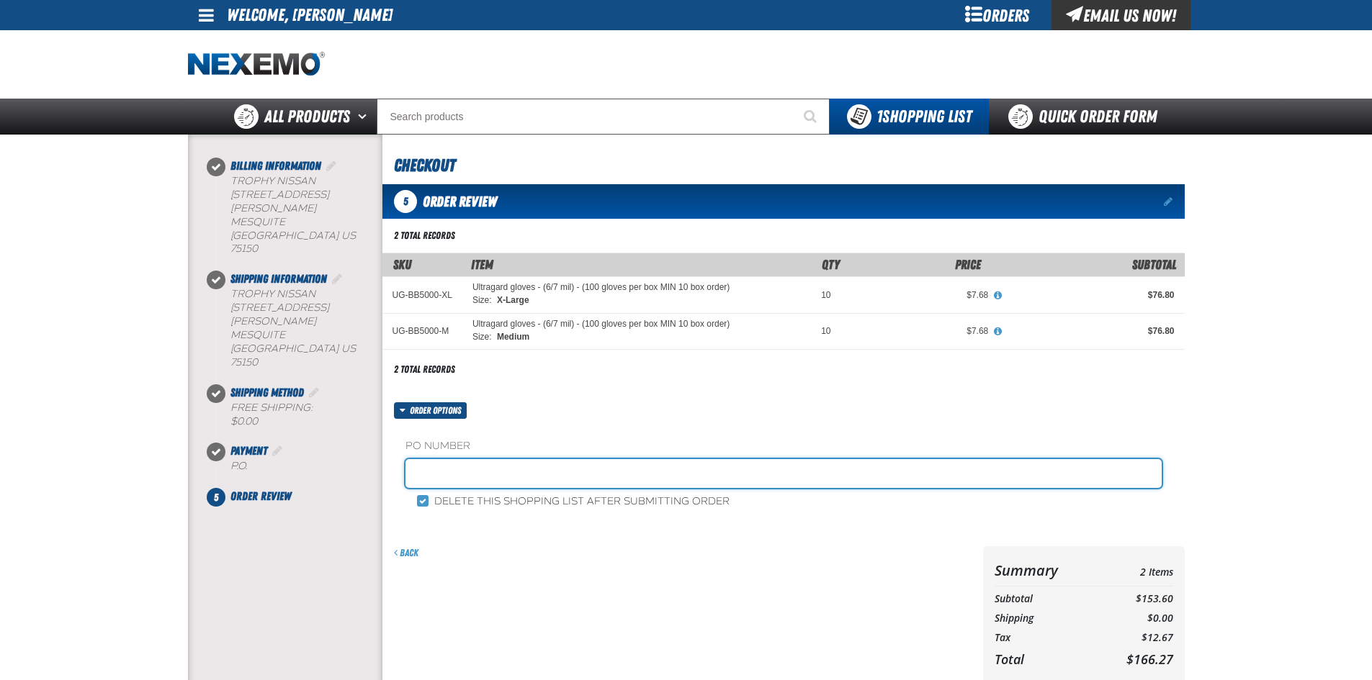
click at [493, 477] on input "text" at bounding box center [783, 473] width 756 height 29
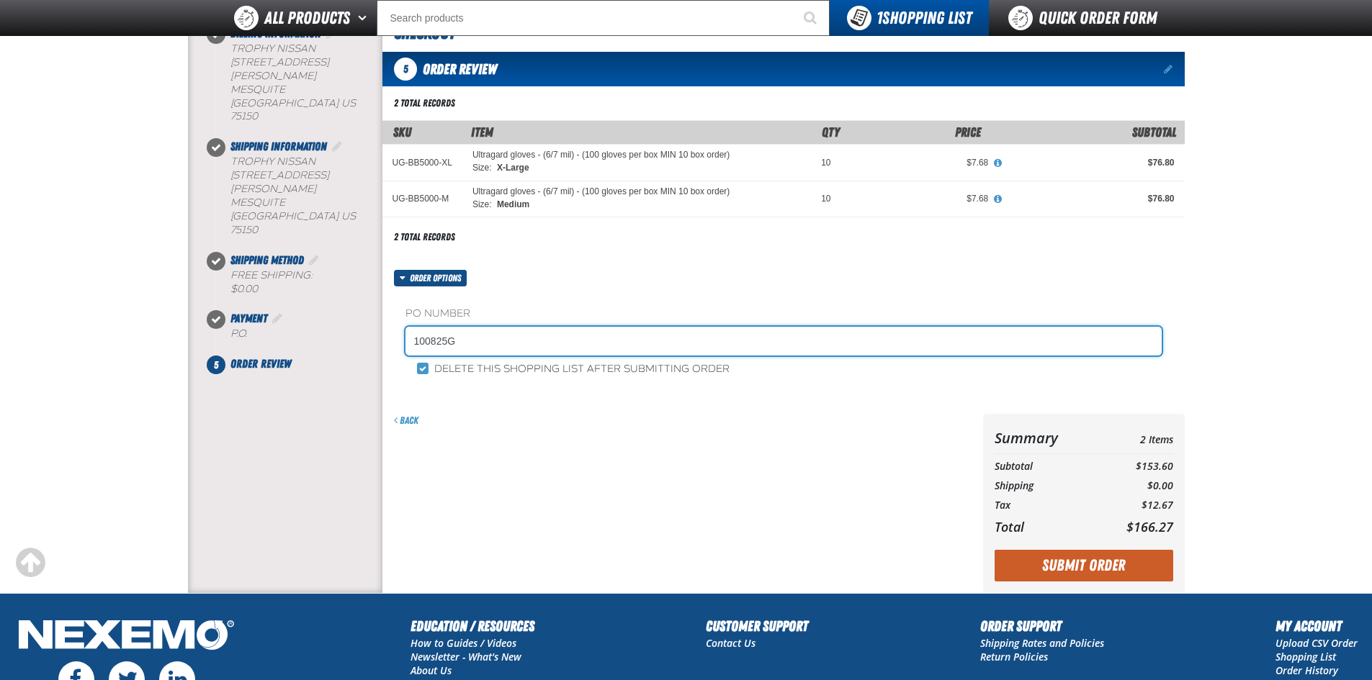
scroll to position [285, 0]
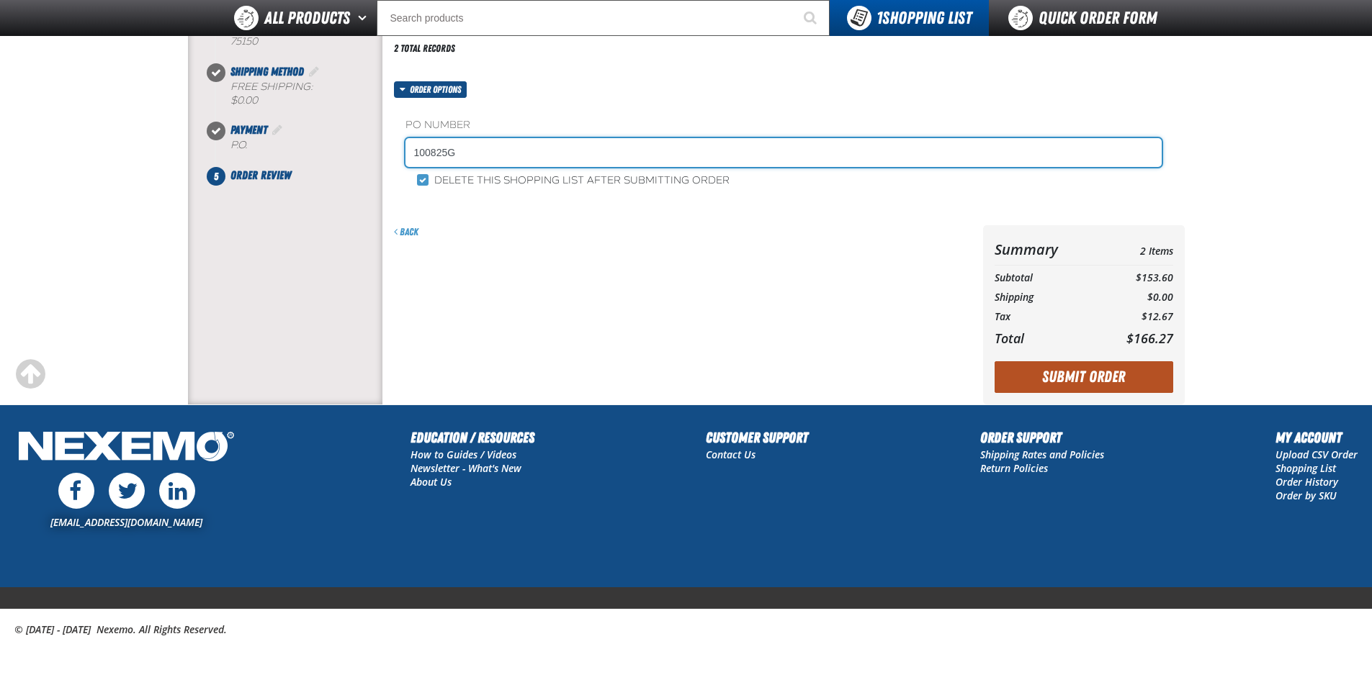
type input "100825G"
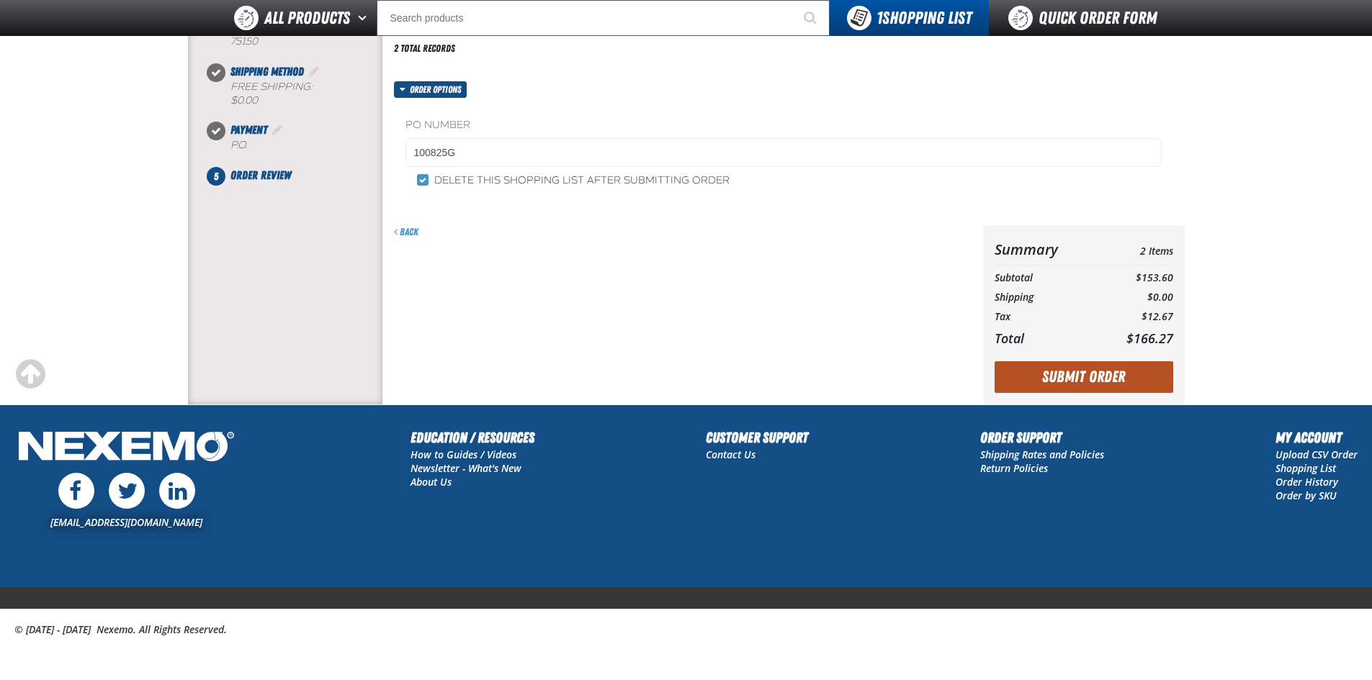
click at [1061, 374] on button "Submit Order" at bounding box center [1083, 377] width 179 height 32
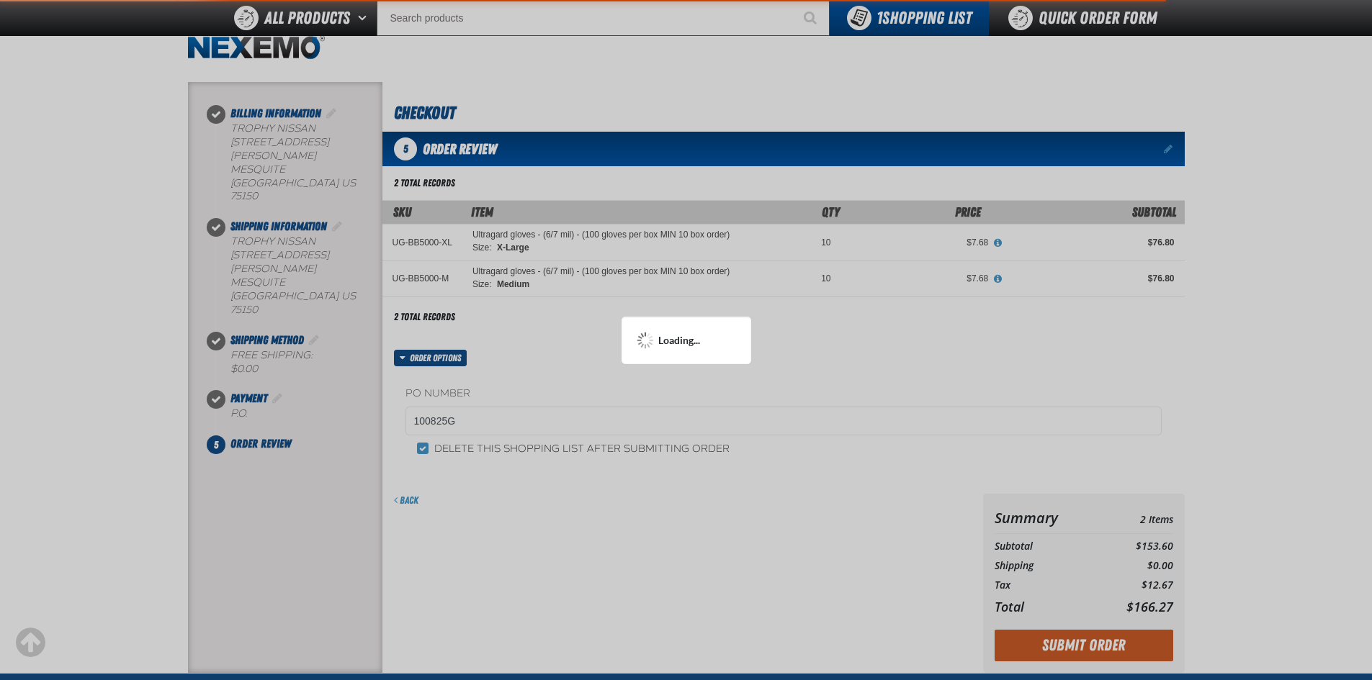
scroll to position [0, 0]
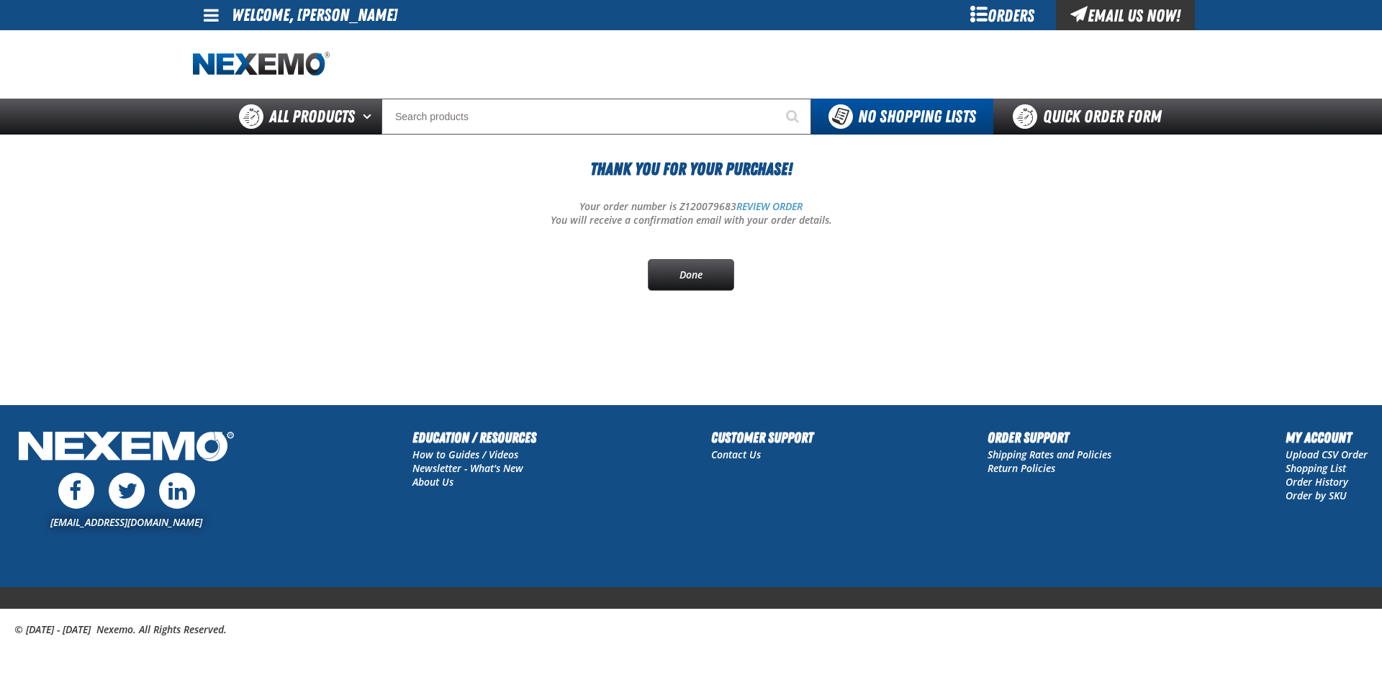
click at [205, 19] on span at bounding box center [211, 14] width 15 height 17
click at [245, 71] on link "Sign Out Sign Out" at bounding box center [223, 70] width 49 height 14
